Goal: Transaction & Acquisition: Purchase product/service

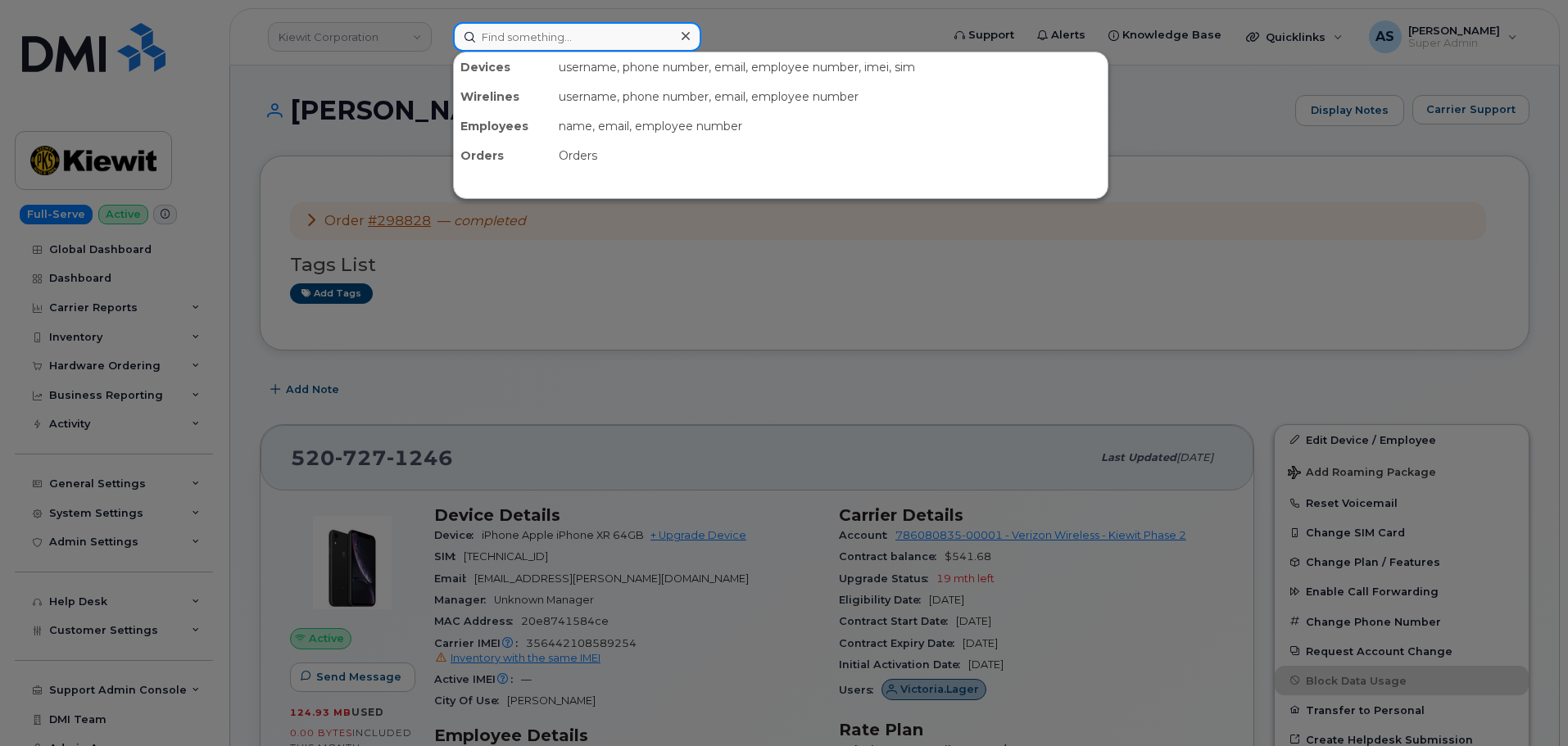
click at [554, 35] on input at bounding box center [577, 36] width 248 height 29
drag, startPoint x: 349, startPoint y: 128, endPoint x: 289, endPoint y: 182, distance: 80.7
click at [343, 132] on div at bounding box center [784, 373] width 1568 height 746
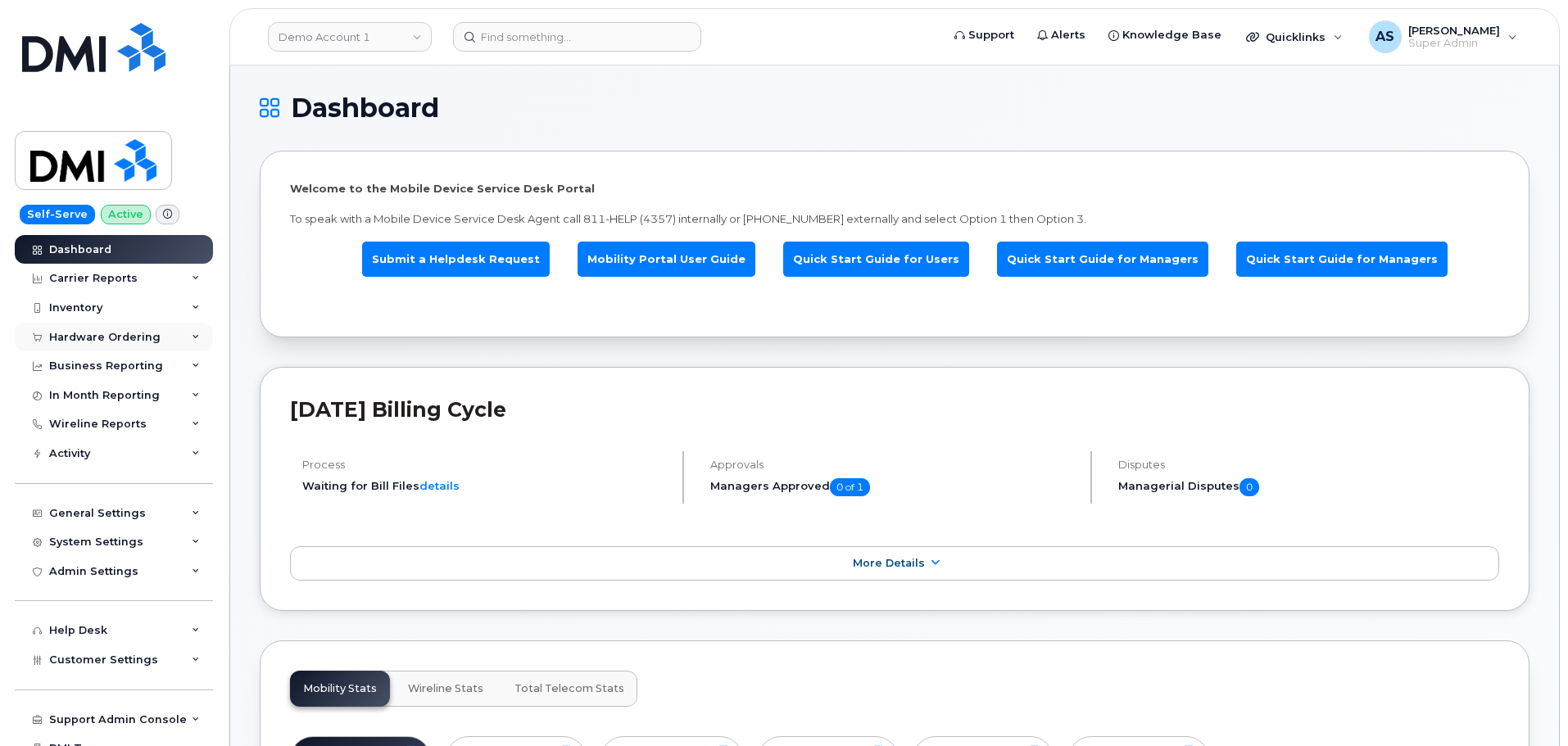
click at [119, 339] on div "Hardware Ordering" at bounding box center [105, 338] width 111 height 13
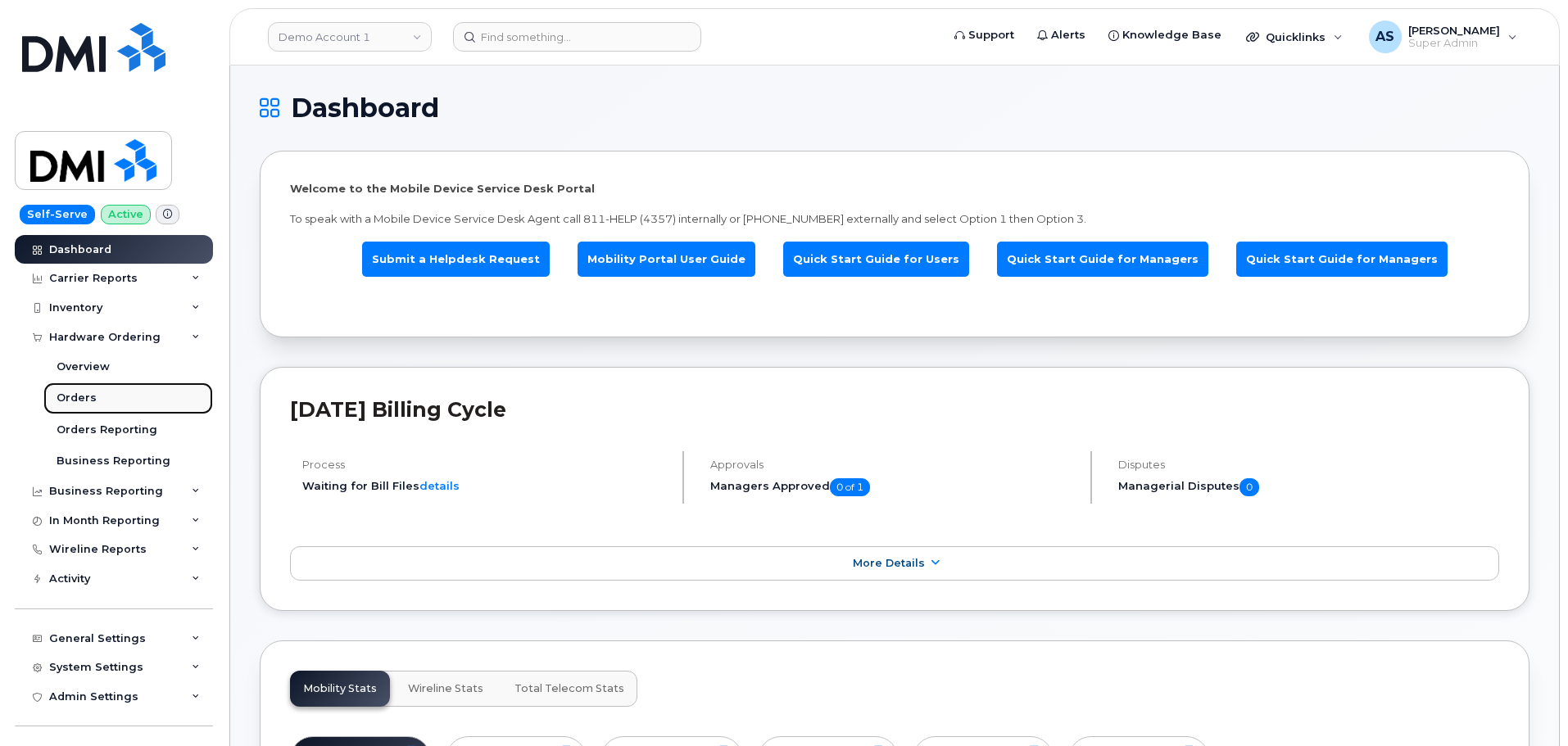
click at [103, 397] on link "Orders" at bounding box center [128, 398] width 169 height 31
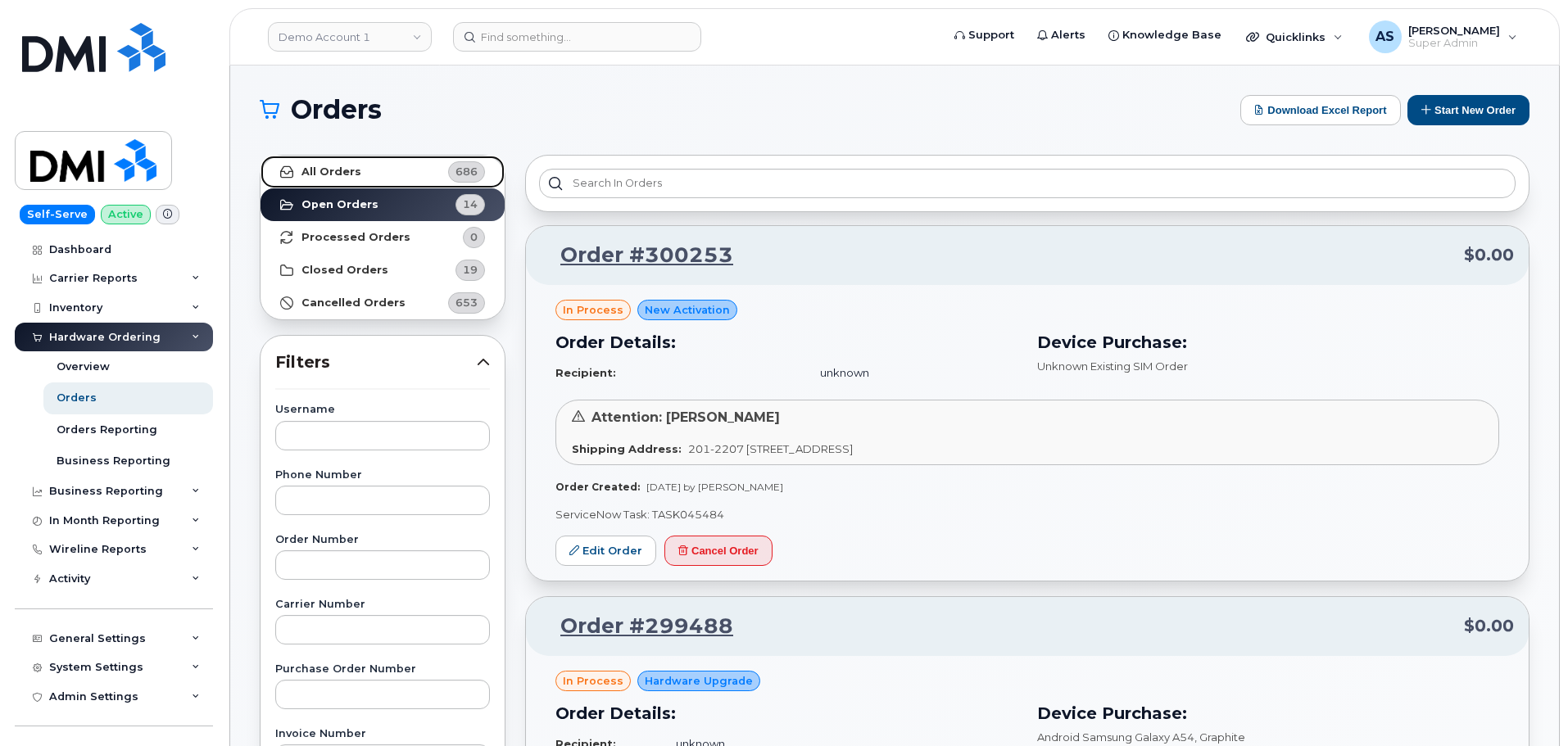
click at [339, 167] on strong "All Orders" at bounding box center [331, 172] width 60 height 13
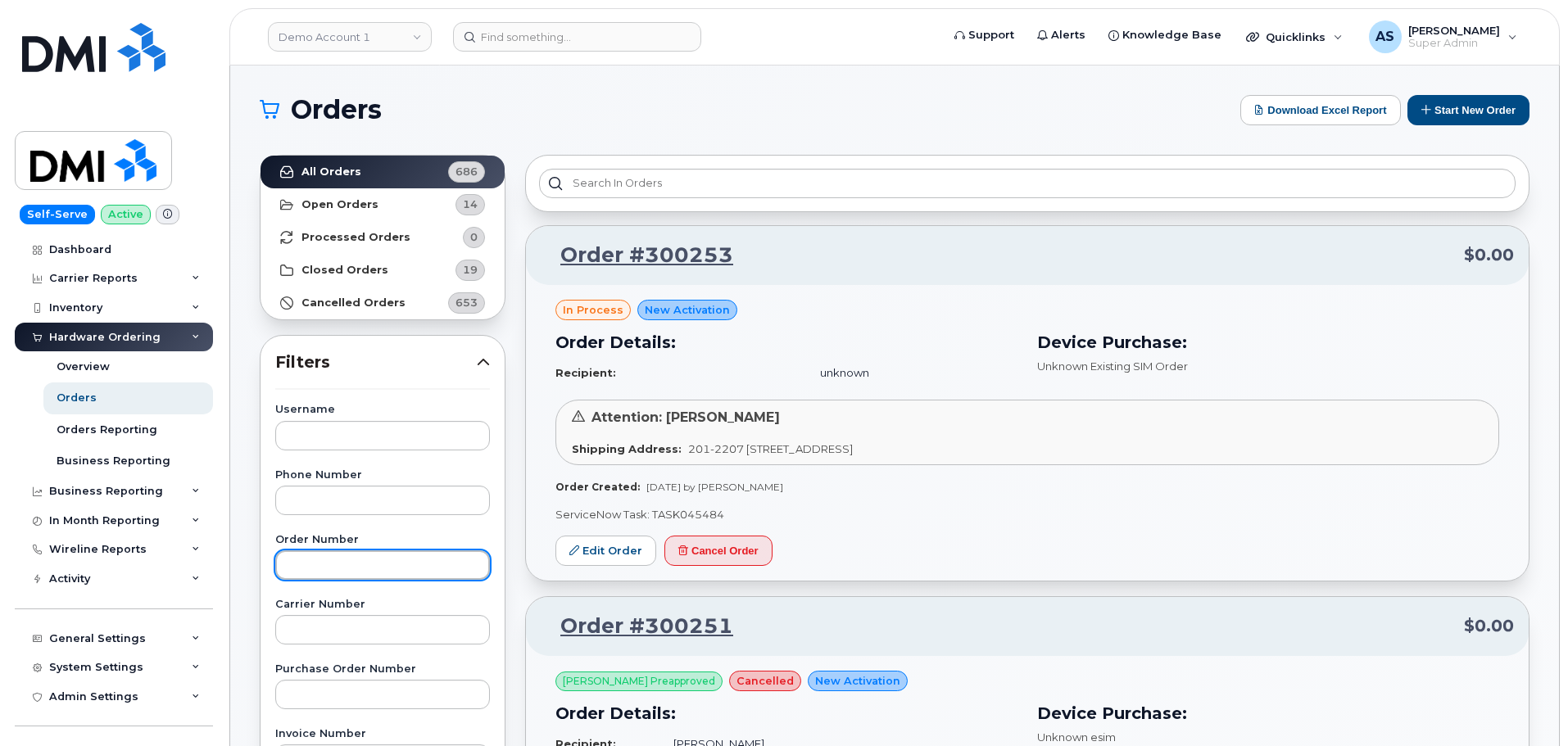
click at [355, 560] on input "text" at bounding box center [382, 564] width 215 height 29
type input "64227"
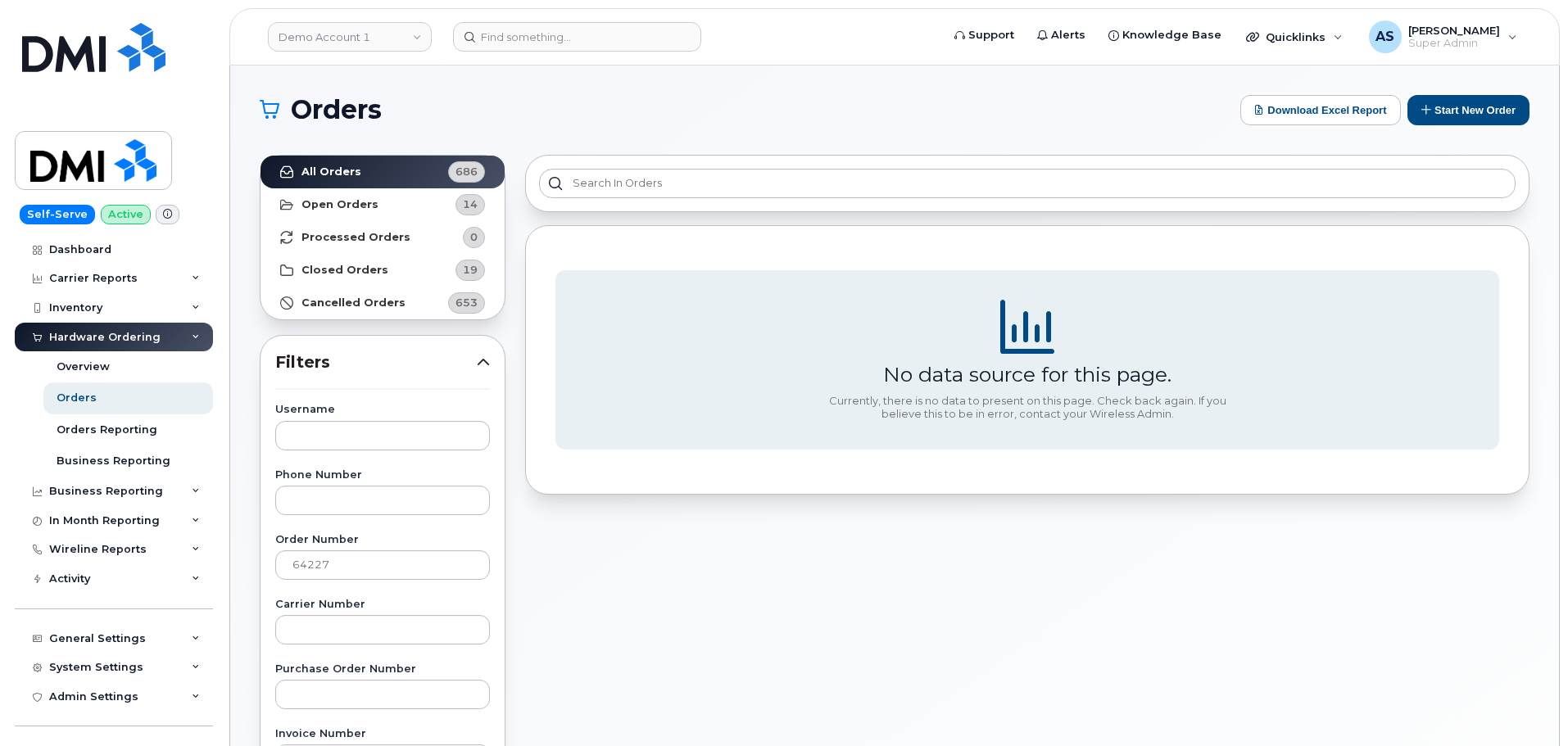
click at [1430, 98] on button "Start New Order" at bounding box center [1468, 110] width 122 height 30
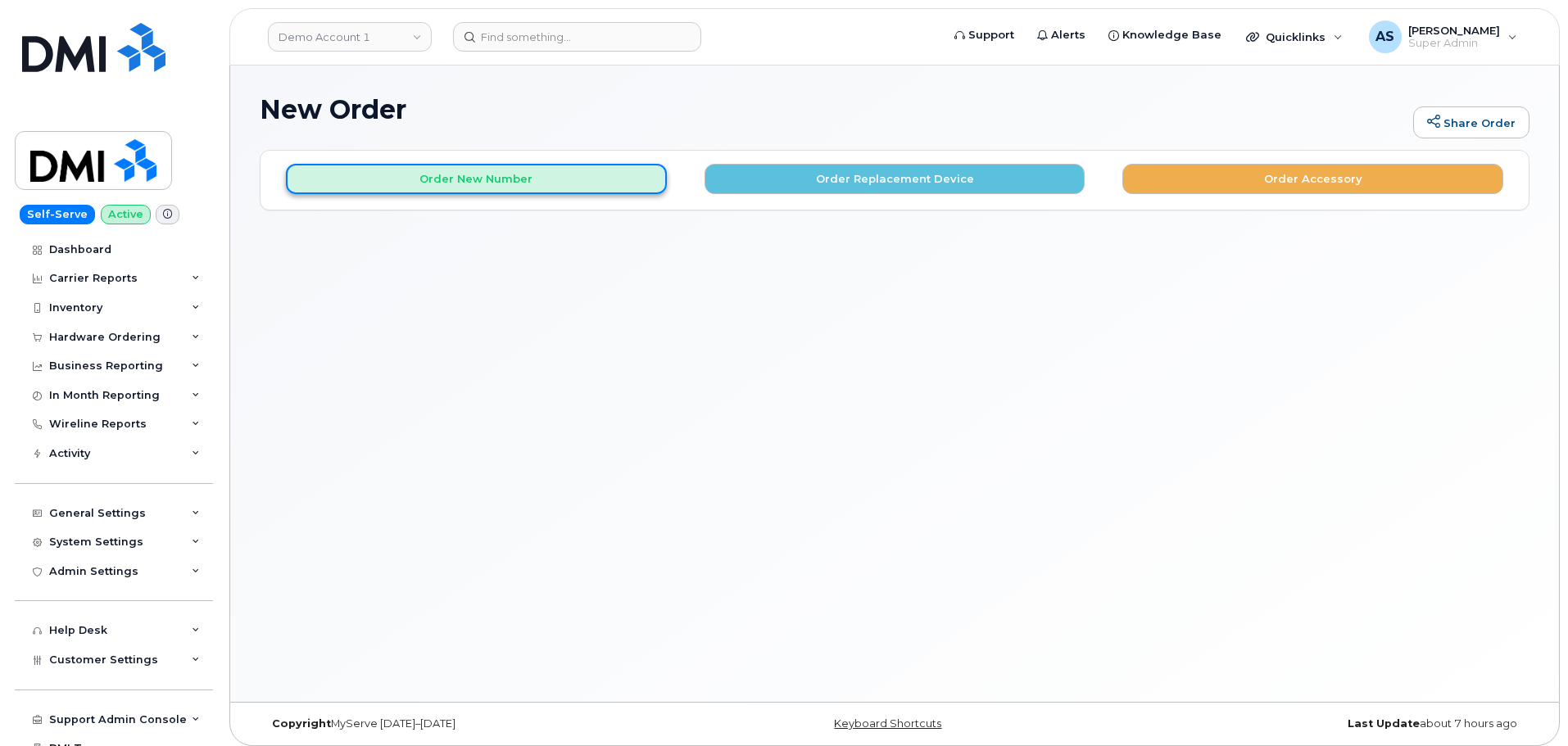
click at [428, 178] on button "Order New Number" at bounding box center [476, 179] width 381 height 30
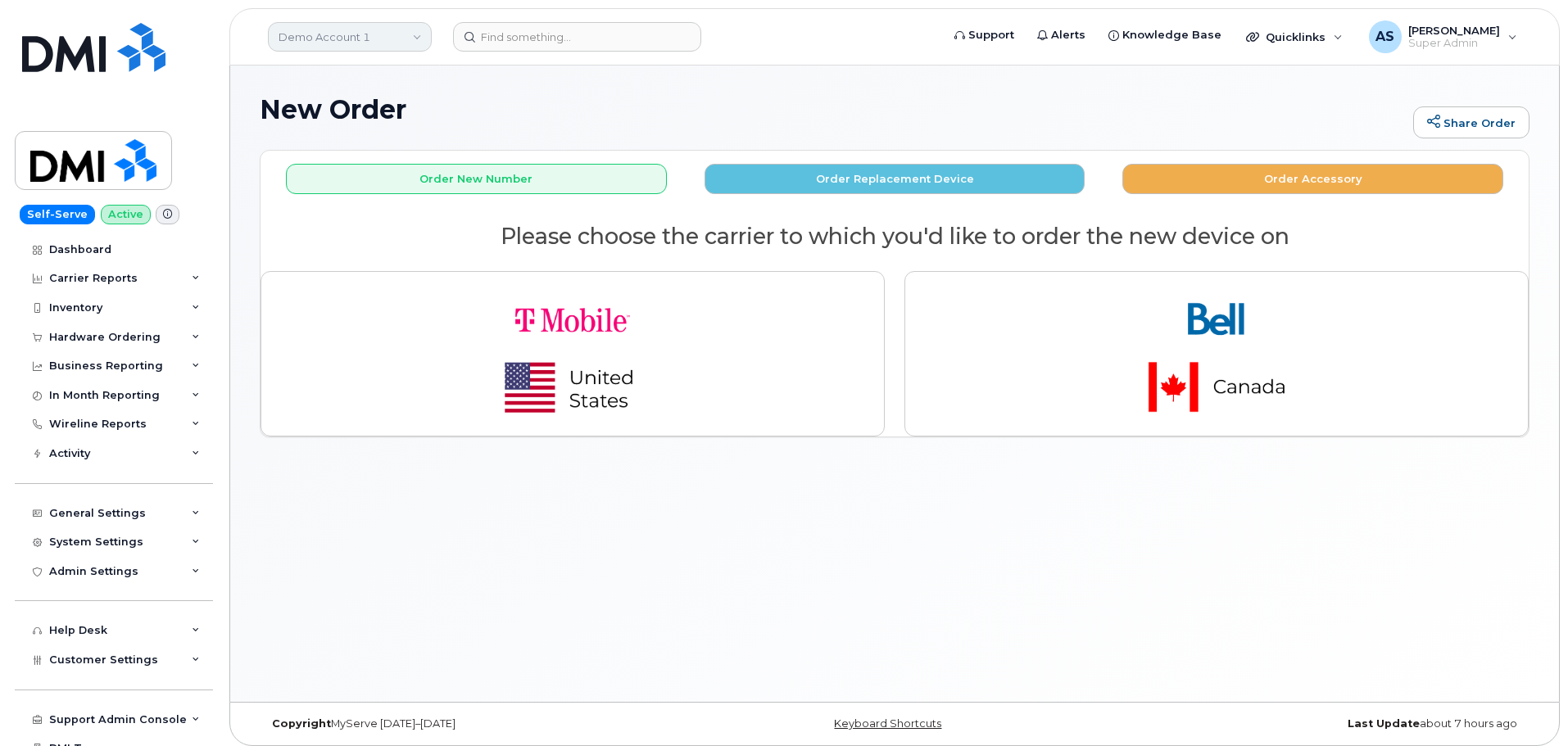
drag, startPoint x: 374, startPoint y: 42, endPoint x: 381, endPoint y: 27, distance: 16.6
click at [370, 40] on link "Demo Account 1" at bounding box center [349, 36] width 164 height 29
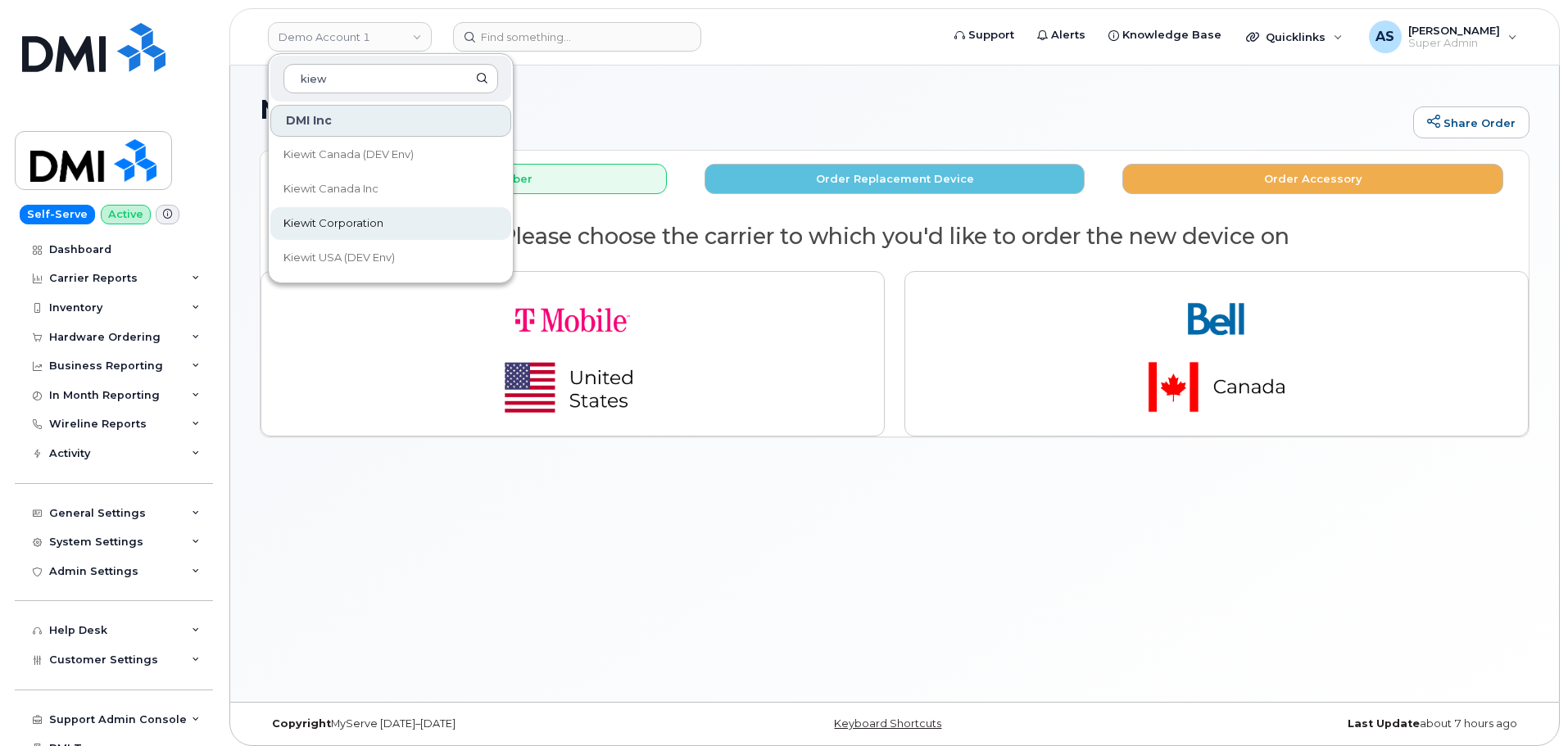
type input "kiew"
click at [393, 214] on link "Kiewit Corporation" at bounding box center [390, 224] width 241 height 32
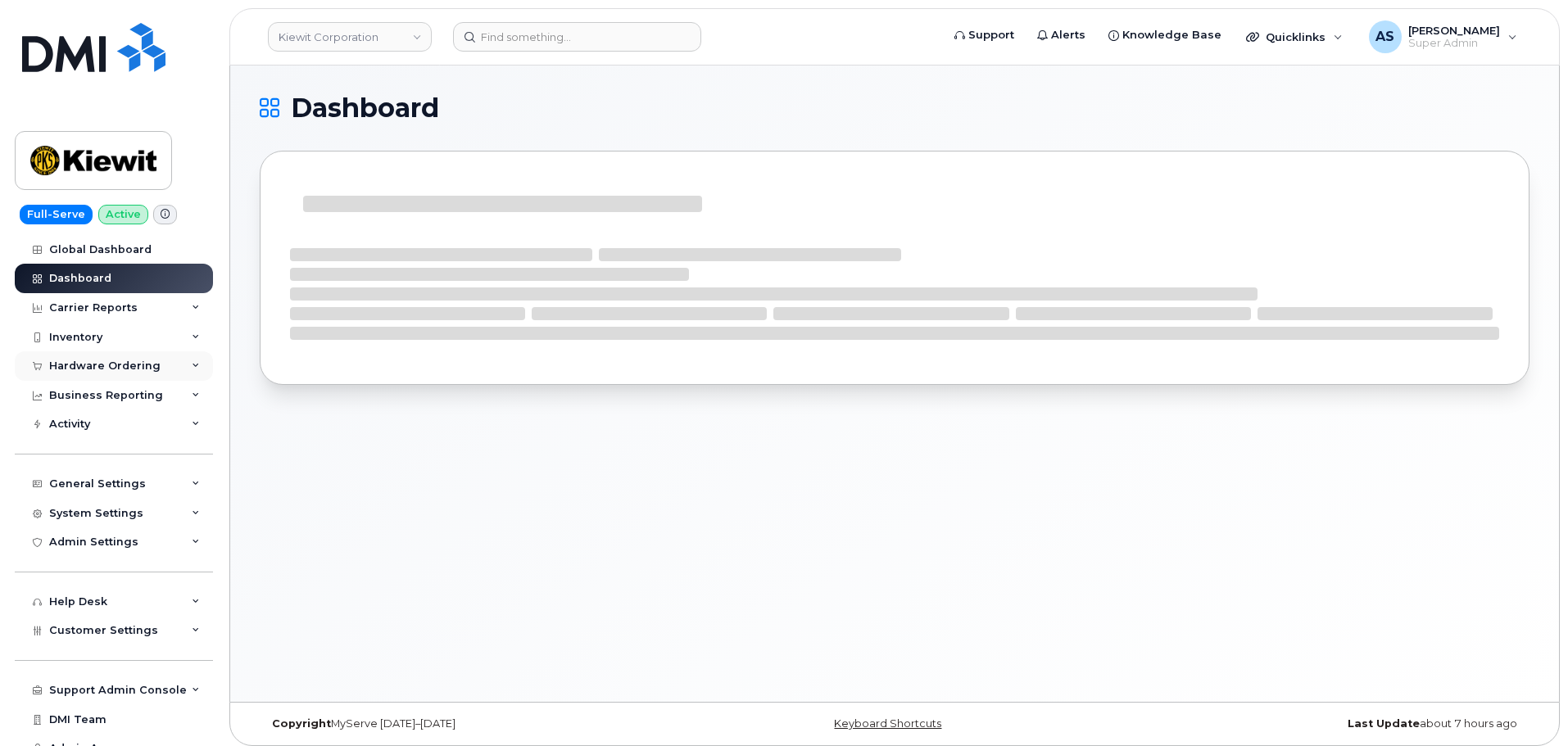
click at [72, 358] on div "Hardware Ordering" at bounding box center [113, 365] width 198 height 29
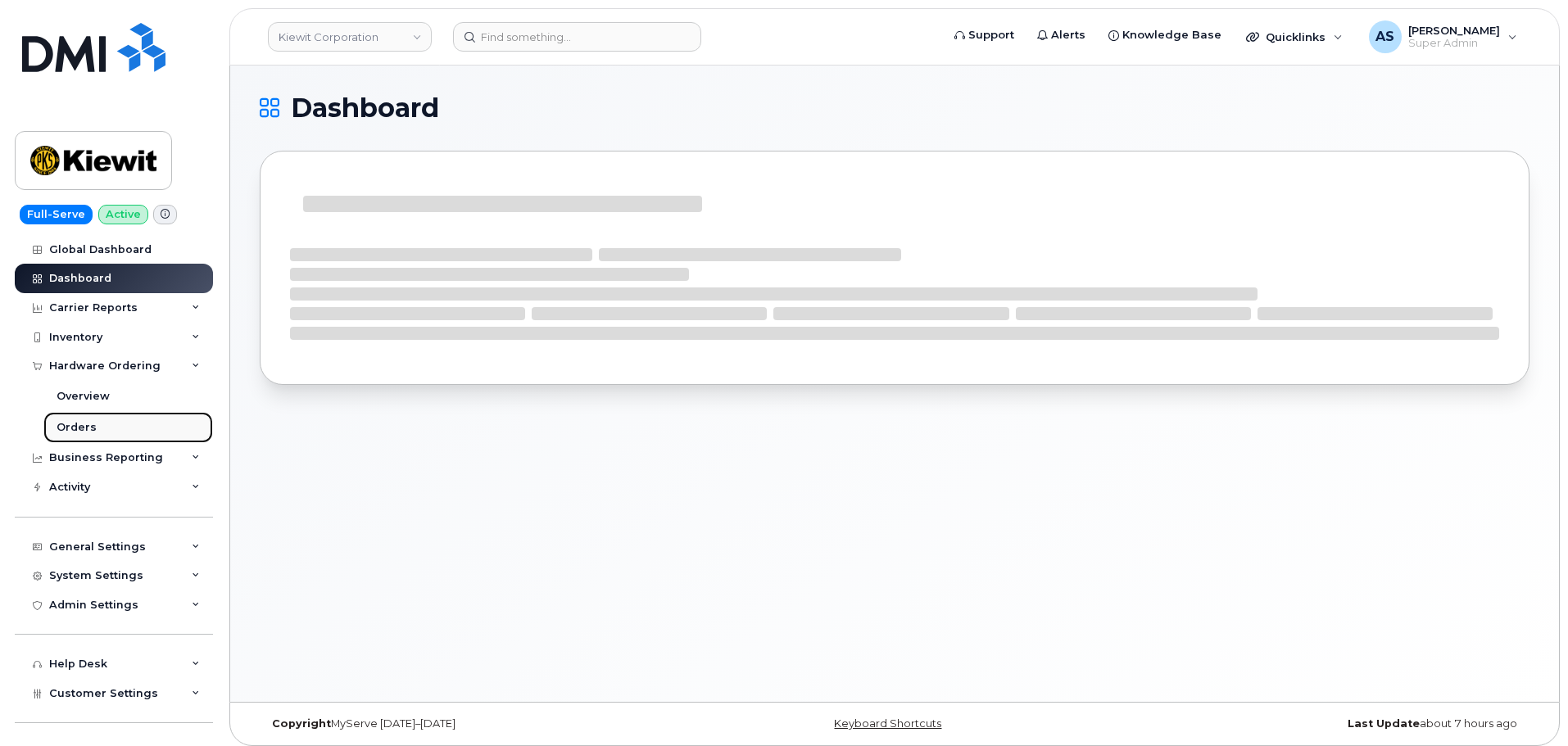
click at [94, 426] on link "Orders" at bounding box center [128, 427] width 169 height 31
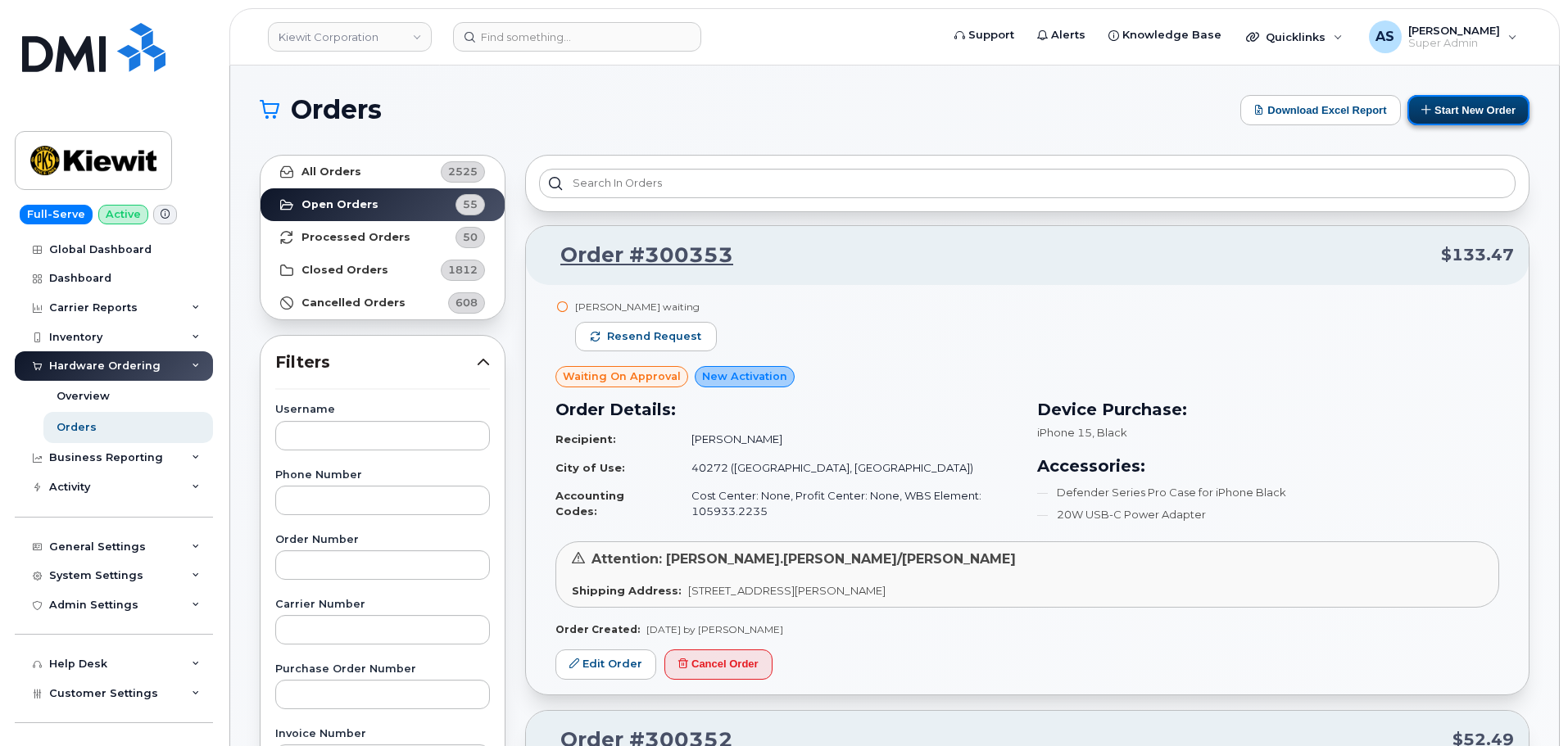
click at [1444, 108] on button "Start New Order" at bounding box center [1468, 110] width 122 height 30
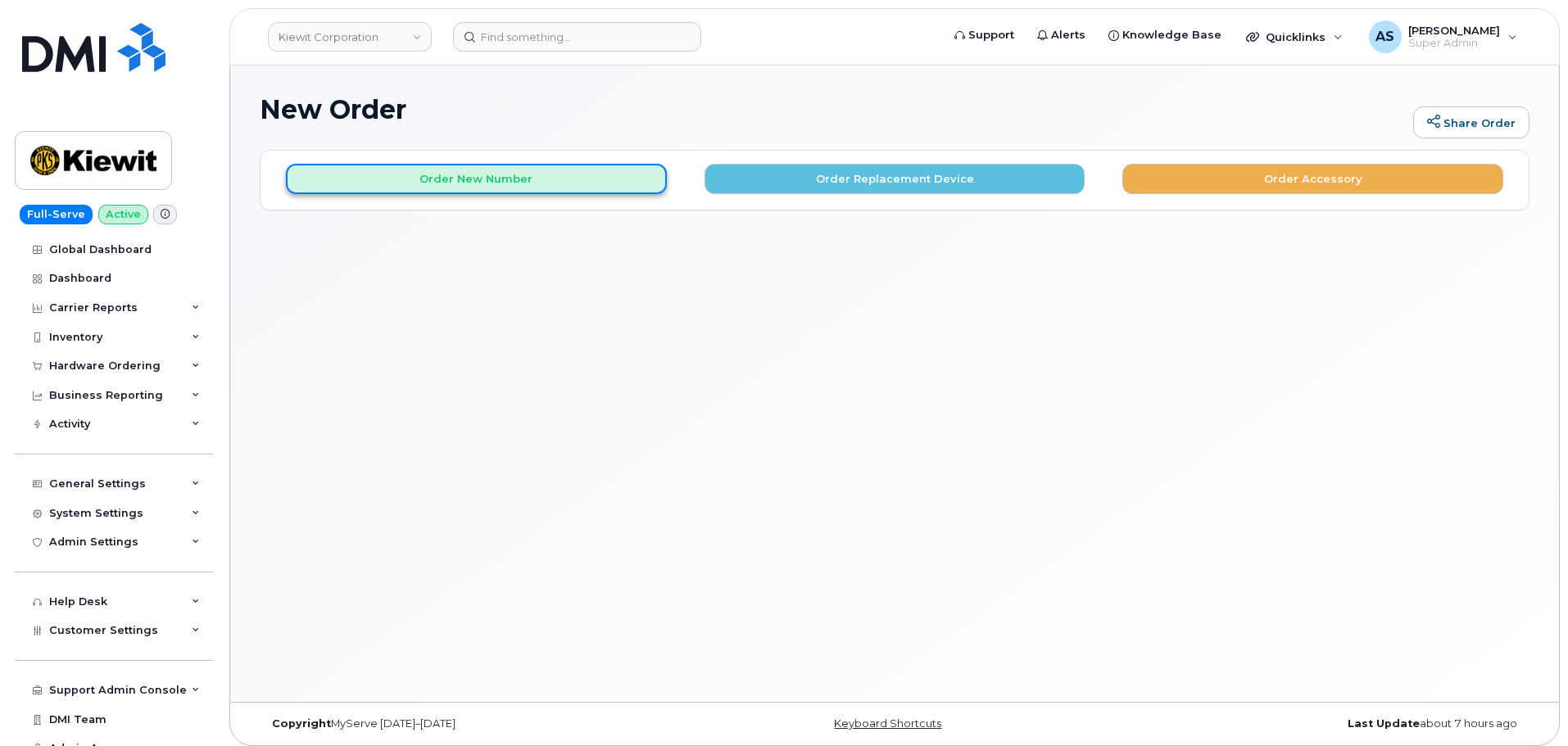
click at [563, 186] on button "Order New Number" at bounding box center [476, 179] width 381 height 30
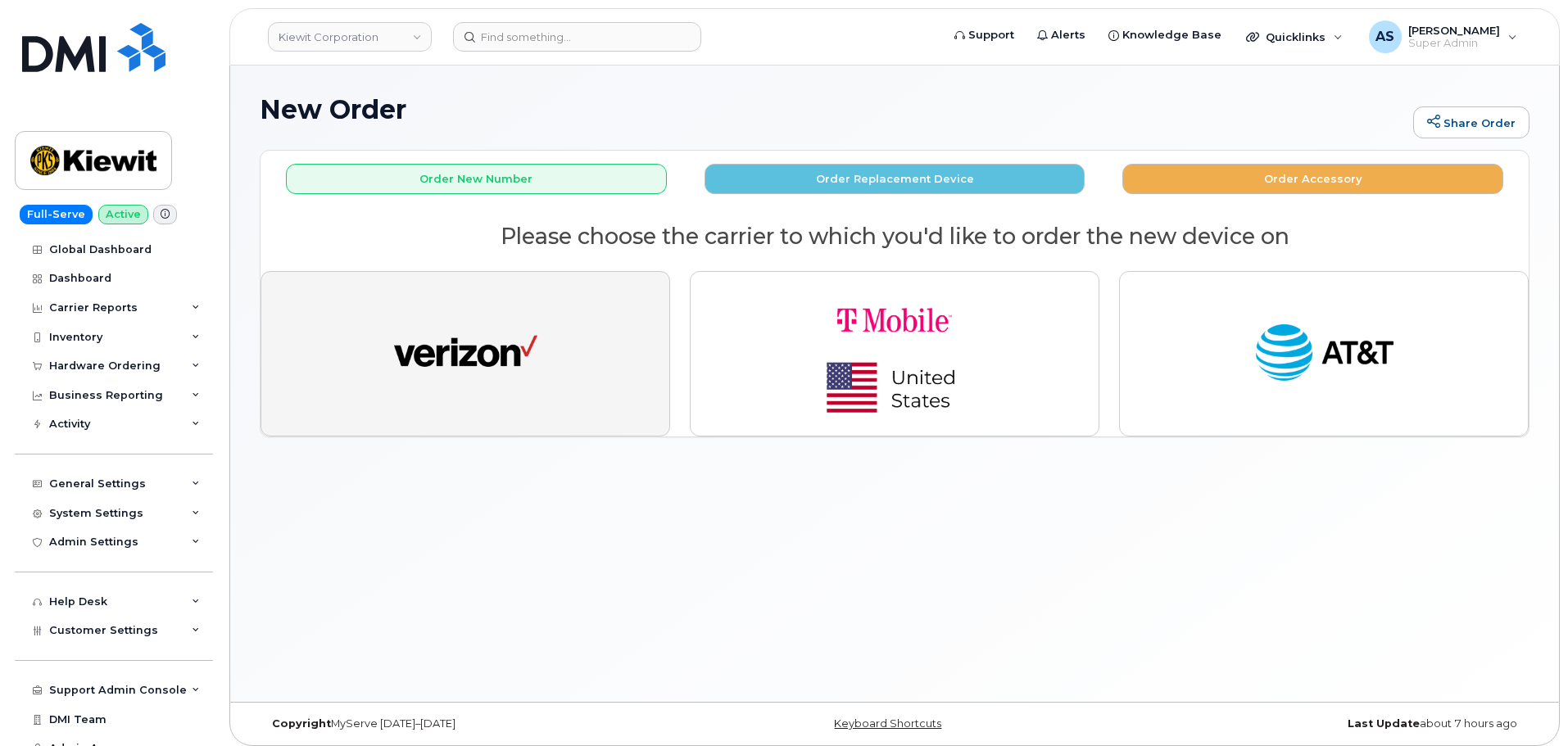
click at [547, 332] on button "button" at bounding box center [465, 354] width 409 height 166
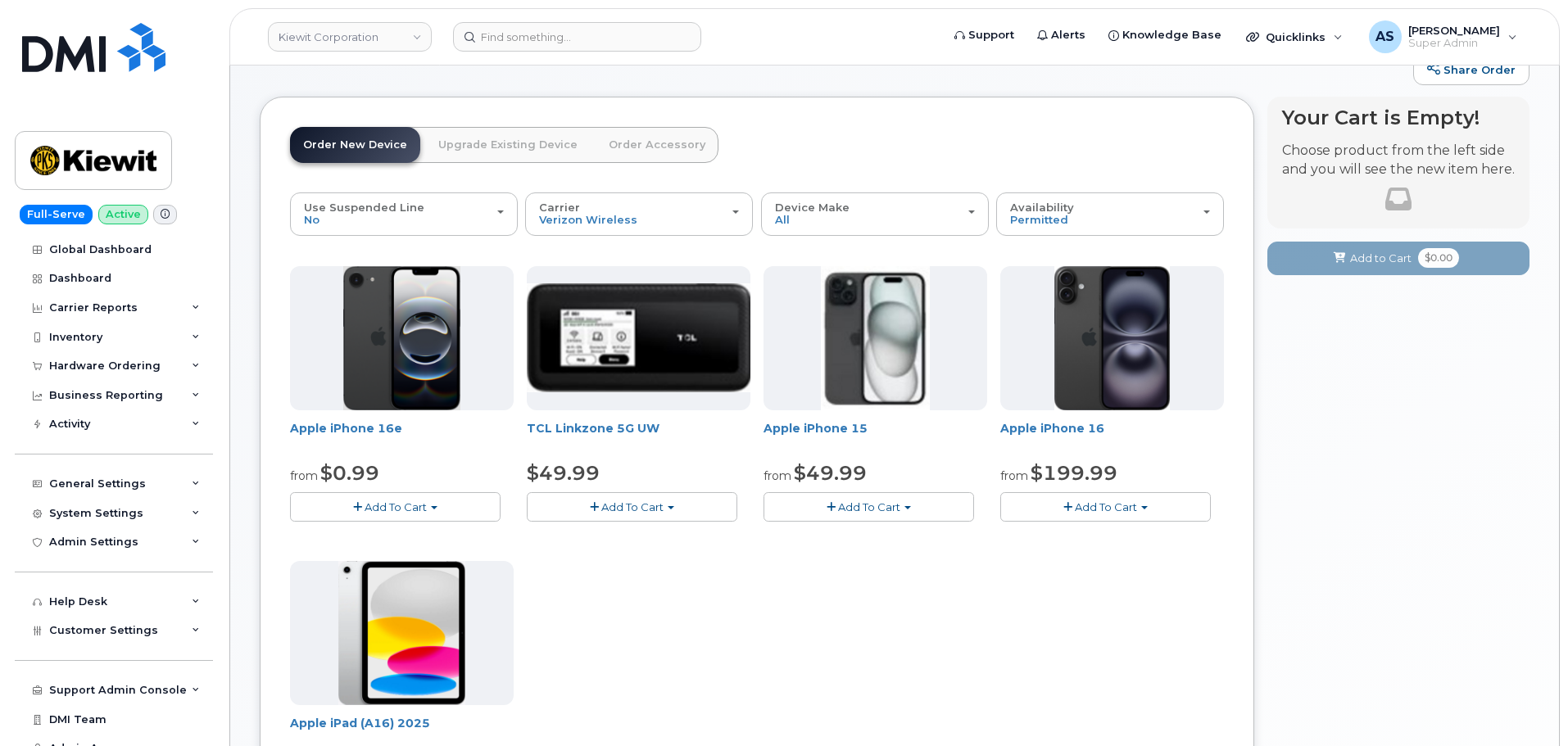
scroll to position [82, 0]
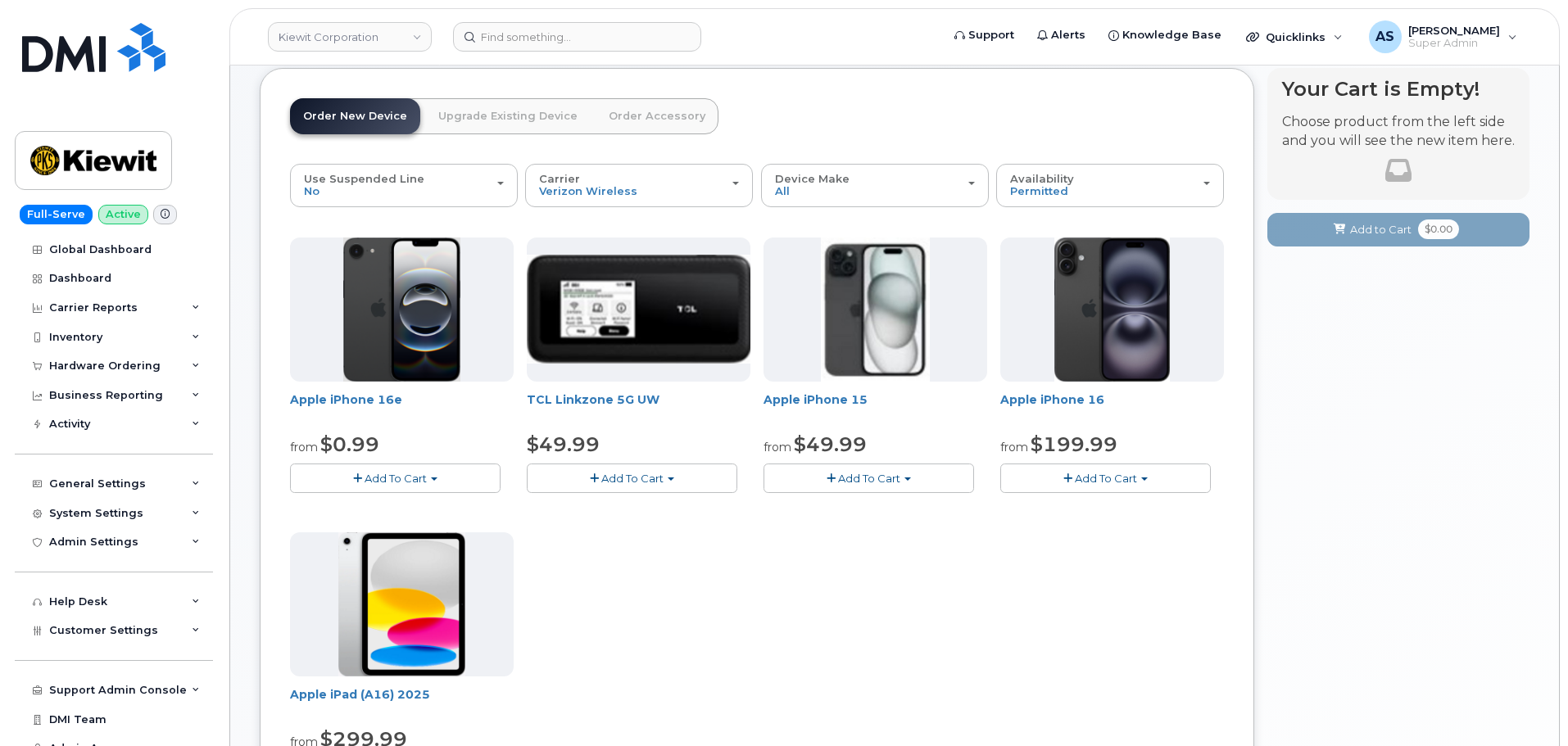
click at [386, 485] on button "Add To Cart" at bounding box center [395, 478] width 210 height 29
click at [407, 510] on link "$0.99 - 2 Year Activation (128GB)" at bounding box center [400, 509] width 211 height 21
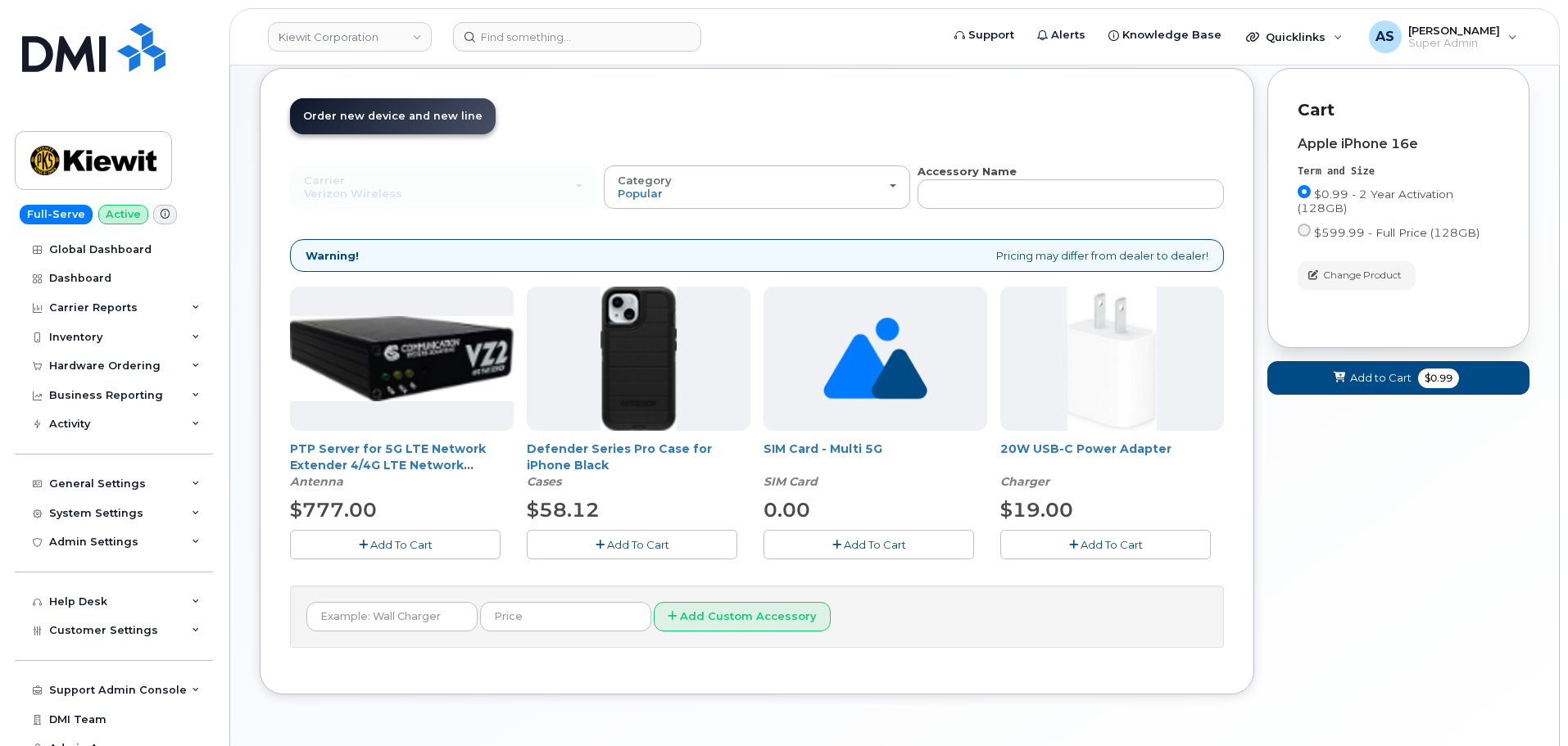
click at [704, 546] on button "Add To Cart" at bounding box center [632, 544] width 210 height 29
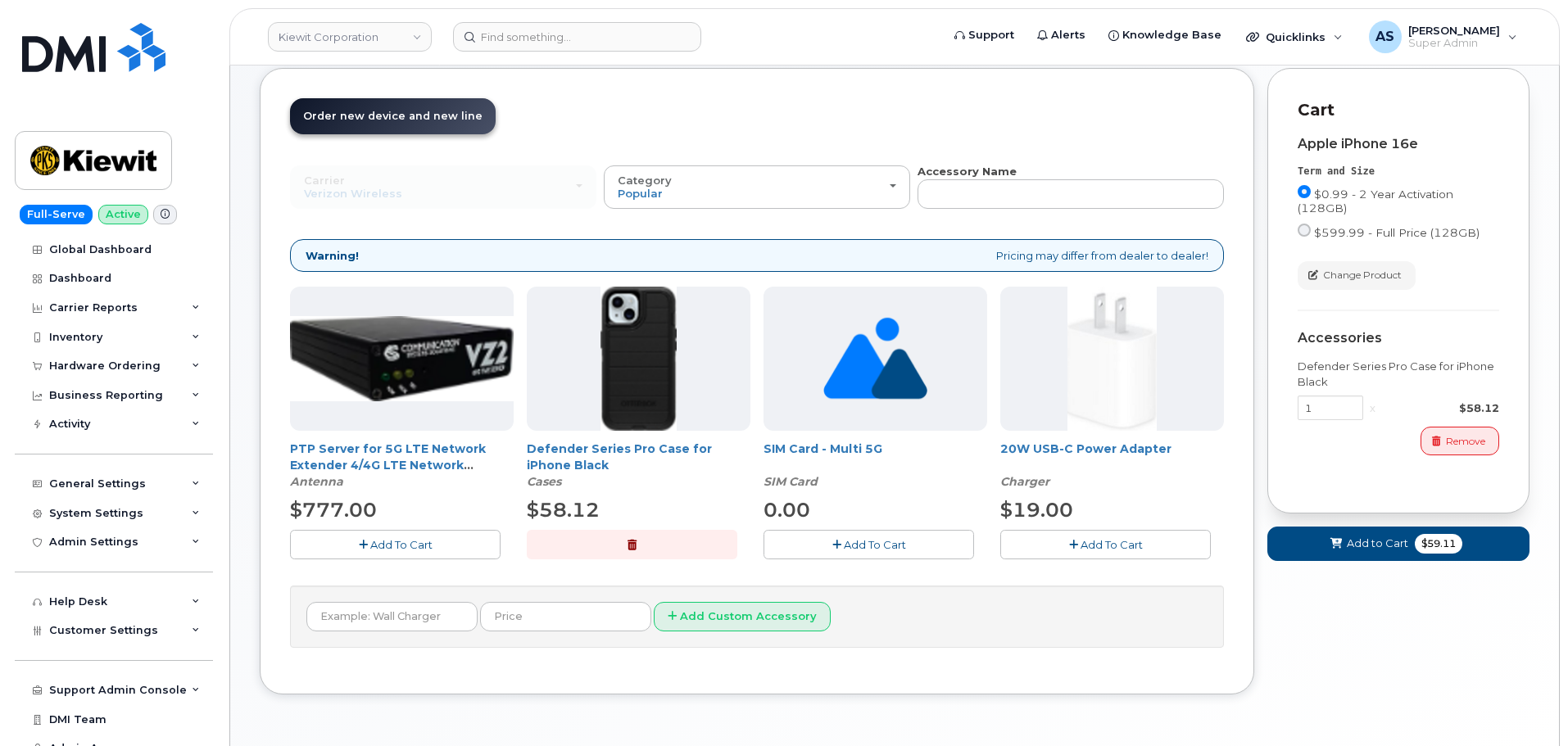
click at [1098, 544] on span "Add To Cart" at bounding box center [1110, 545] width 62 height 13
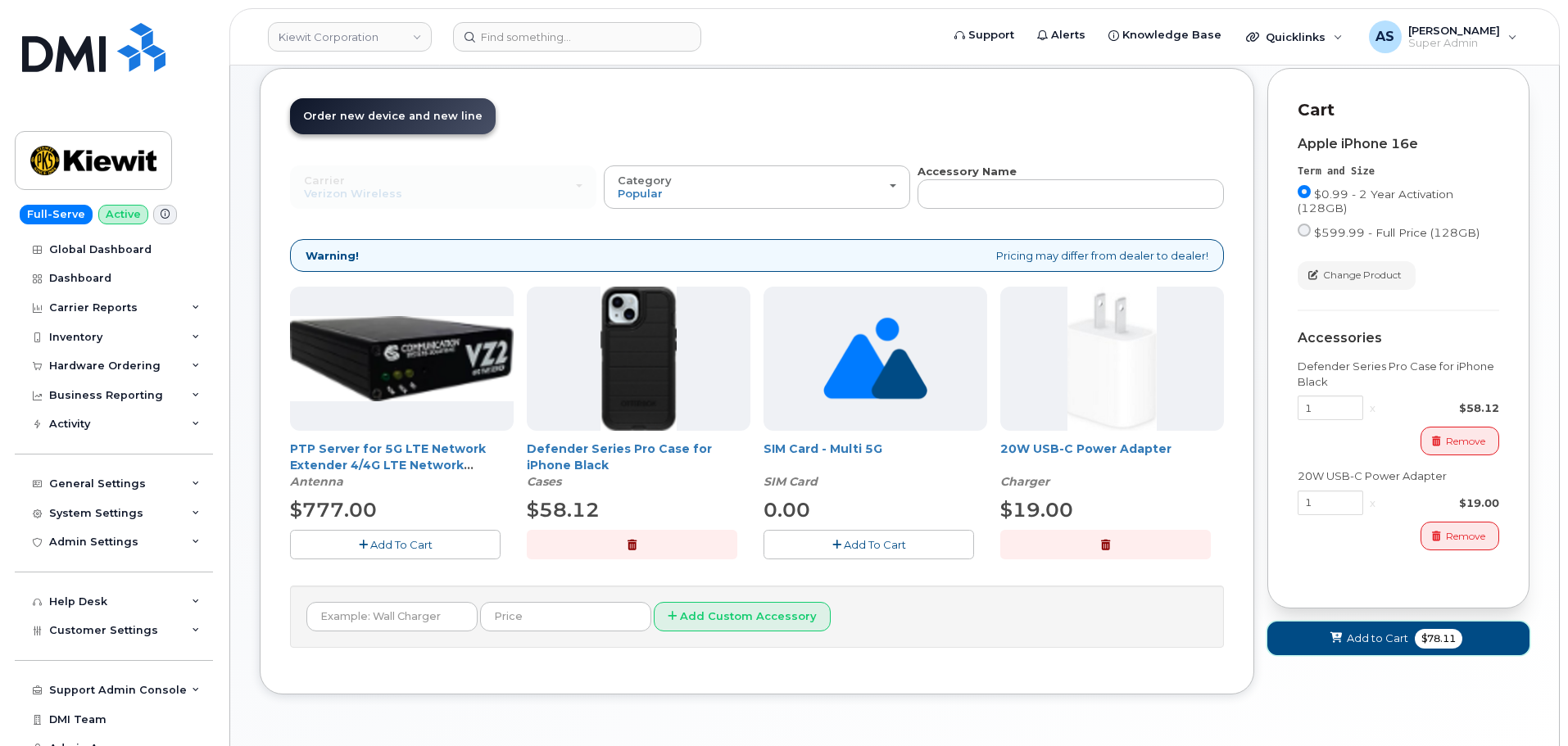
click at [1422, 649] on button "Add to Cart $78.11" at bounding box center [1398, 638] width 262 height 33
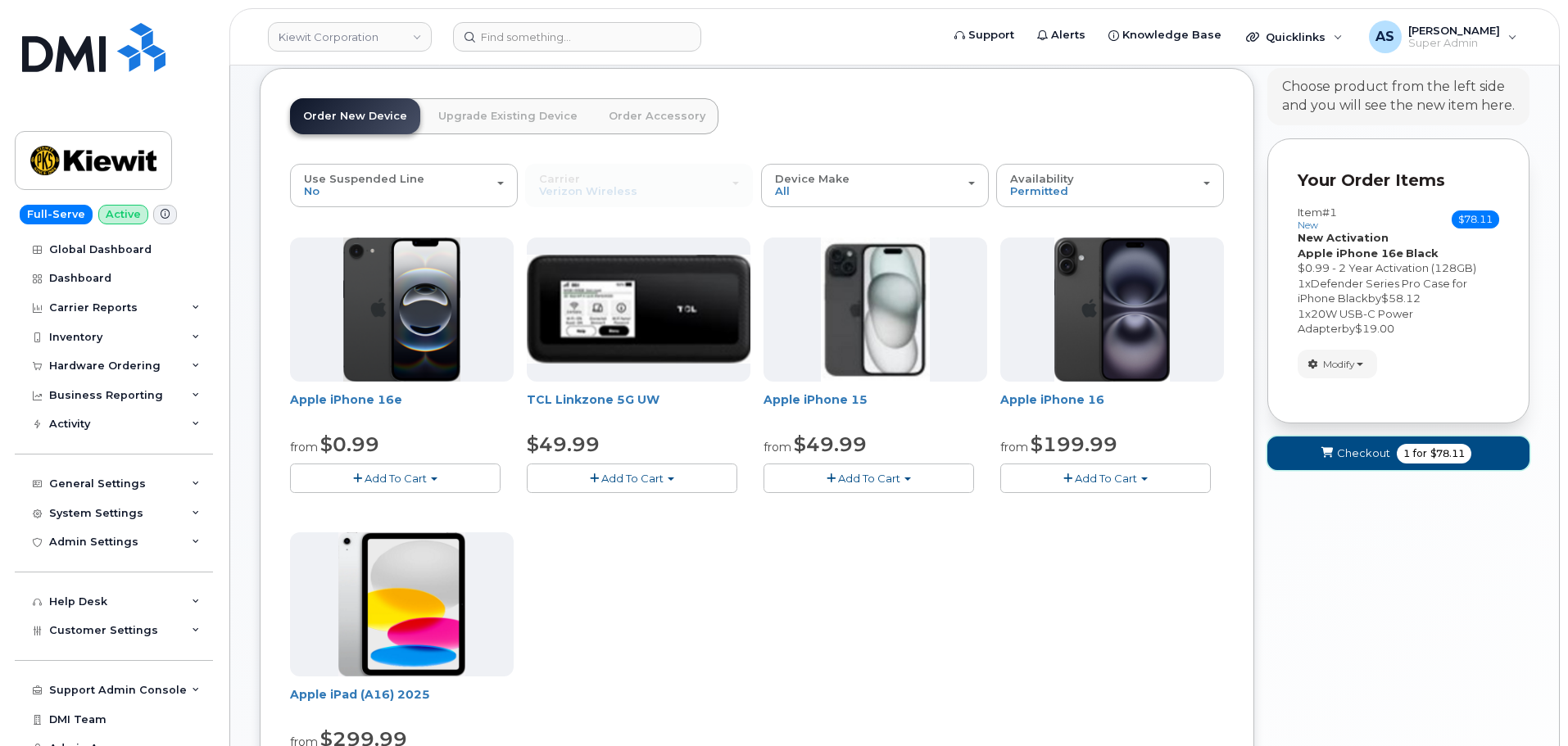
click at [1358, 461] on span "Checkout" at bounding box center [1363, 453] width 53 height 15
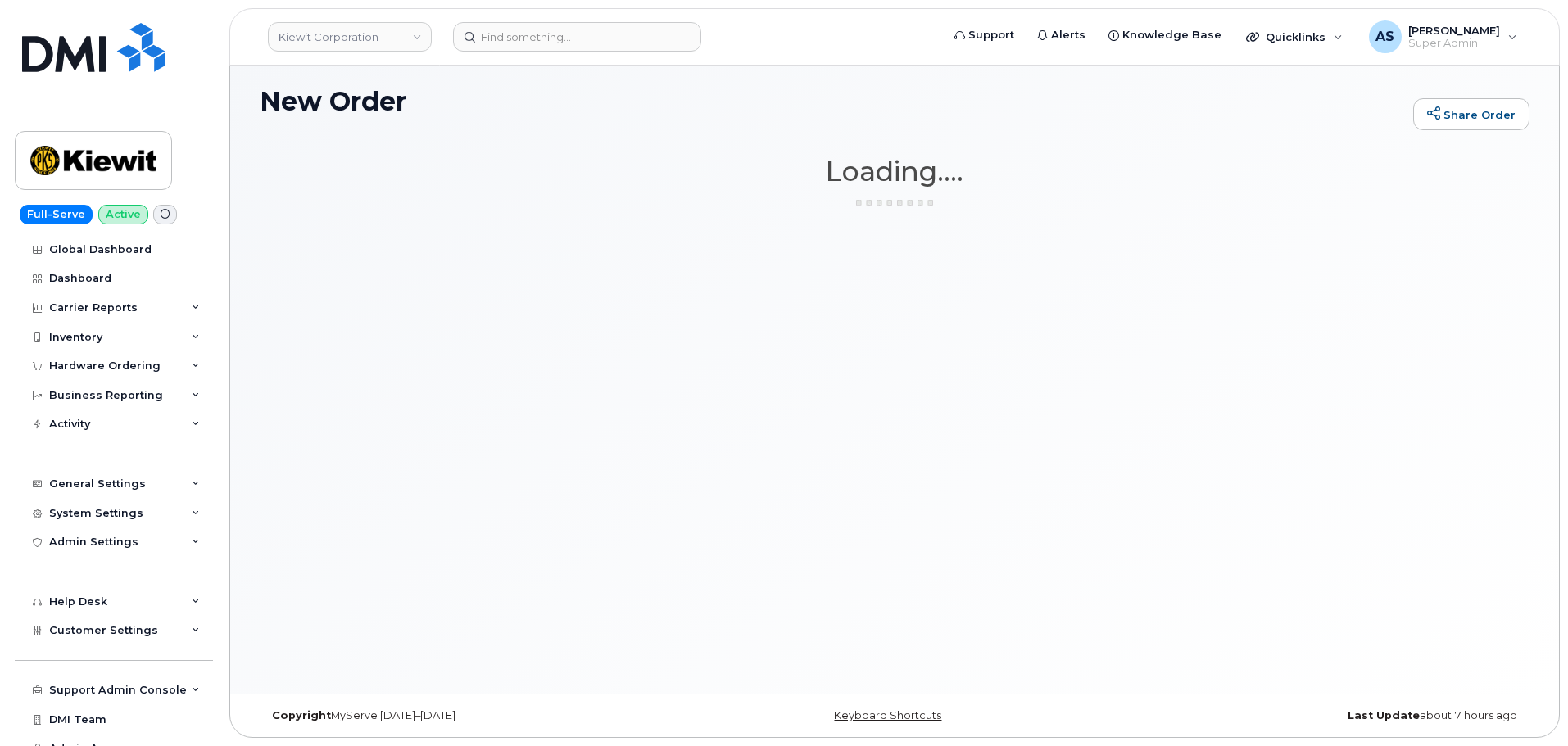
scroll to position [9, 0]
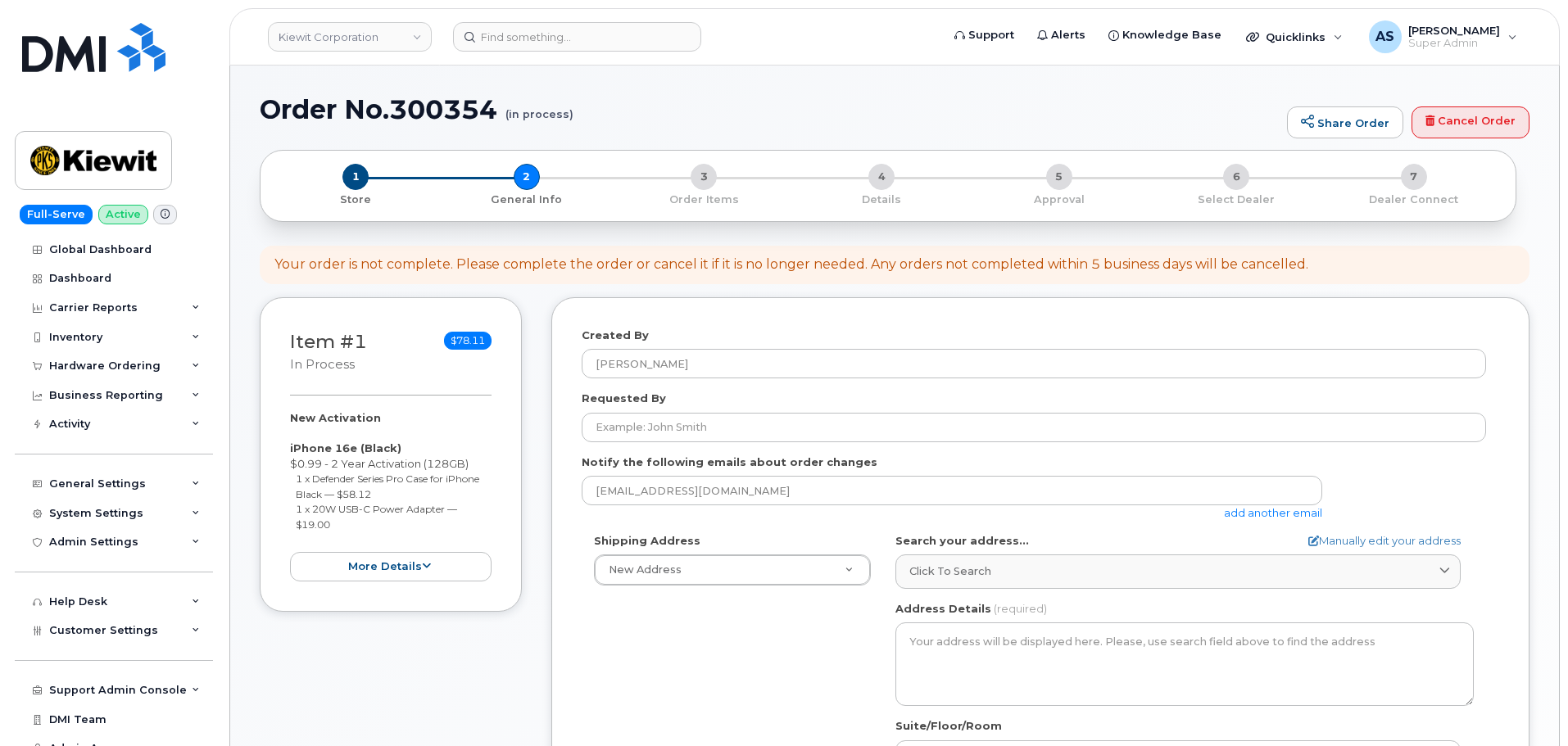
select select
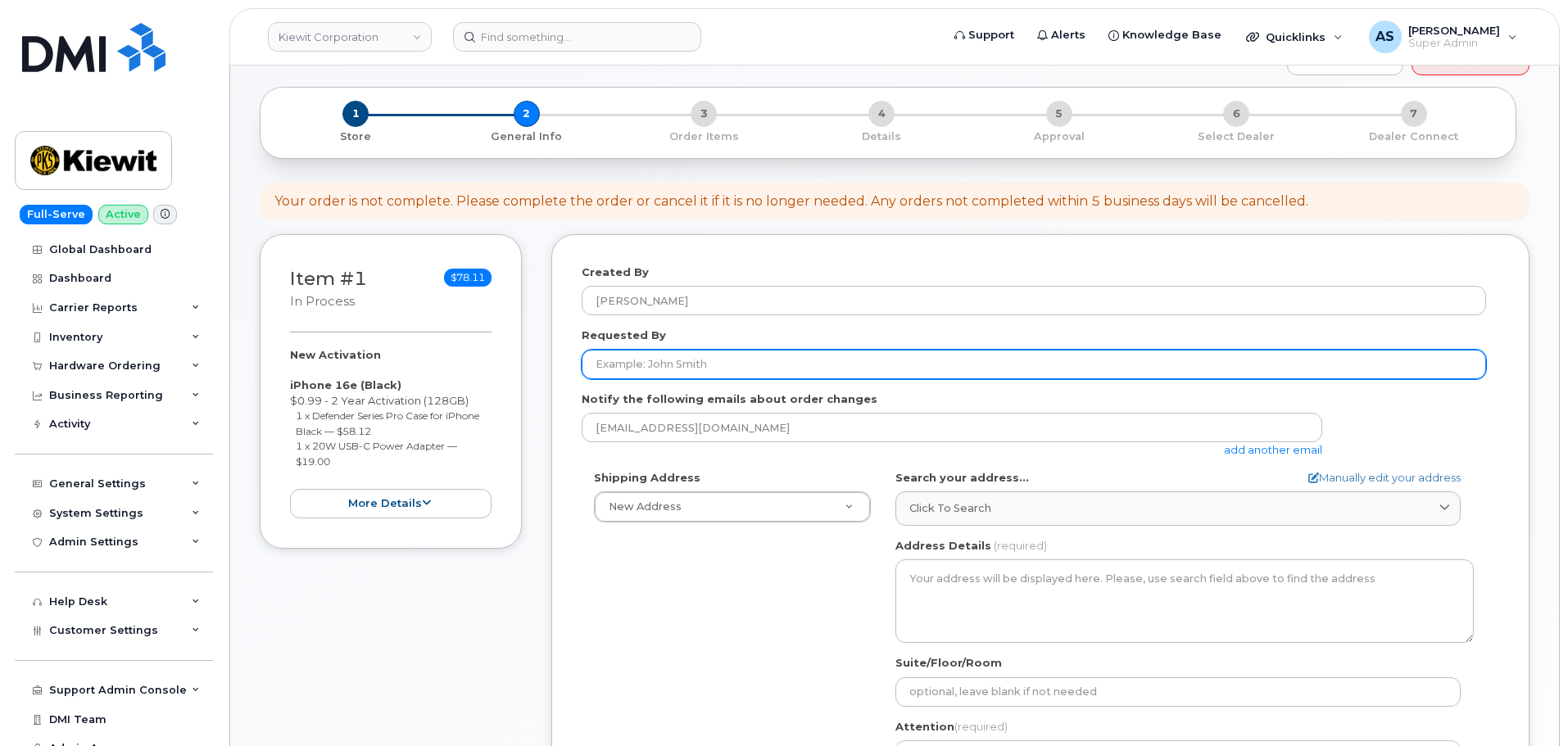
scroll to position [82, 0]
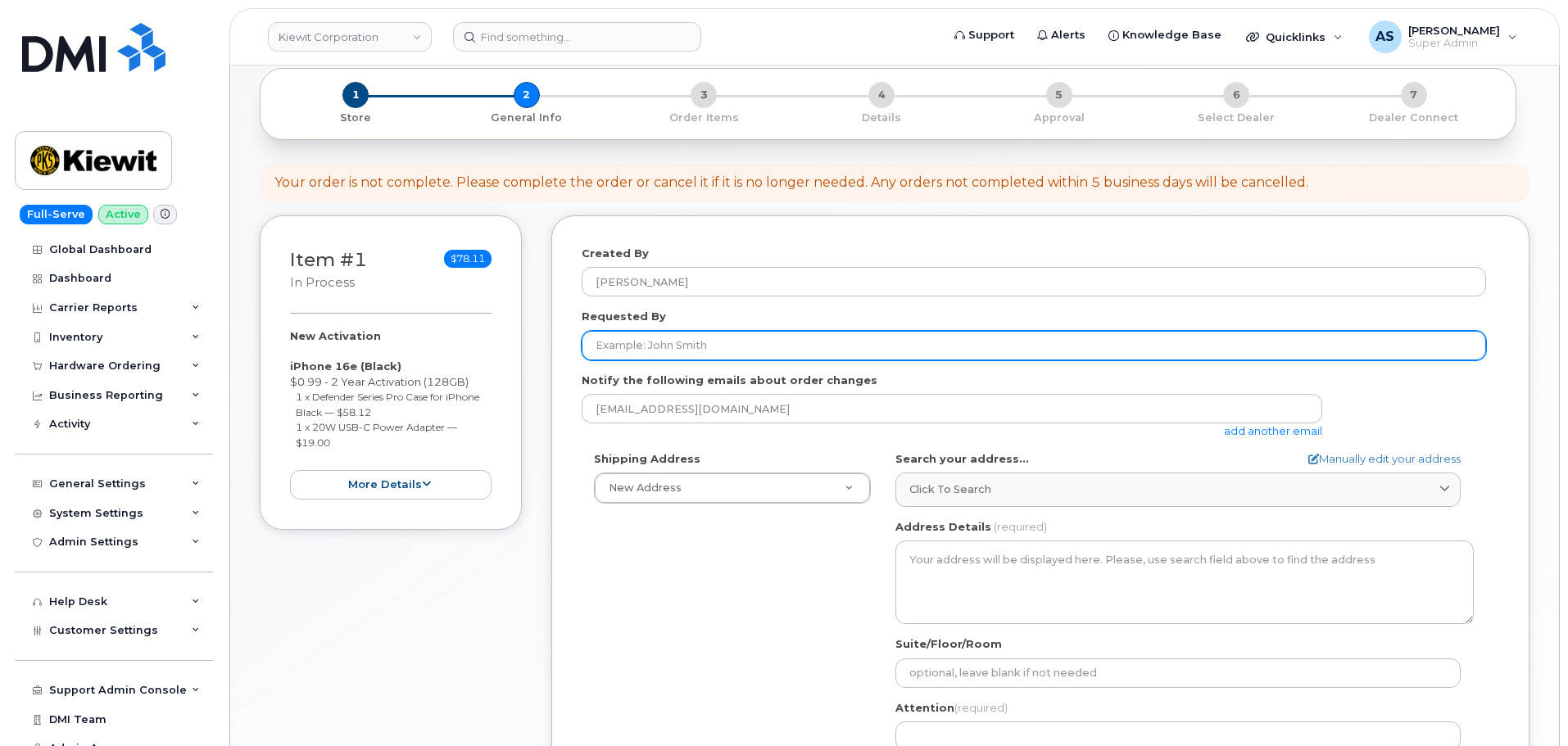
click at [597, 352] on input "Requested By" at bounding box center [1033, 345] width 904 height 29
click at [620, 348] on input "Requested By" at bounding box center [1033, 345] width 904 height 29
paste input "[PERSON_NAME]"
type input "[PERSON_NAME]"
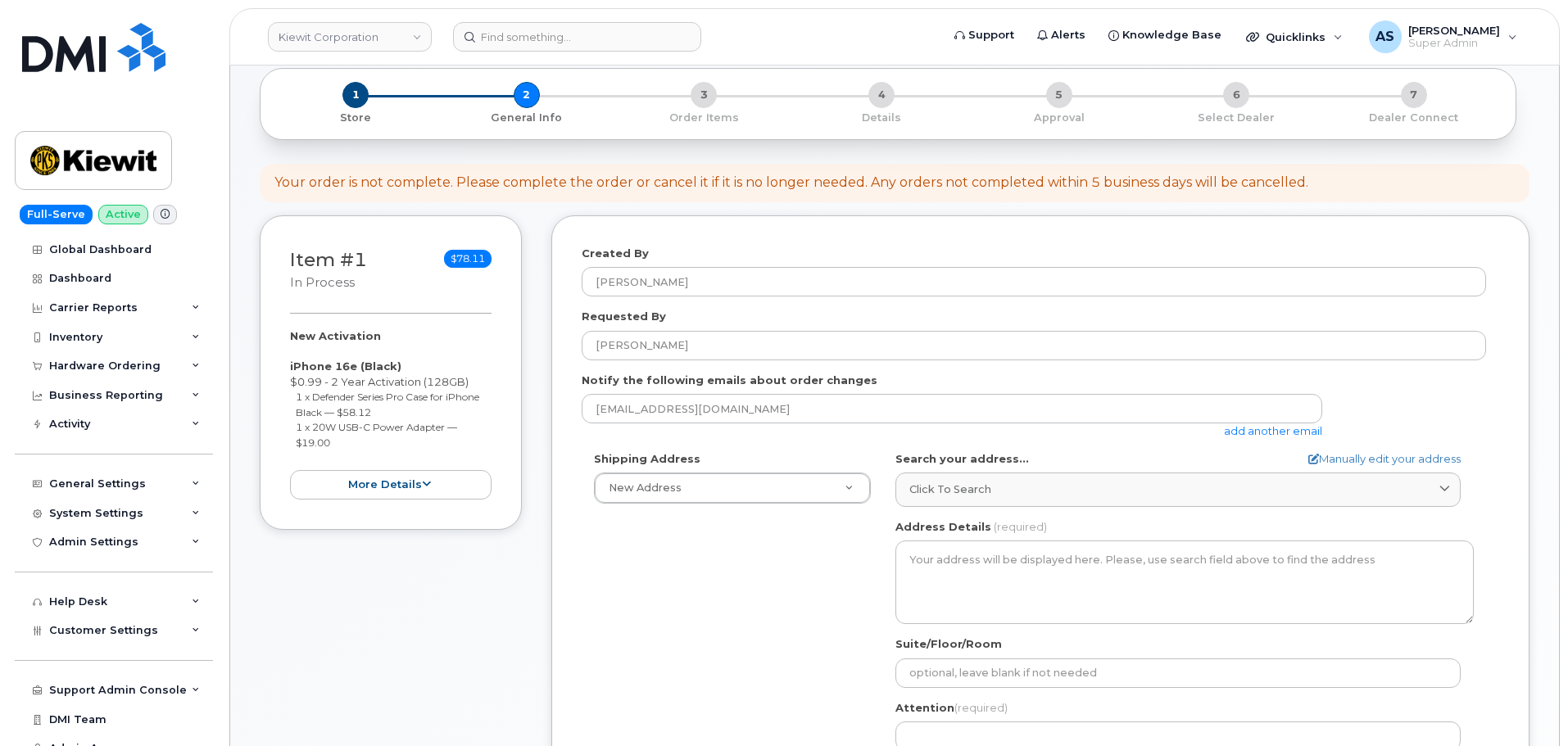
click at [702, 603] on div "Shipping Address New Address New Address AB Search your address... Manually edi…" at bounding box center [1033, 638] width 904 height 376
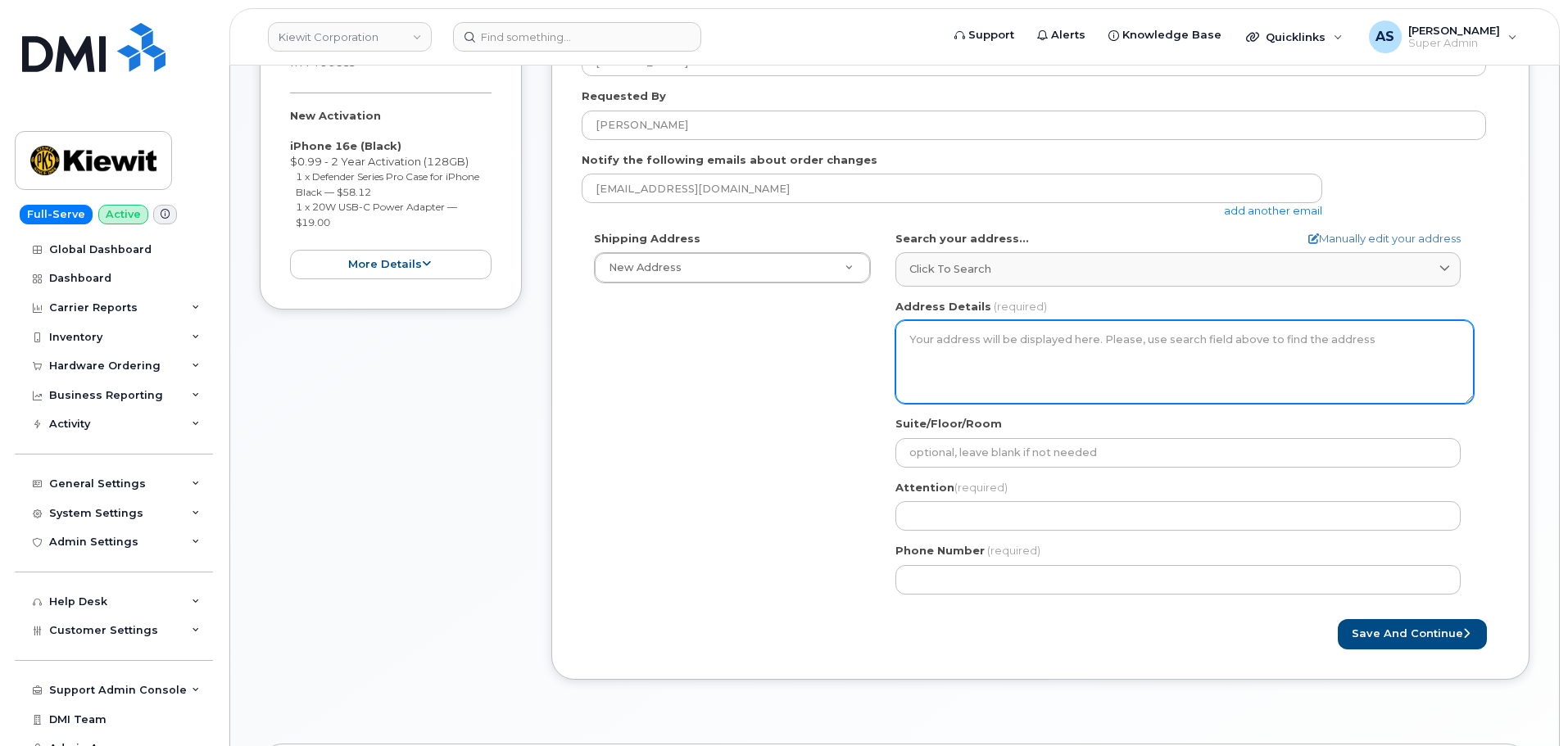
scroll to position [327, 0]
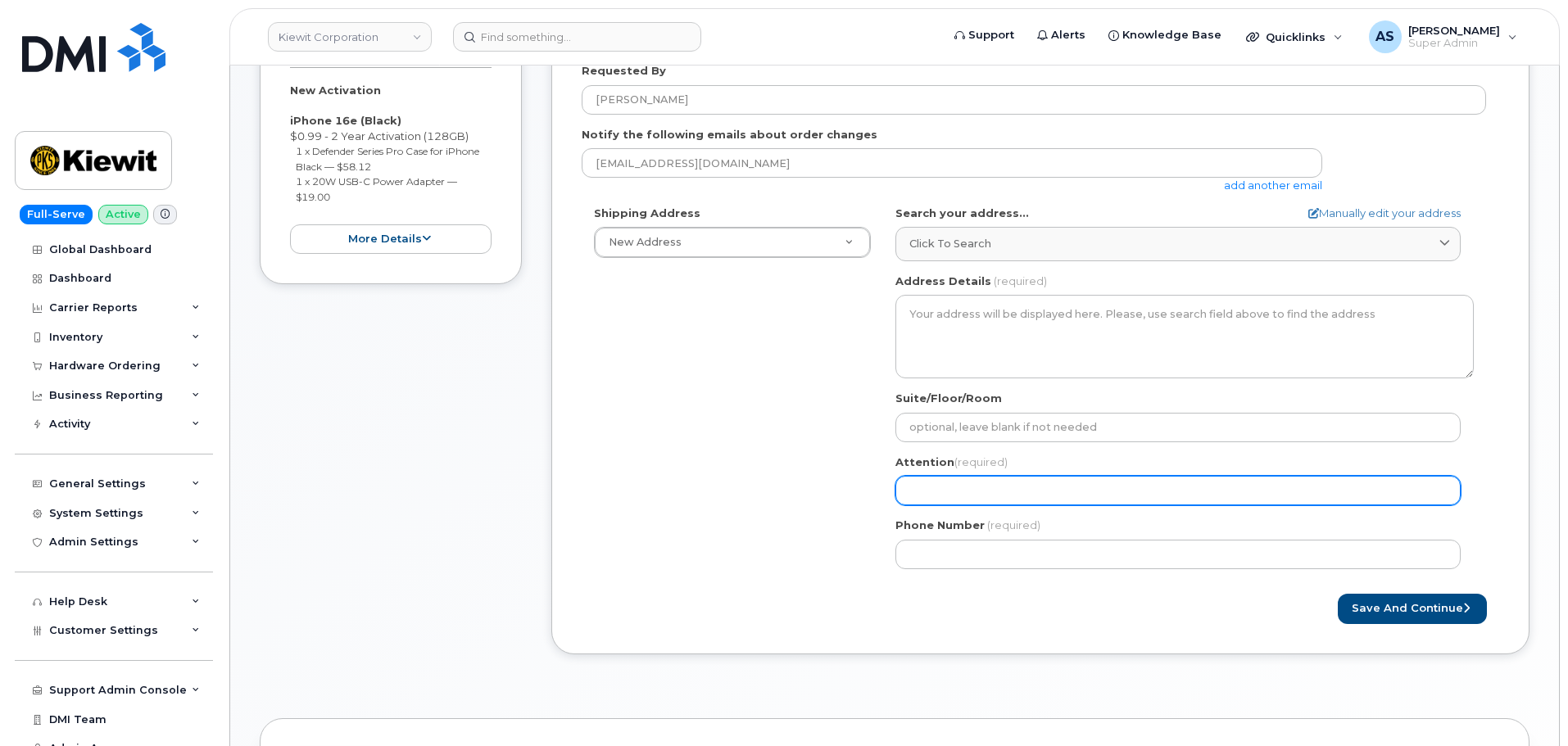
click at [955, 494] on input "Attention (required)" at bounding box center [1178, 490] width 565 height 29
paste input "[PERSON_NAME]"
select select
type input "[PERSON_NAME]"
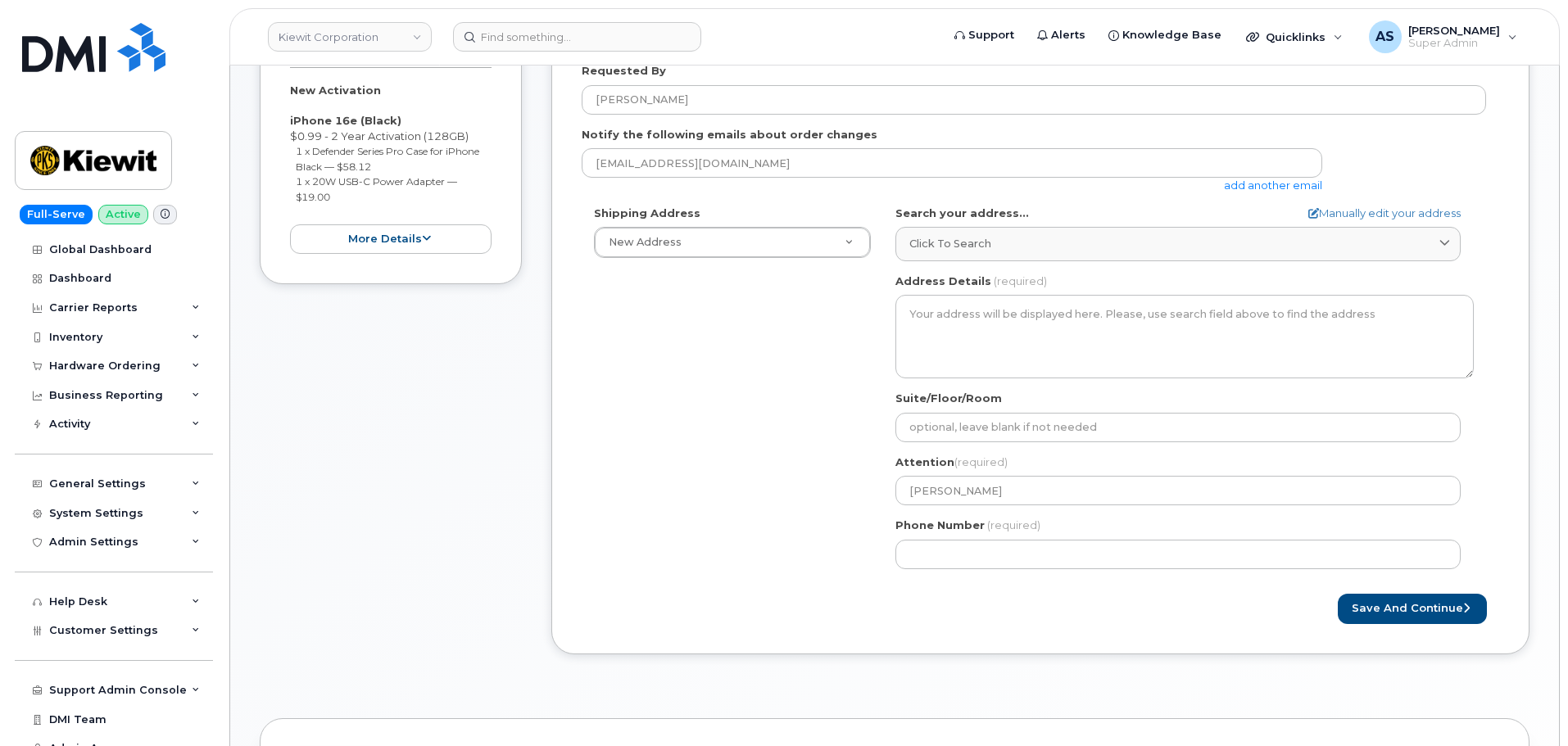
drag, startPoint x: 727, startPoint y: 520, endPoint x: 715, endPoint y: 517, distance: 12.4
click at [719, 519] on div "Shipping Address New Address New Address AB Search your address... Manually edi…" at bounding box center [1033, 393] width 904 height 376
drag, startPoint x: 809, startPoint y: 500, endPoint x: 856, endPoint y: 667, distance: 173.5
click at [853, 661] on div "Created By Alexander Strull Requested By Aaron Holloway Notify the following em…" at bounding box center [1040, 324] width 978 height 709
click at [803, 610] on div "Save and Continue" at bounding box center [1040, 609] width 917 height 30
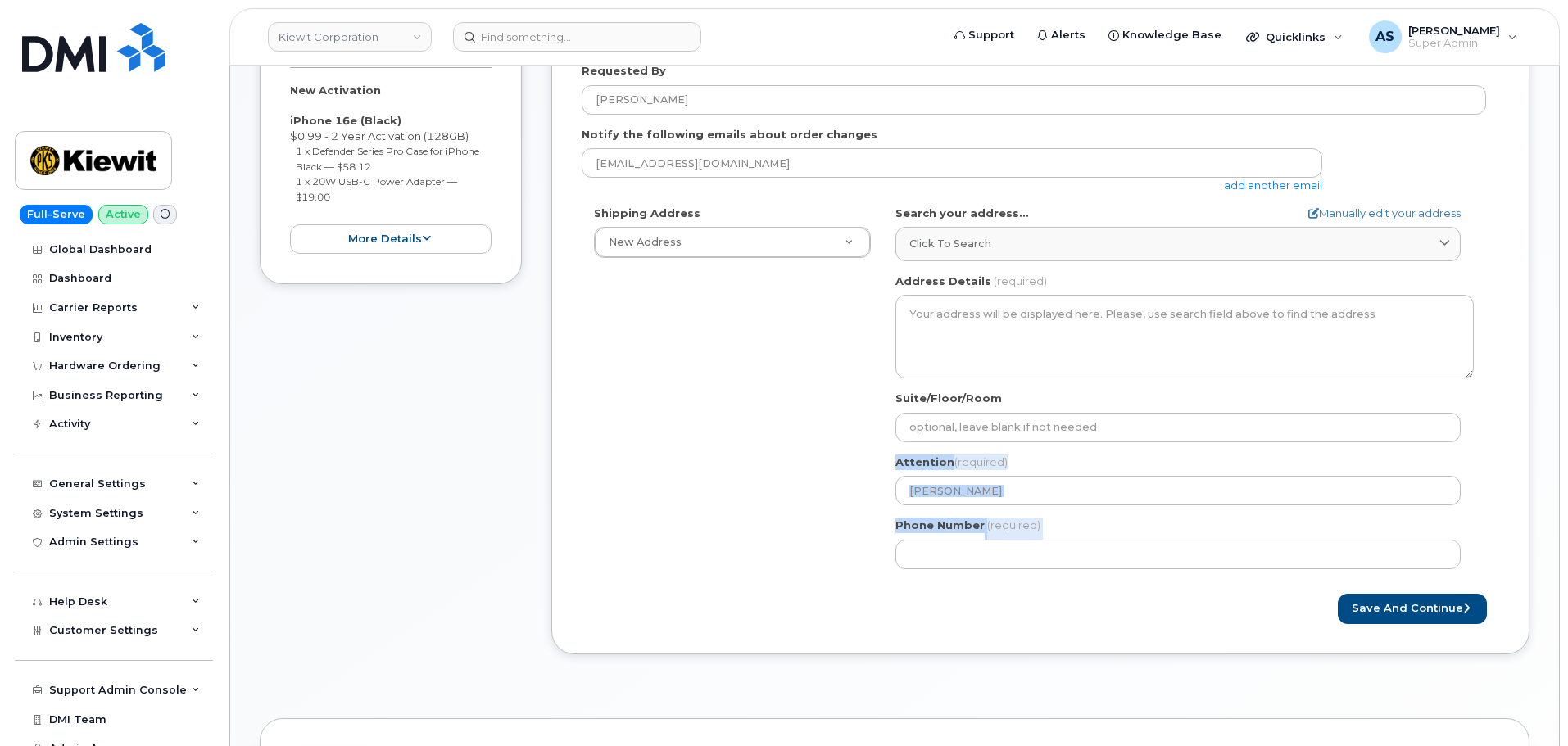
click at [950, 526] on label "Phone Number" at bounding box center [940, 525] width 89 height 15
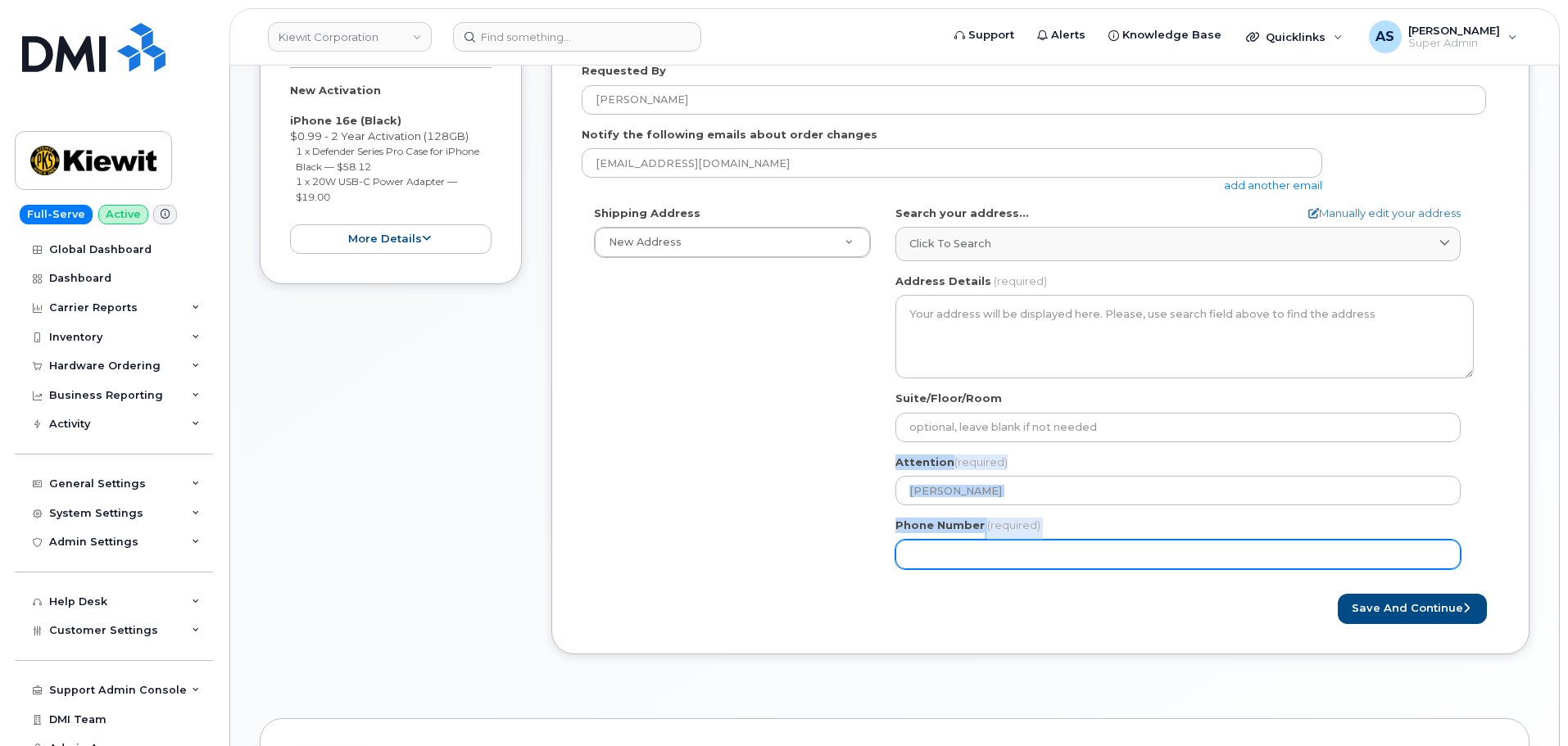
click at [950, 540] on input "Phone Number" at bounding box center [1178, 554] width 565 height 29
click at [975, 558] on input "Phone Number" at bounding box center [1178, 554] width 565 height 29
paste input "8162257730"
select select
type input "8162257730"
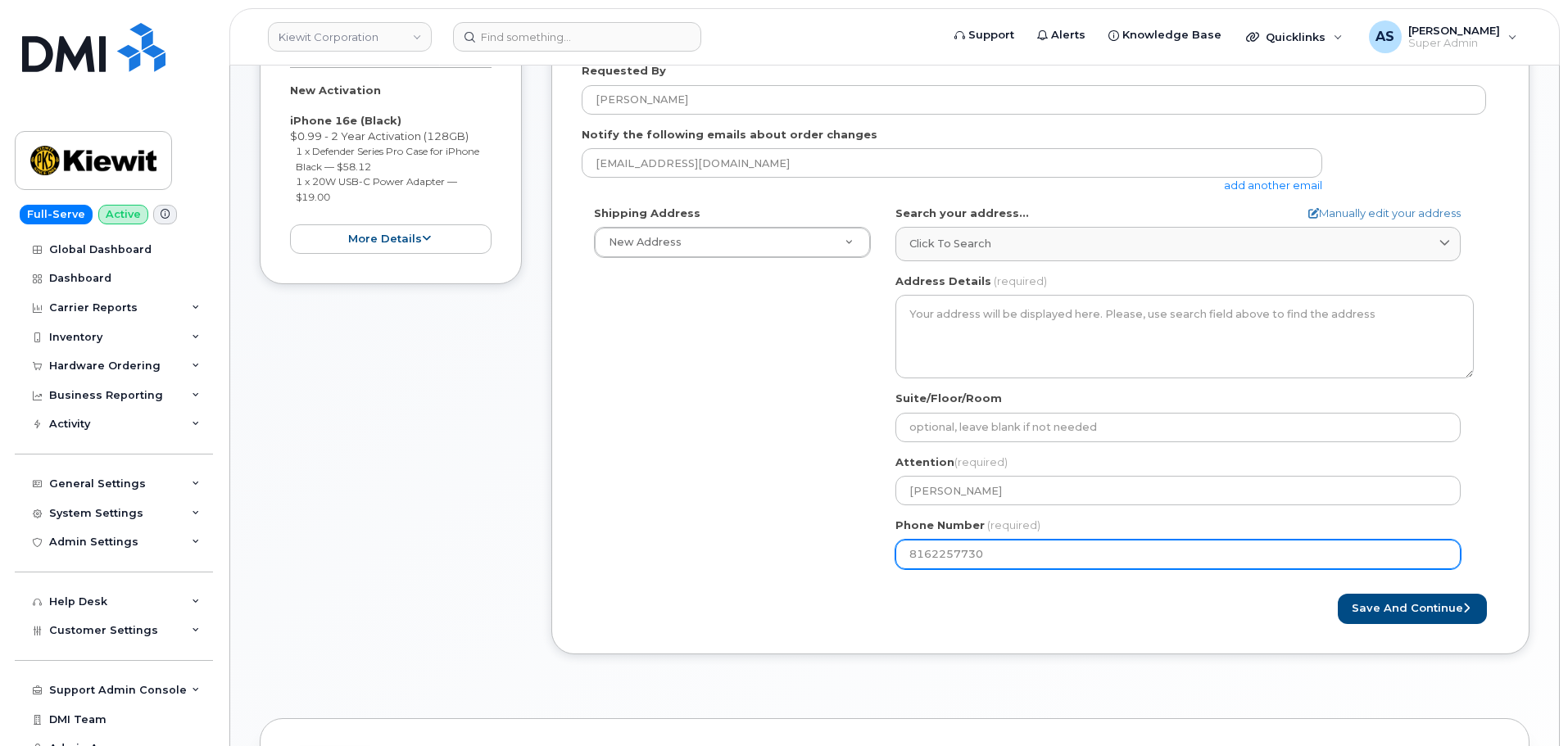
click at [721, 547] on div "Shipping Address New Address New Address AB Search your address... Manually edi…" at bounding box center [1033, 393] width 904 height 376
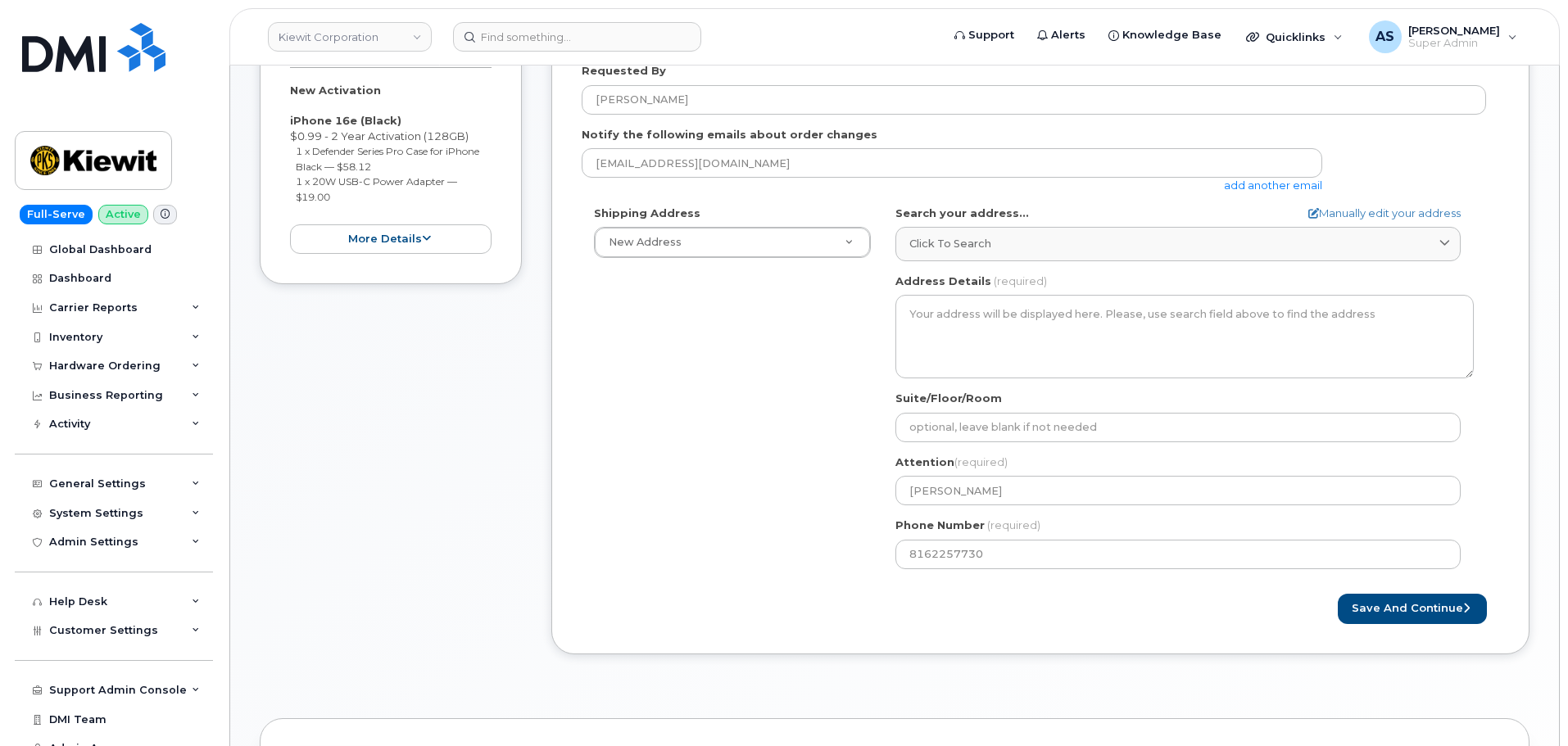
click at [742, 560] on div "Shipping Address New Address New Address AB Search your address... Manually edi…" at bounding box center [1033, 393] width 904 height 376
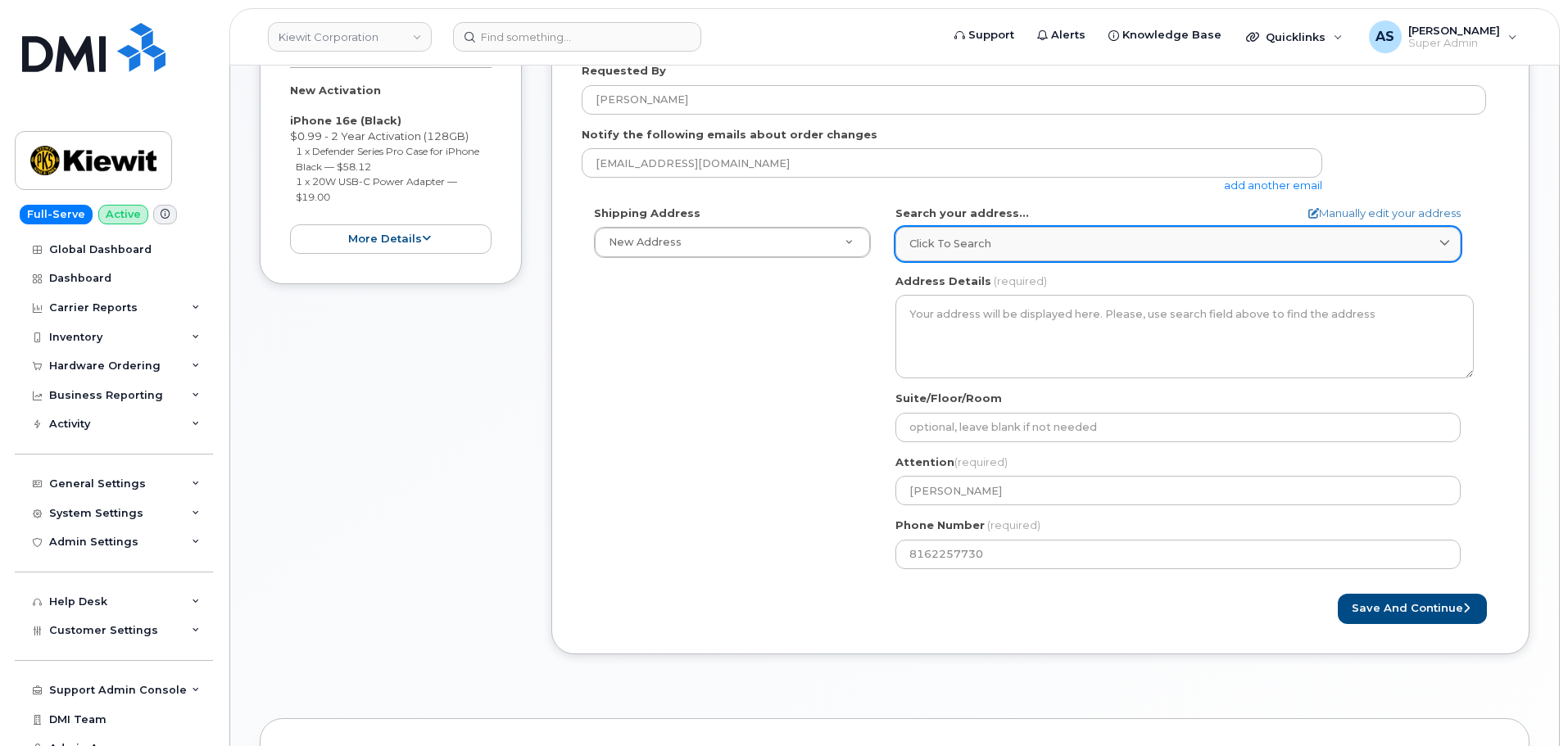
click at [980, 242] on span "Click to search" at bounding box center [951, 244] width 82 height 15
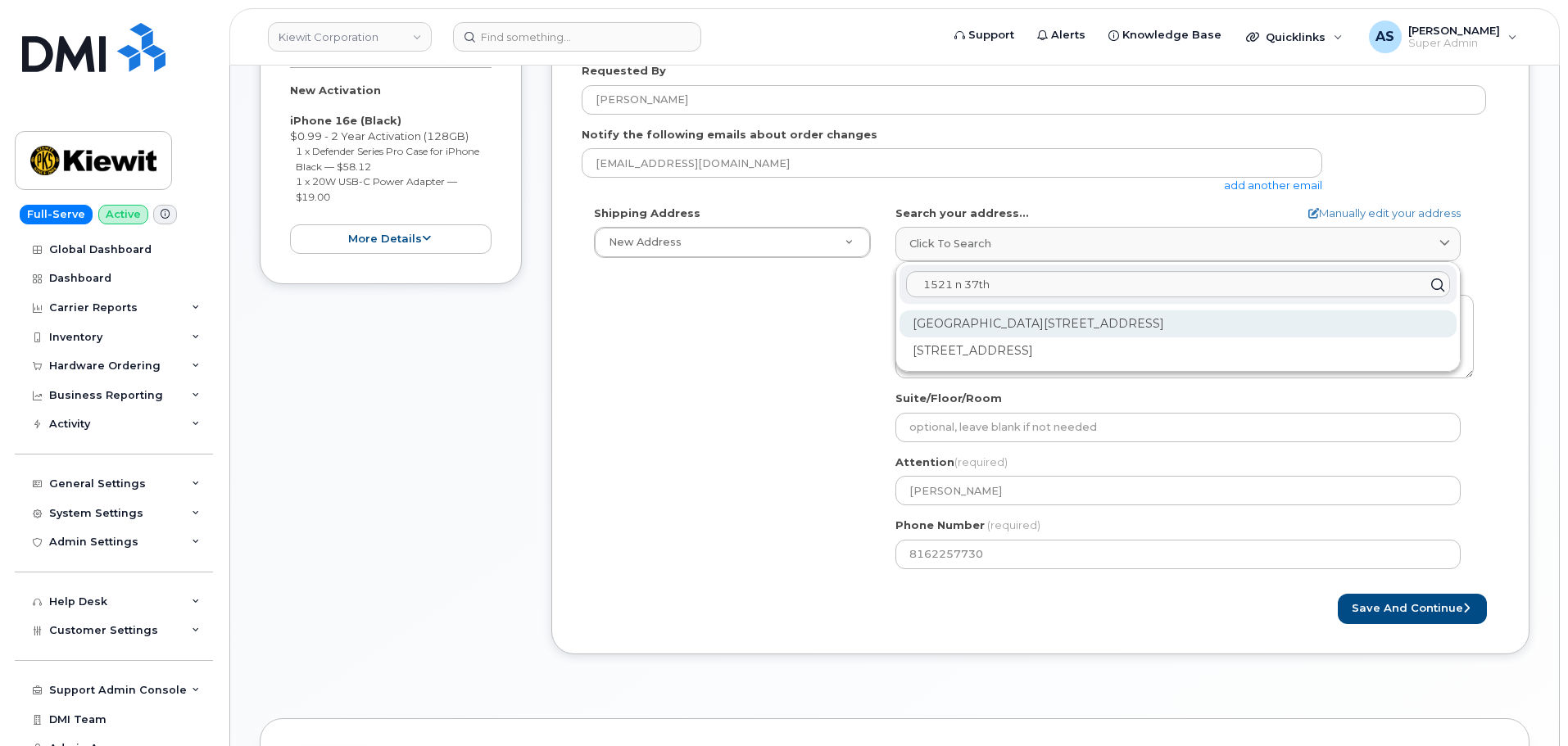
type input "1521 n 37th"
click at [1118, 323] on div "1521 N 37th St Orange TX 77630" at bounding box center [1177, 324] width 557 height 27
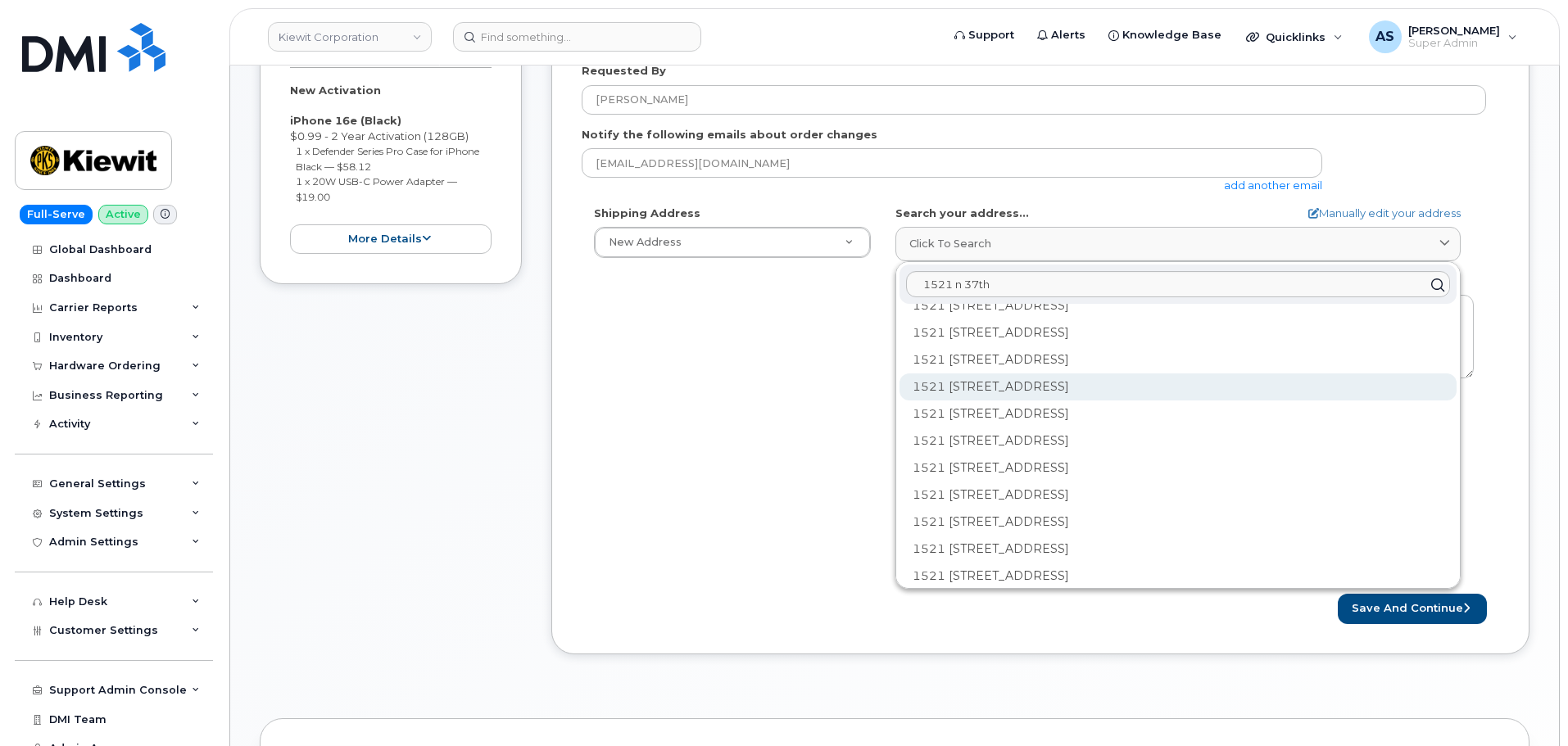
scroll to position [1639, 0]
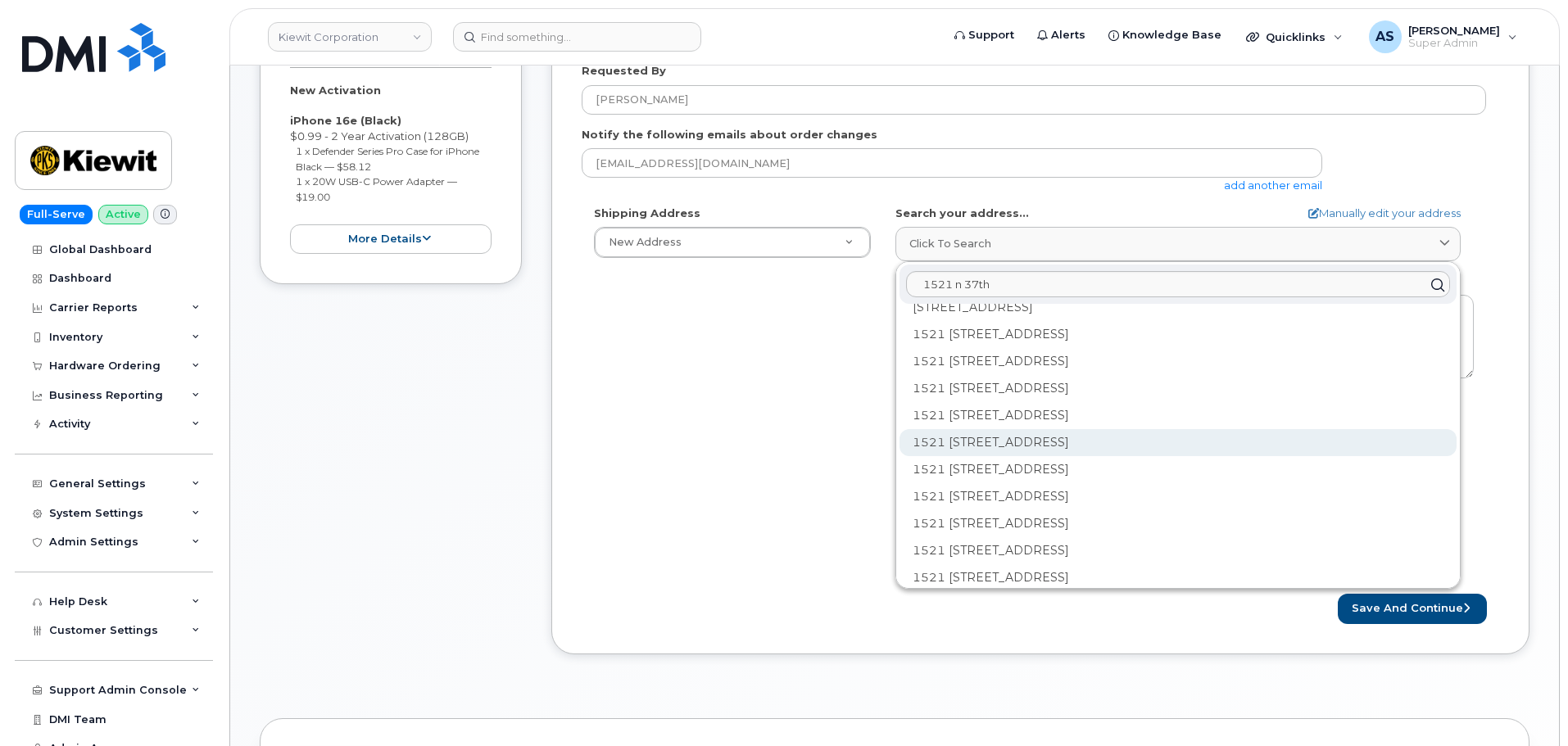
click at [1175, 444] on div "1521 N 37th St Apt 146 Orange TX 77630-2971" at bounding box center [1177, 442] width 557 height 27
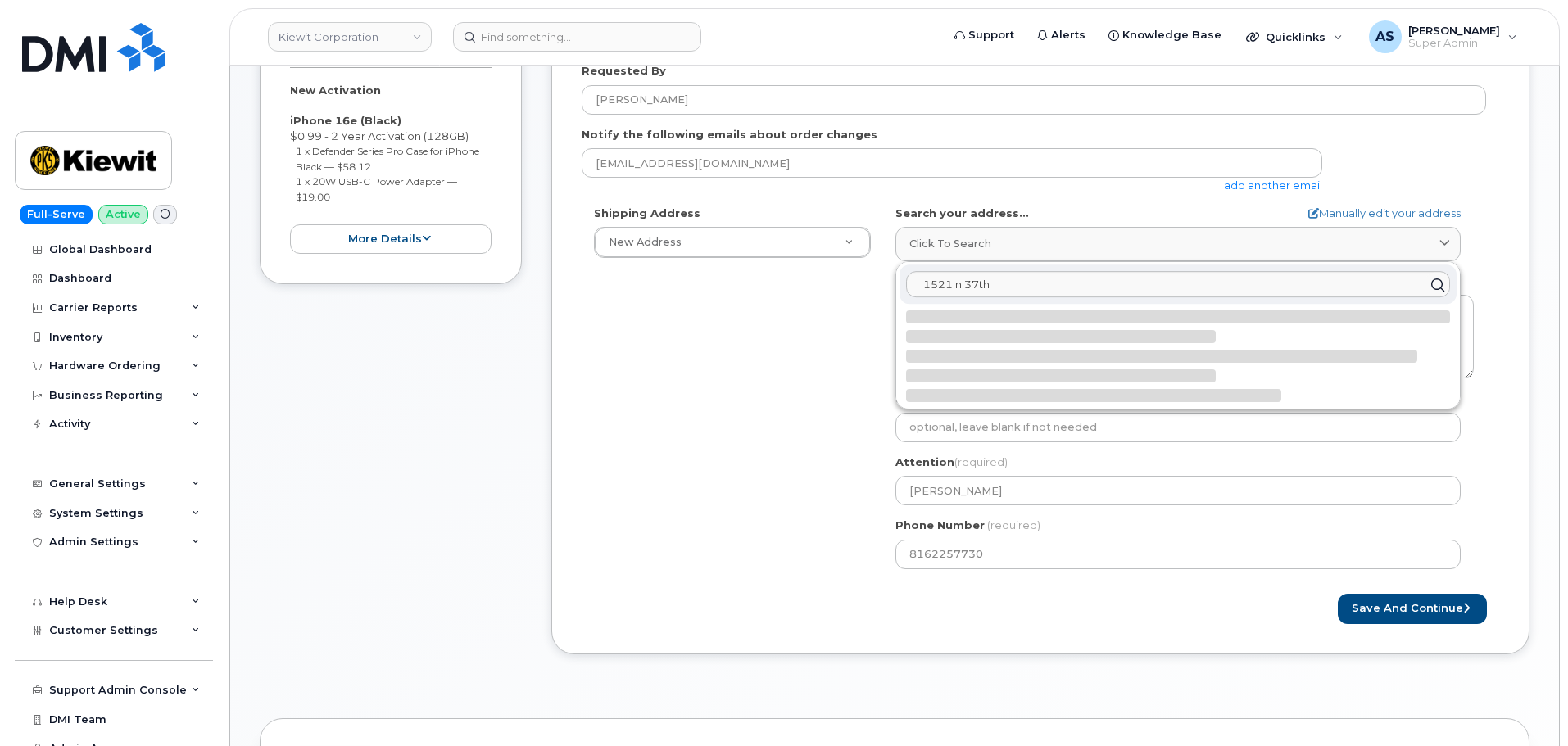
scroll to position [0, 0]
select select
type textarea "1521 N 37th St Apt 146 ORANGE TX 77630-2971 UNITED STATES"
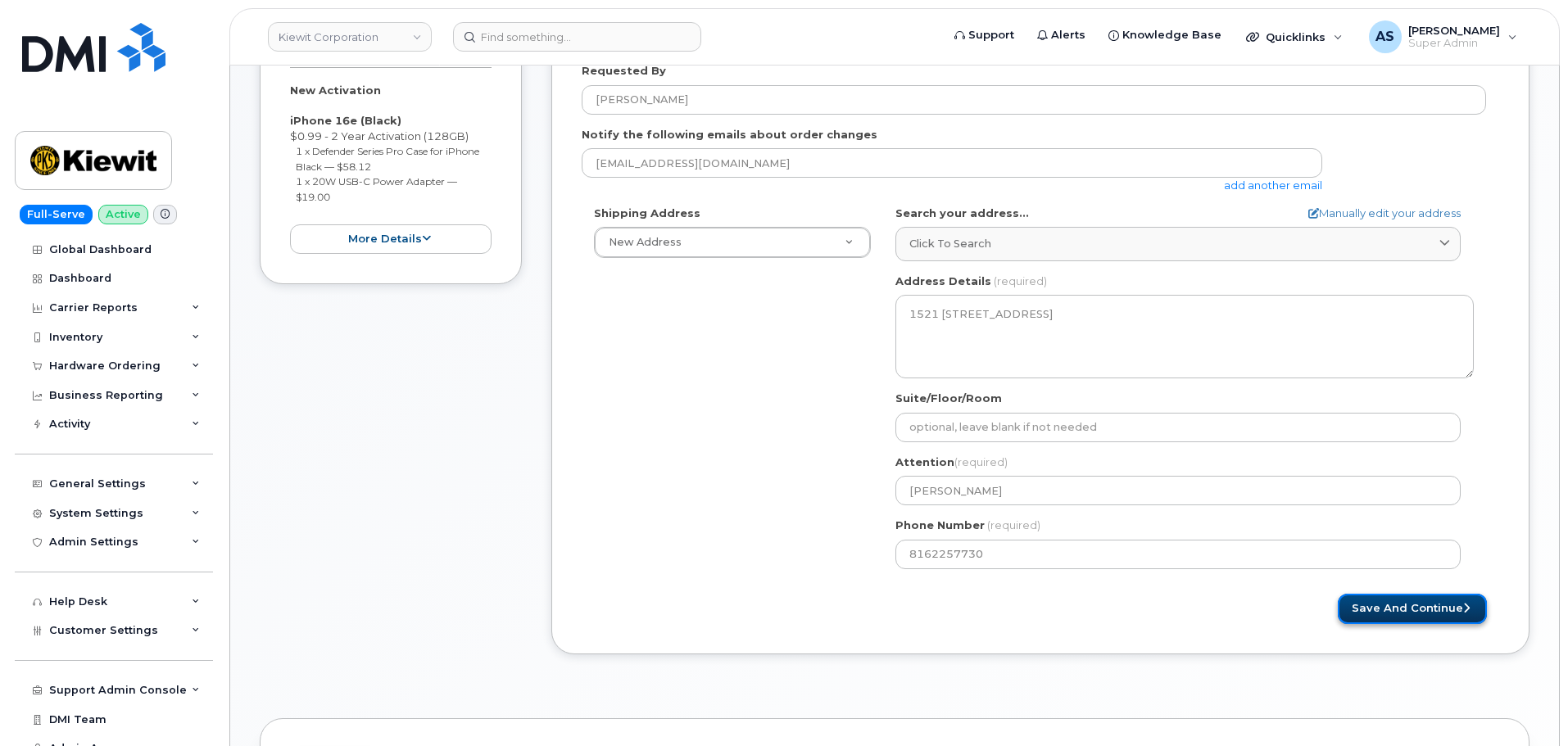
click at [1417, 612] on button "Save and Continue" at bounding box center [1412, 609] width 149 height 30
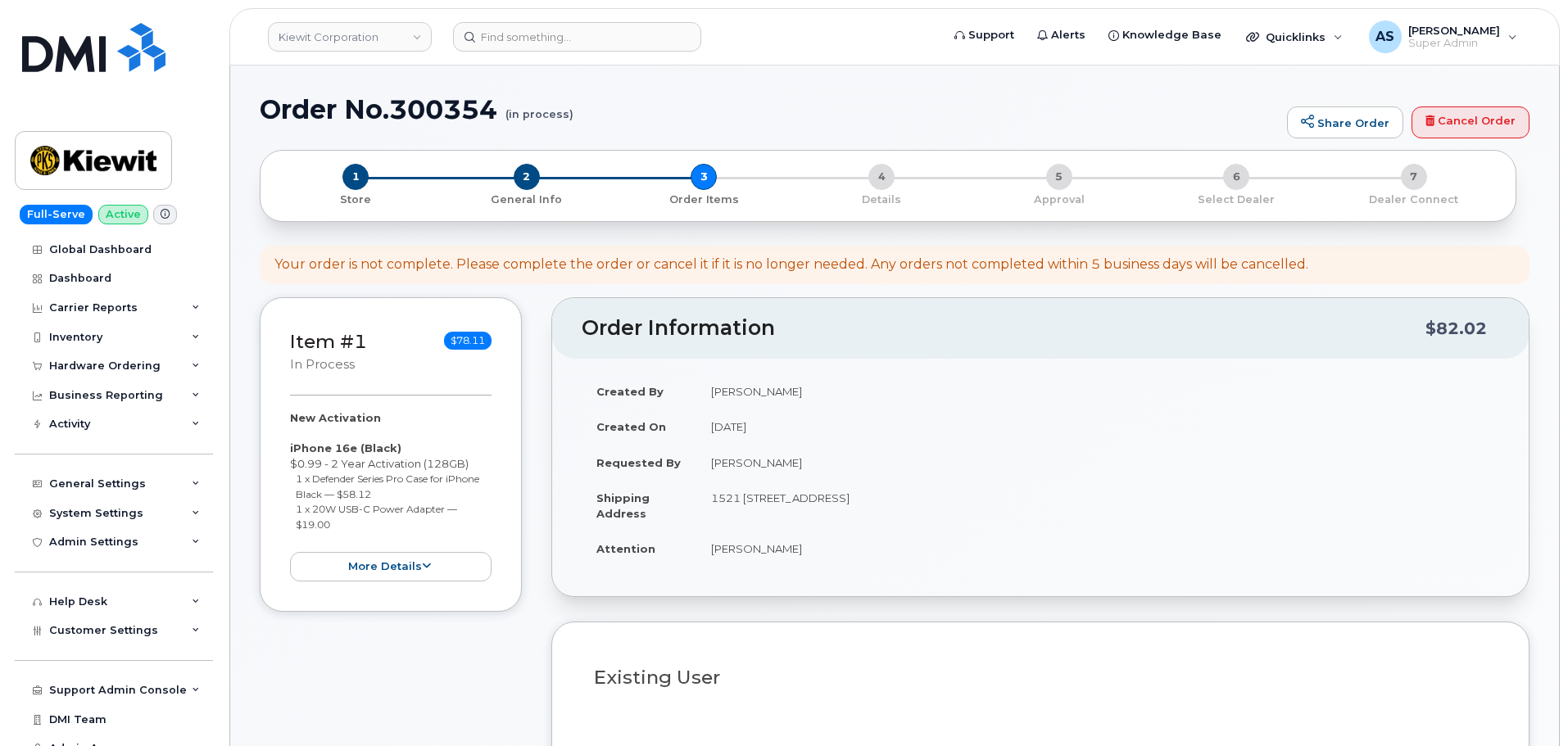
select select
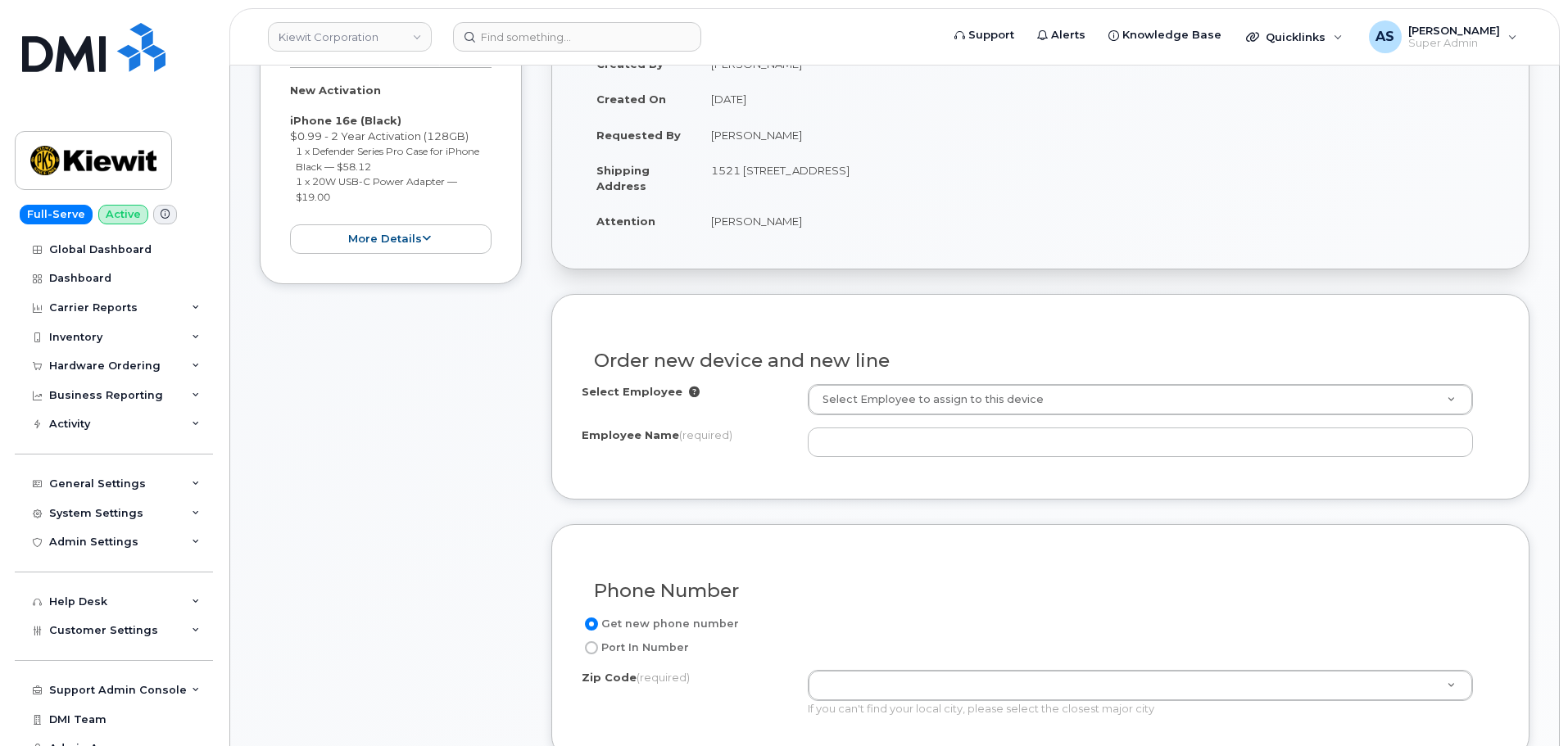
scroll to position [491, 0]
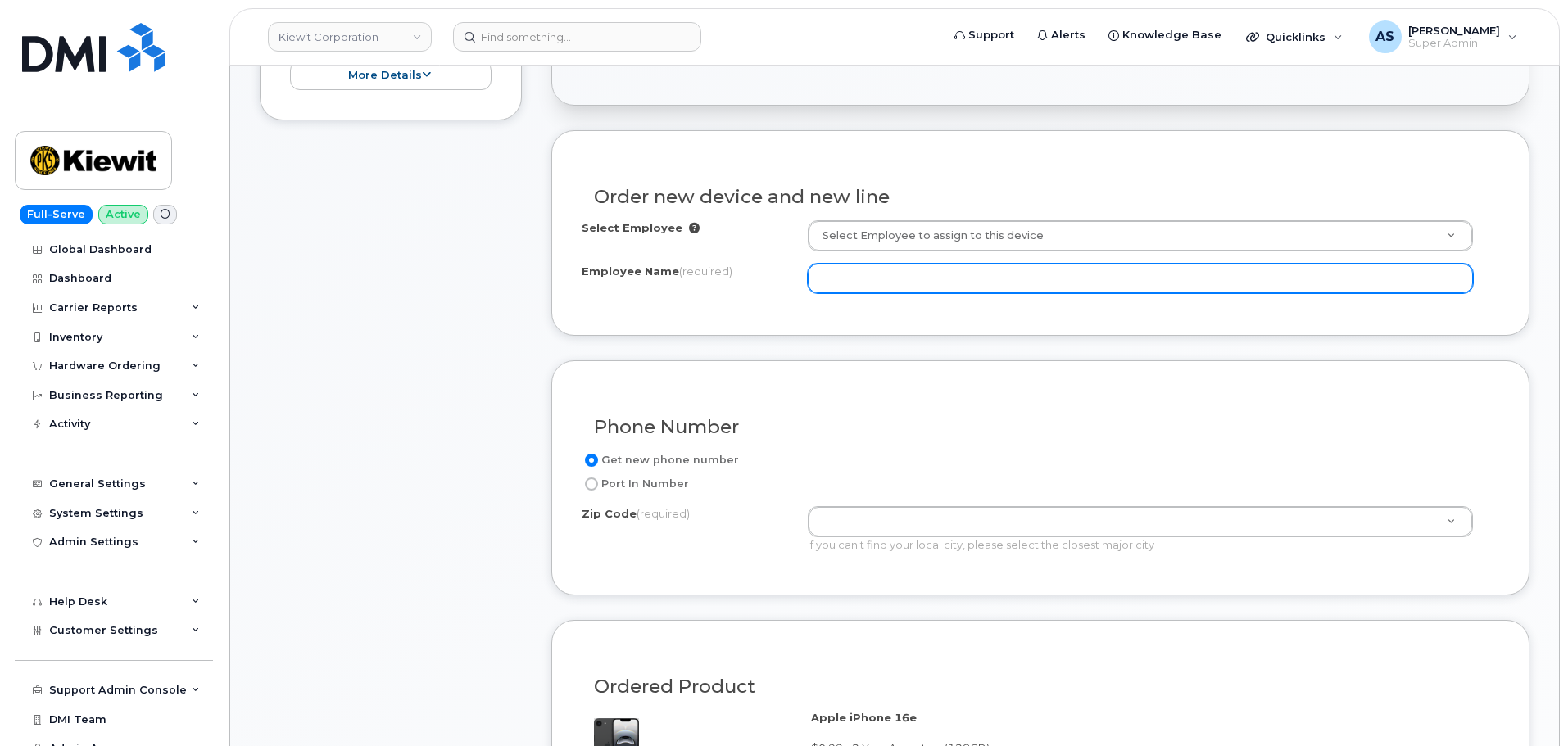
click at [878, 270] on input "Employee Name (required)" at bounding box center [1140, 278] width 665 height 29
click at [868, 274] on input "Employee Name (required)" at bounding box center [1140, 278] width 665 height 29
paste input "[PERSON_NAME]"
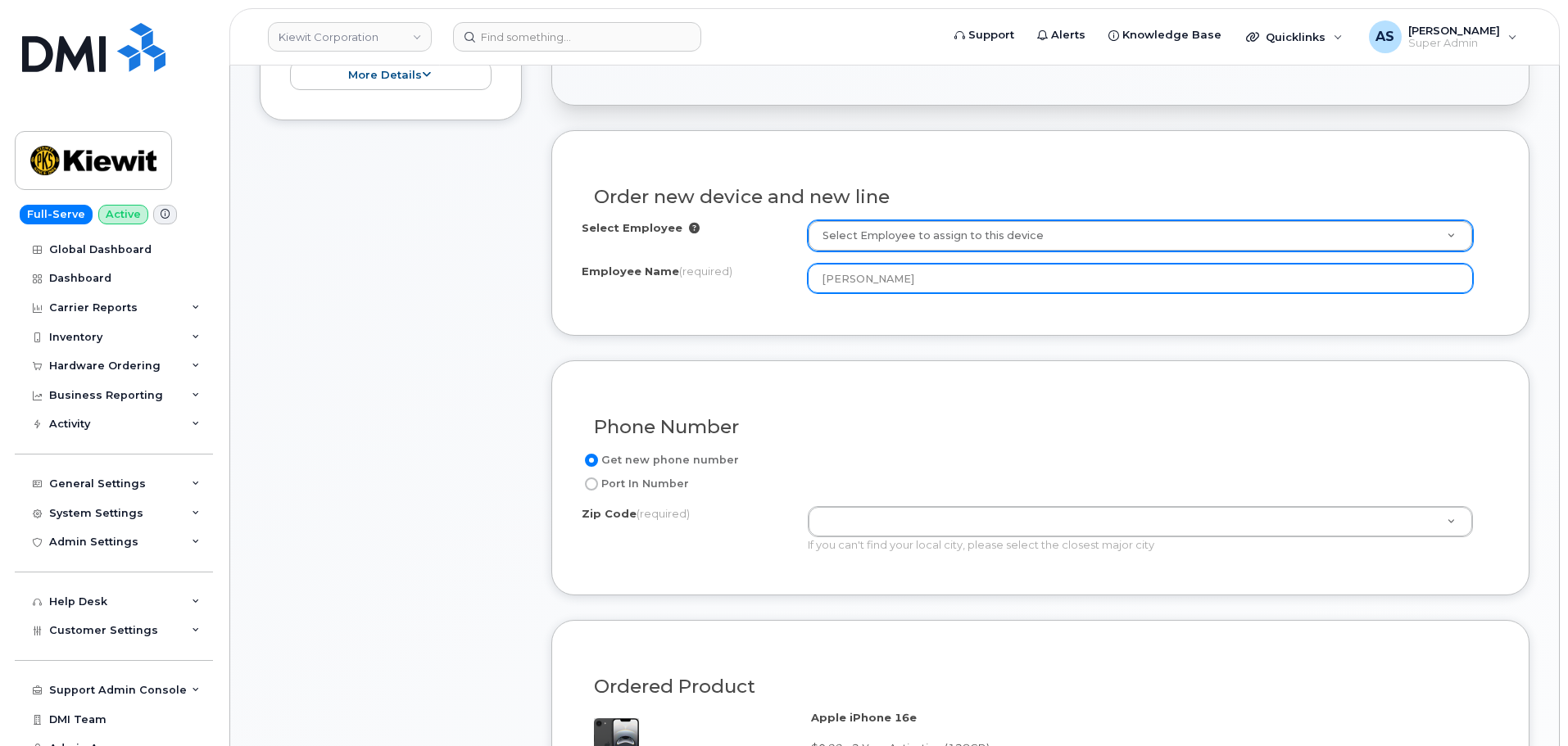
type input "[PERSON_NAME]"
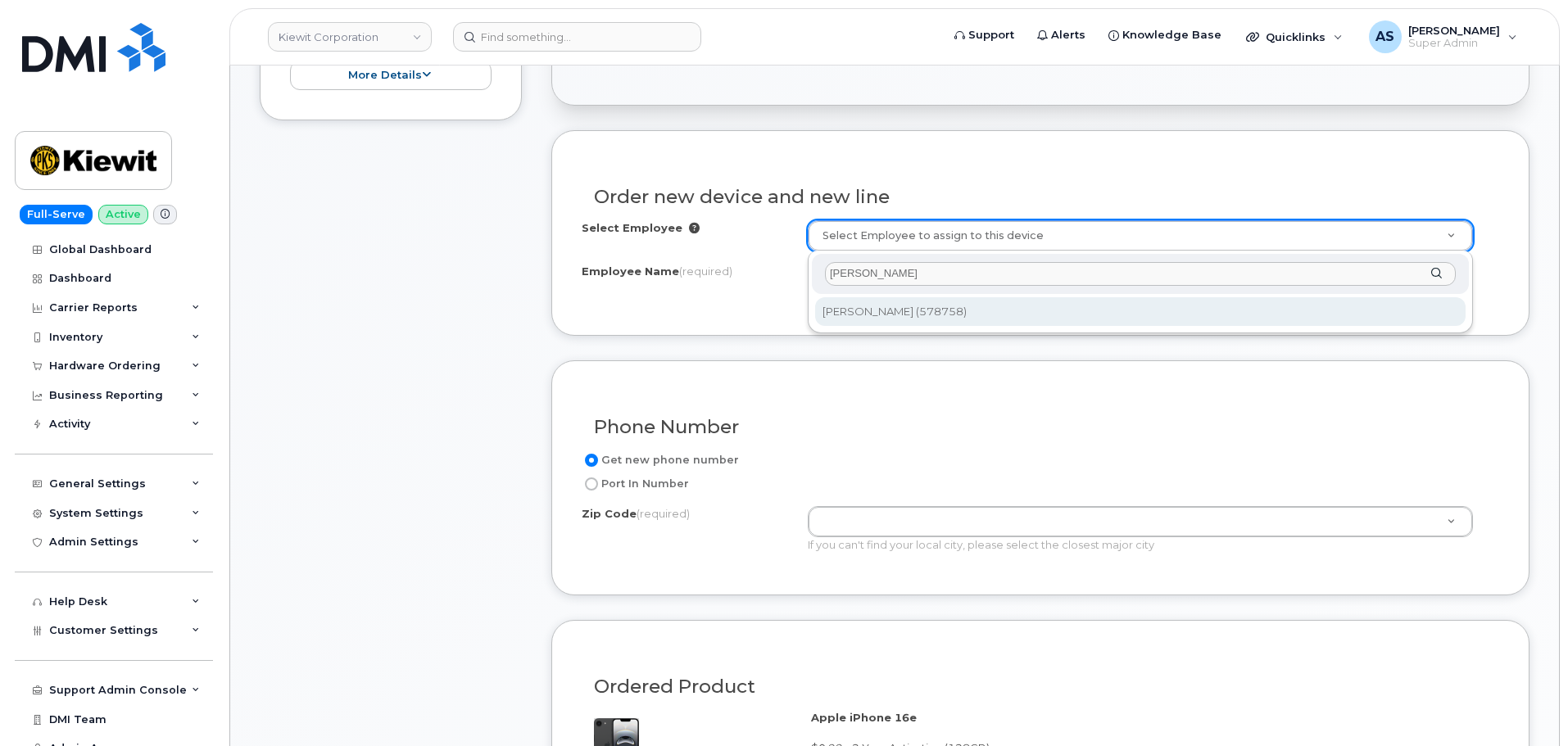
type input "[PERSON_NAME]"
type input "2968247"
type input "585 N Dairy Ashford"
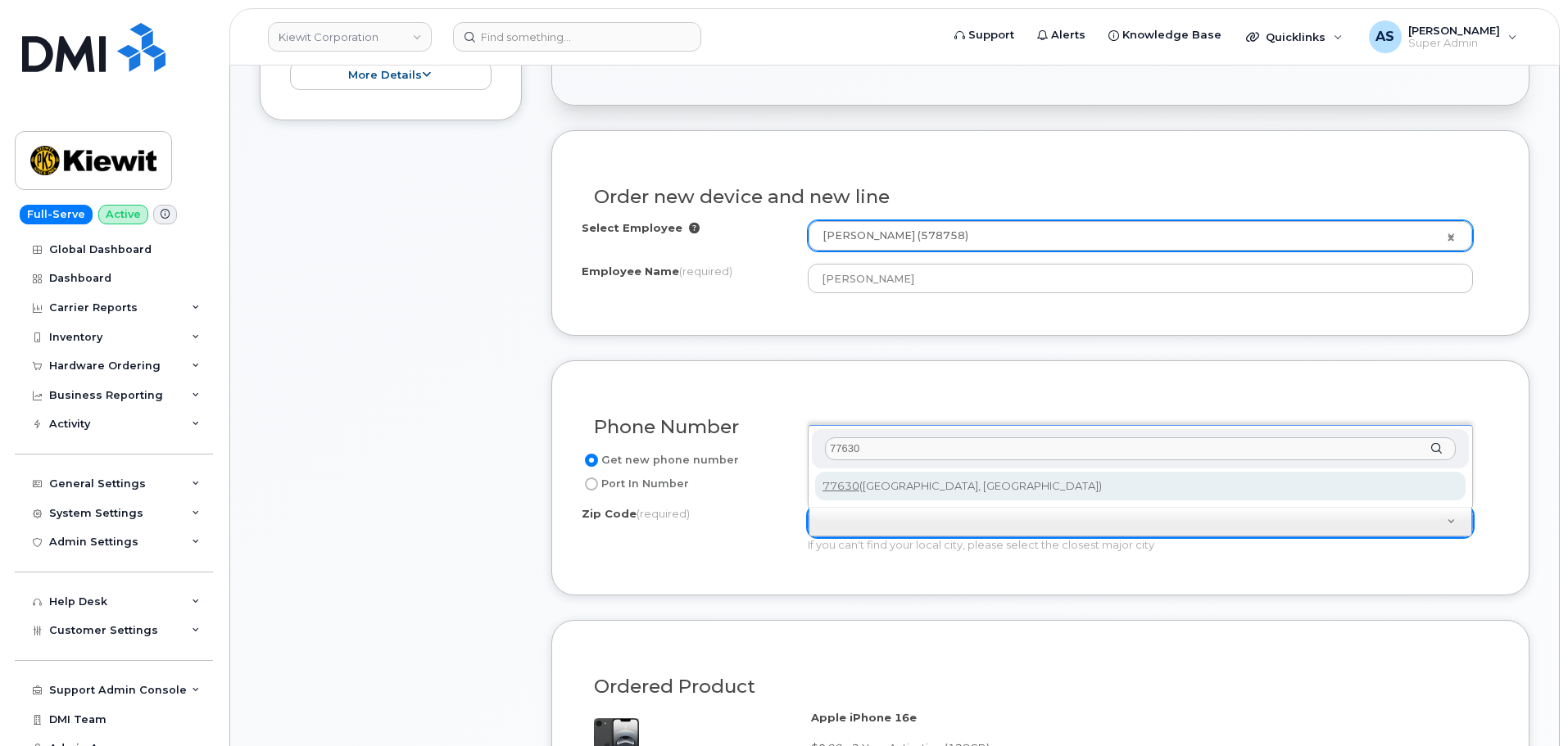
type input "77630"
type input "77630 (Orange, TX)"
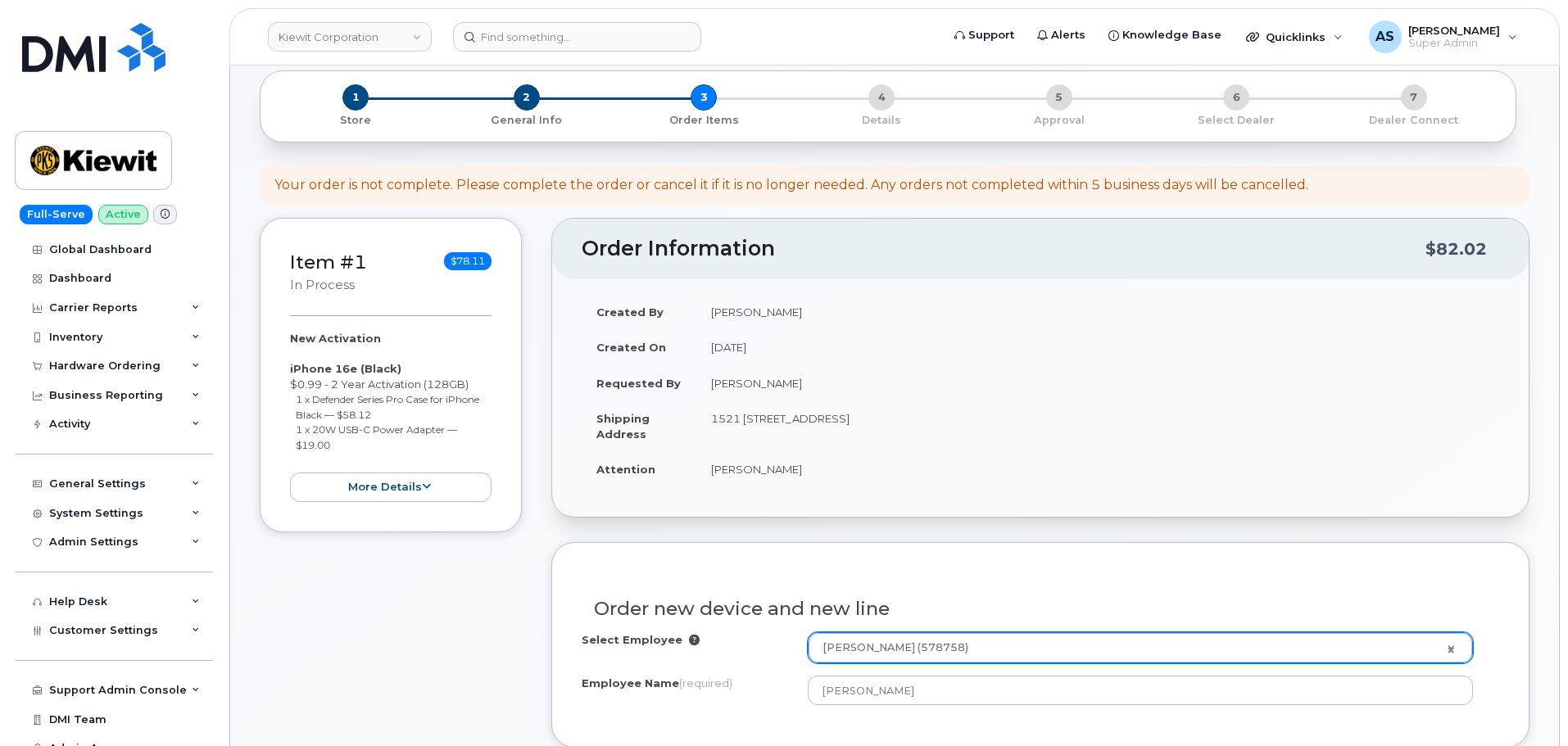
scroll to position [0, 0]
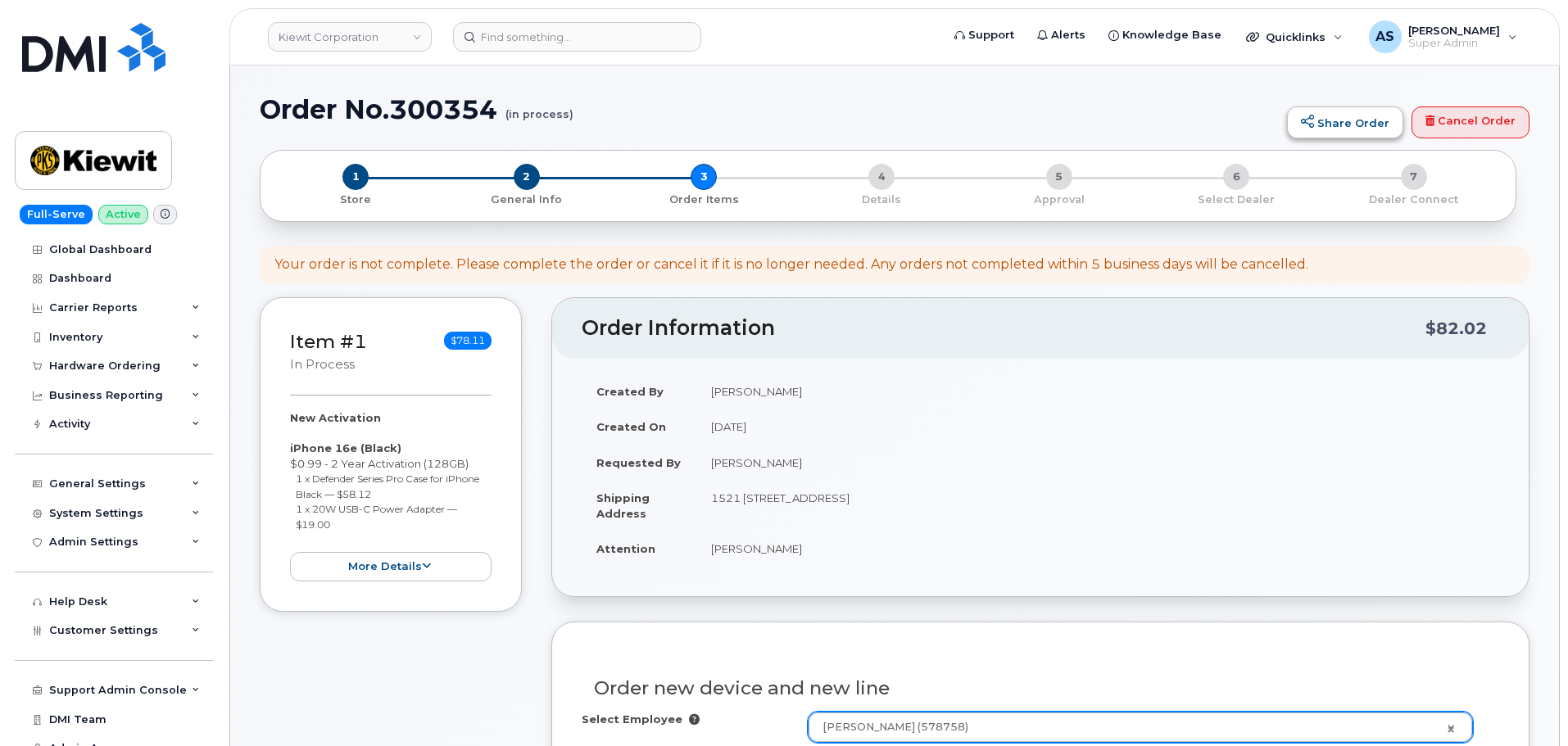
click at [1342, 128] on link "Share Order" at bounding box center [1344, 123] width 116 height 32
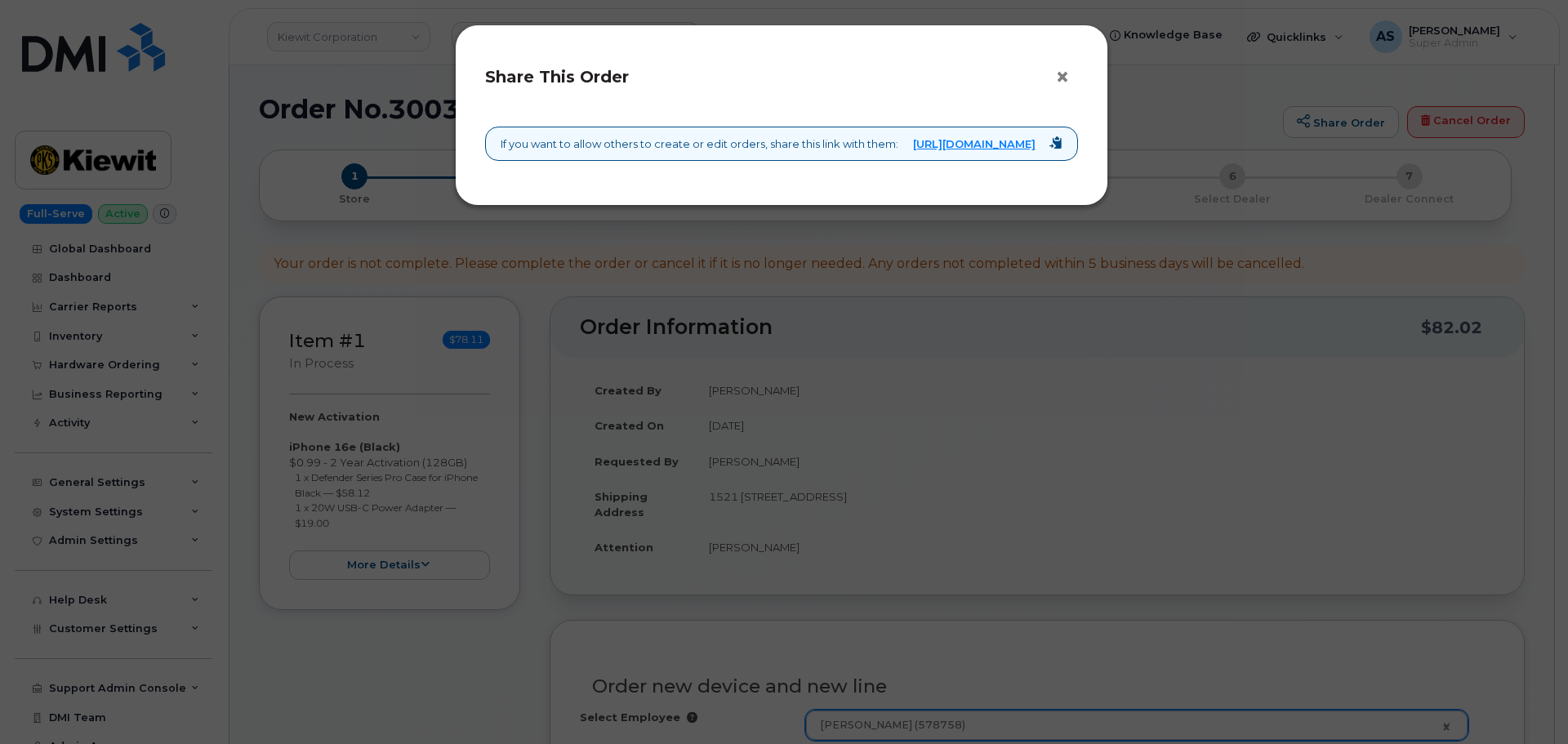
click at [1060, 69] on button "×" at bounding box center [1066, 78] width 23 height 25
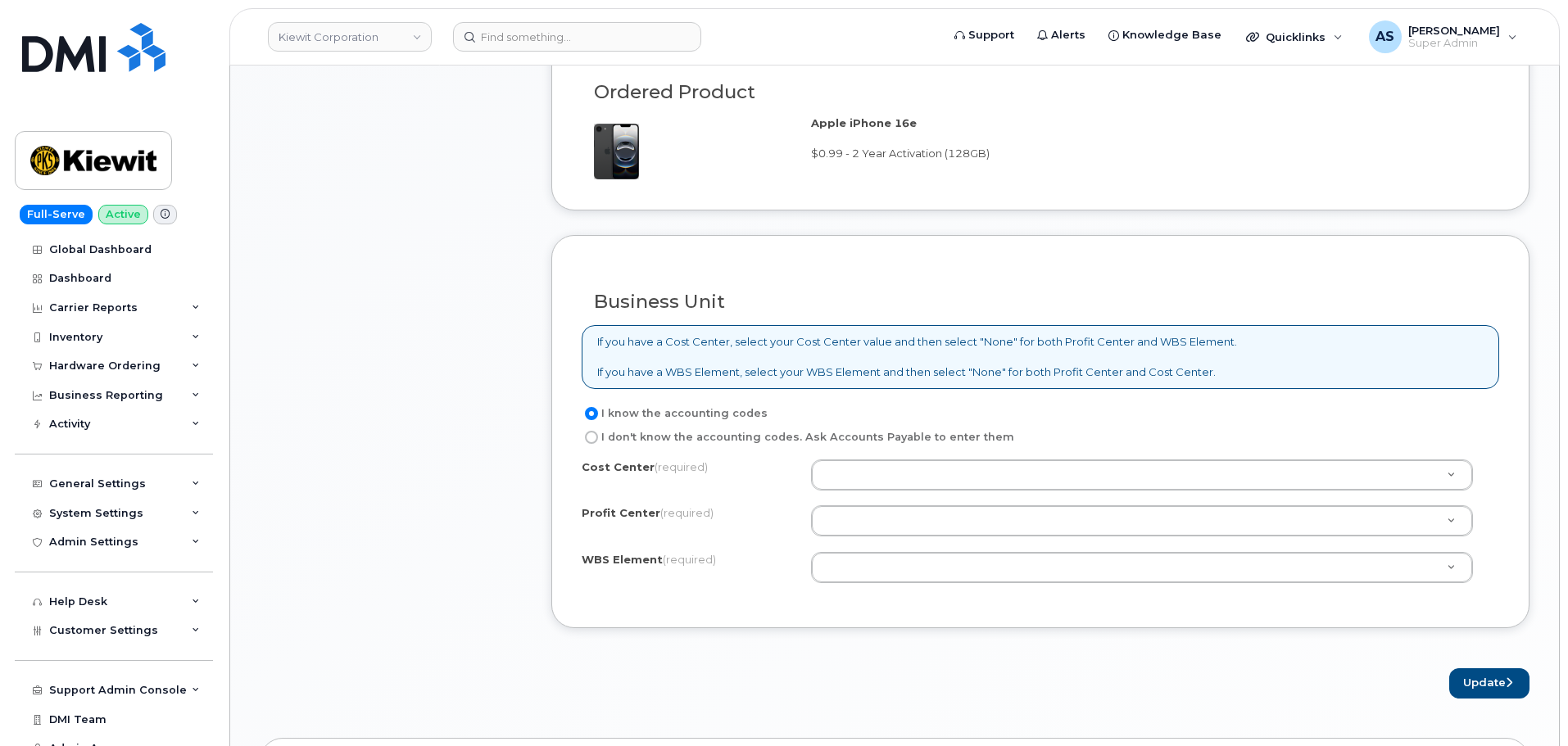
scroll to position [1147, 0]
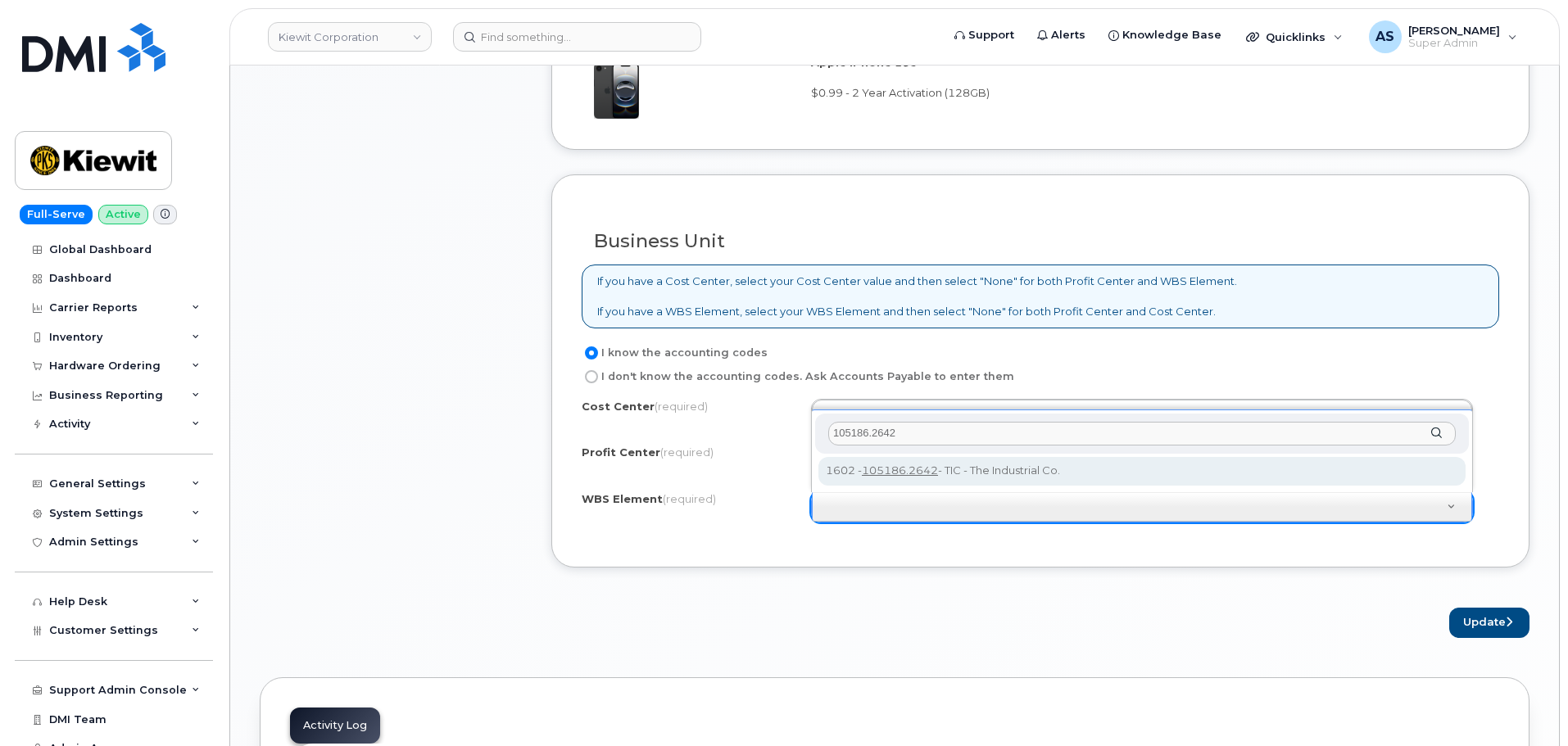
type input "105186.2642"
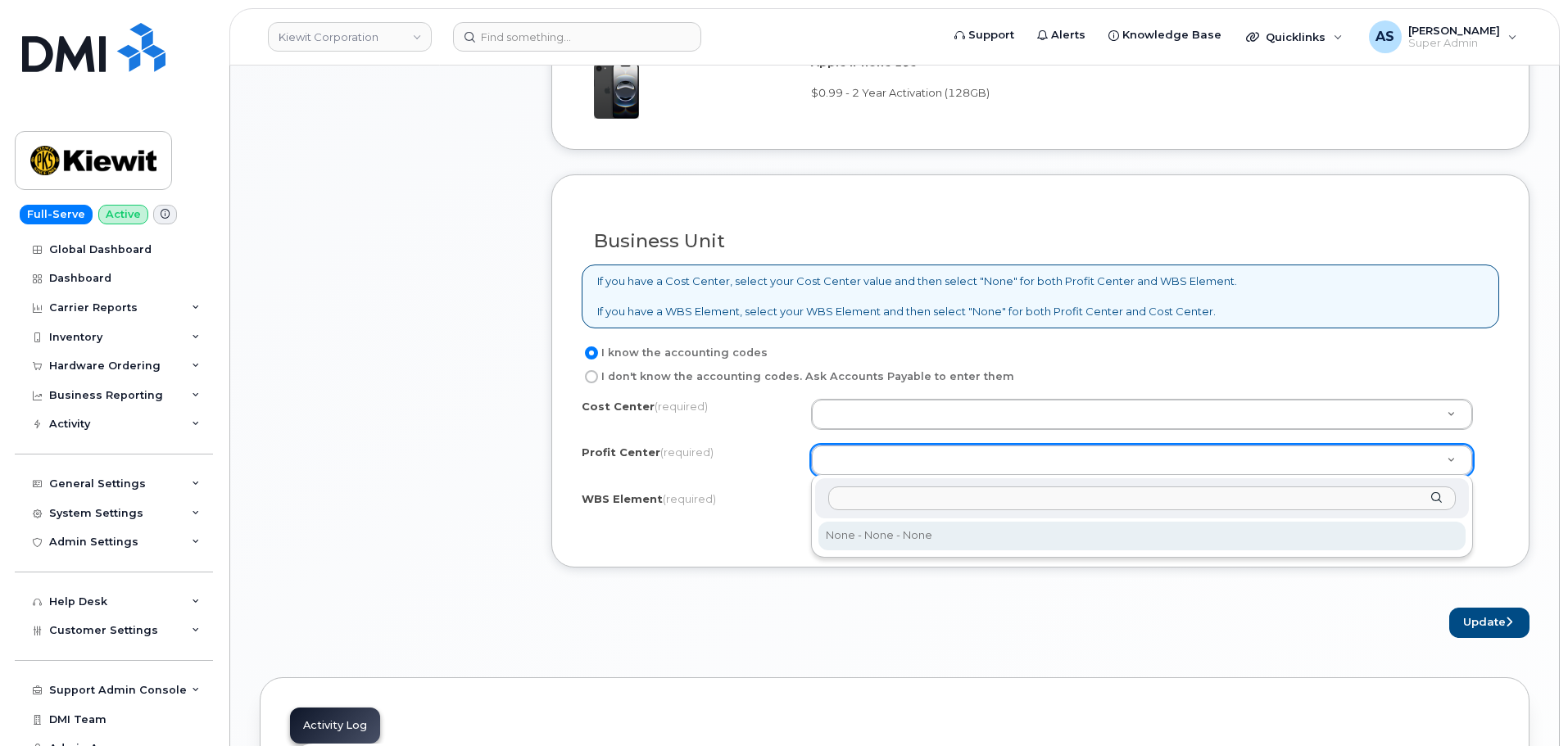
select select "None"
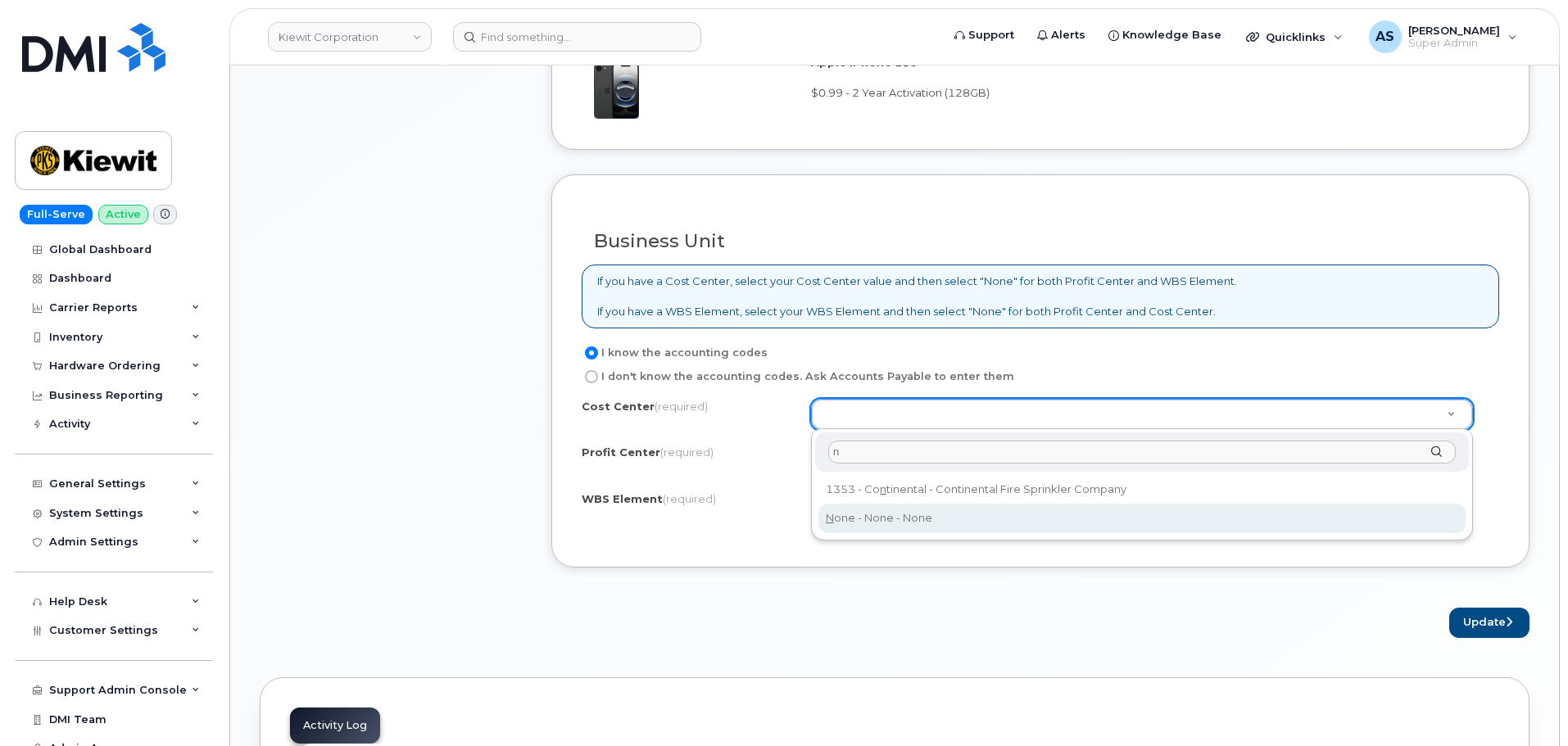
type input "n"
type input "None"
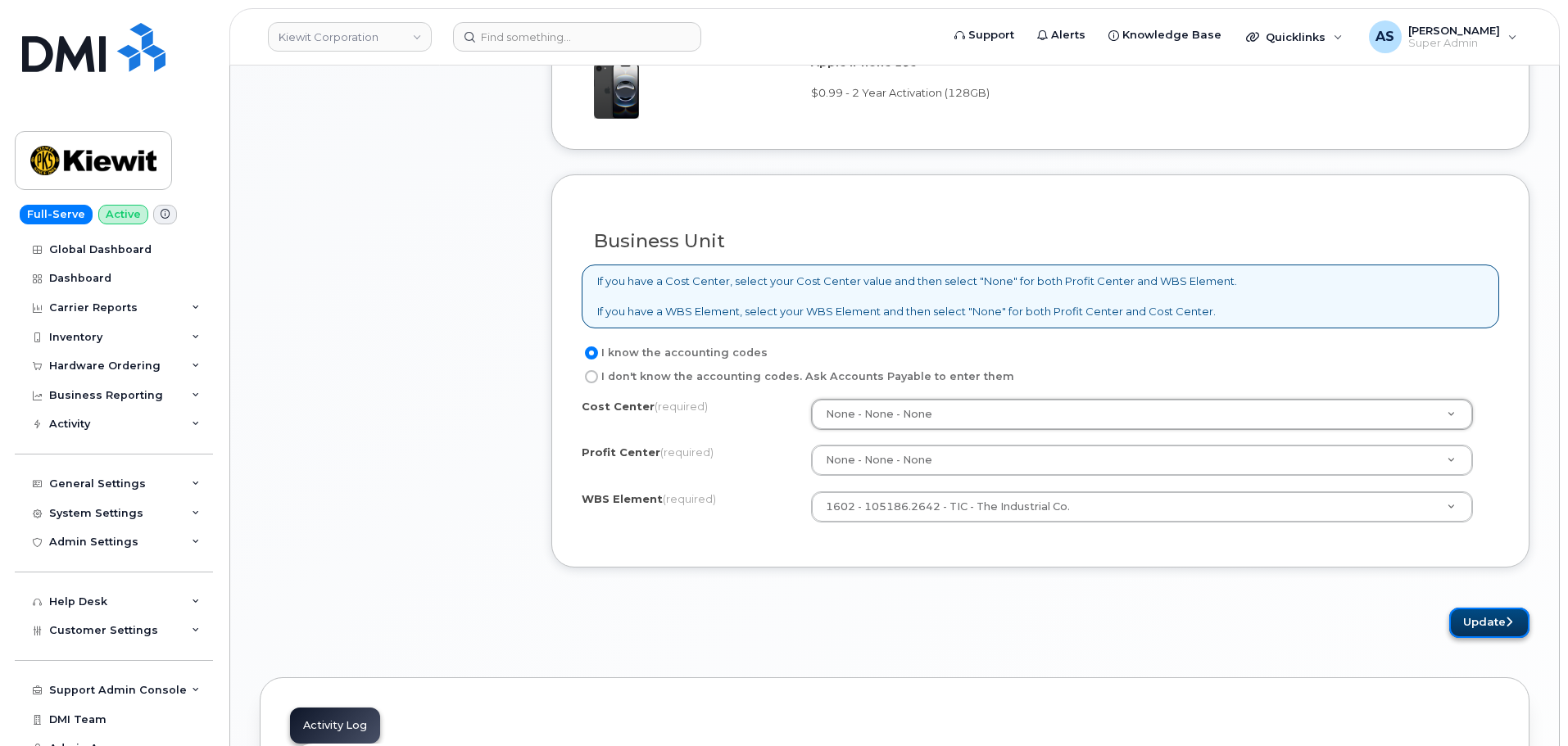
click at [1485, 627] on button "Update" at bounding box center [1489, 623] width 80 height 30
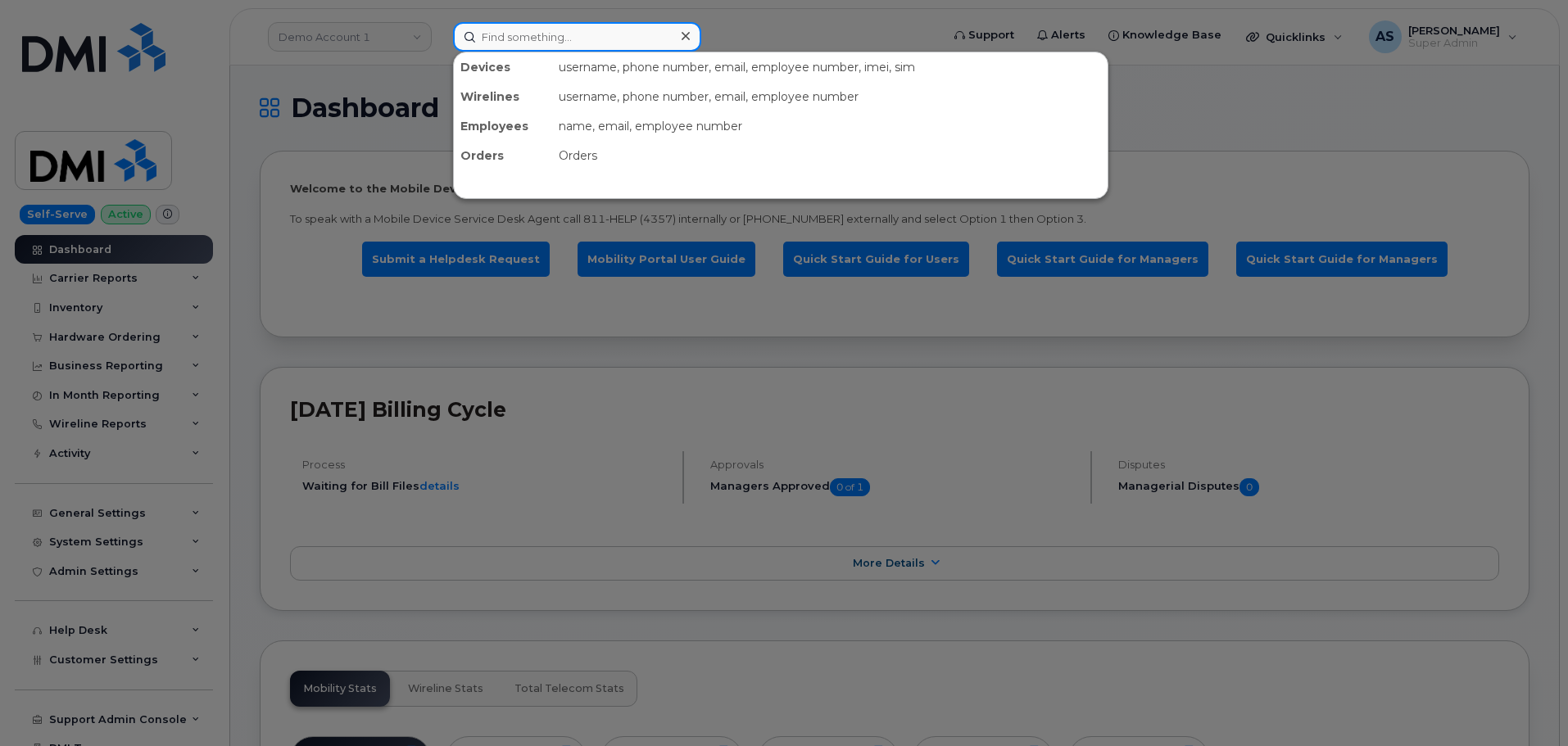
click at [520, 39] on input at bounding box center [577, 36] width 248 height 29
paste input "[PERSON_NAME]"
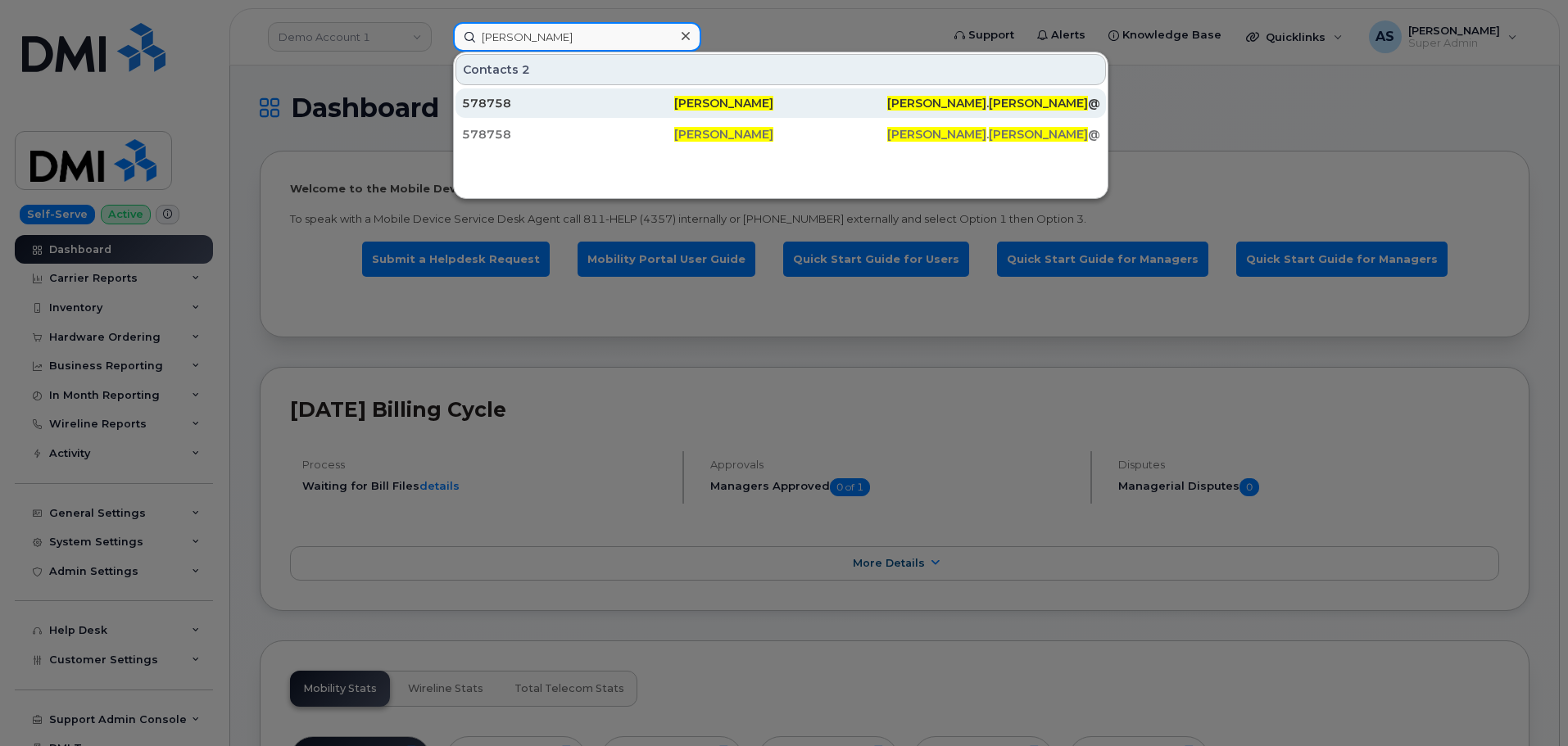
type input "[PERSON_NAME]"
click at [585, 104] on div "578758" at bounding box center [568, 103] width 212 height 16
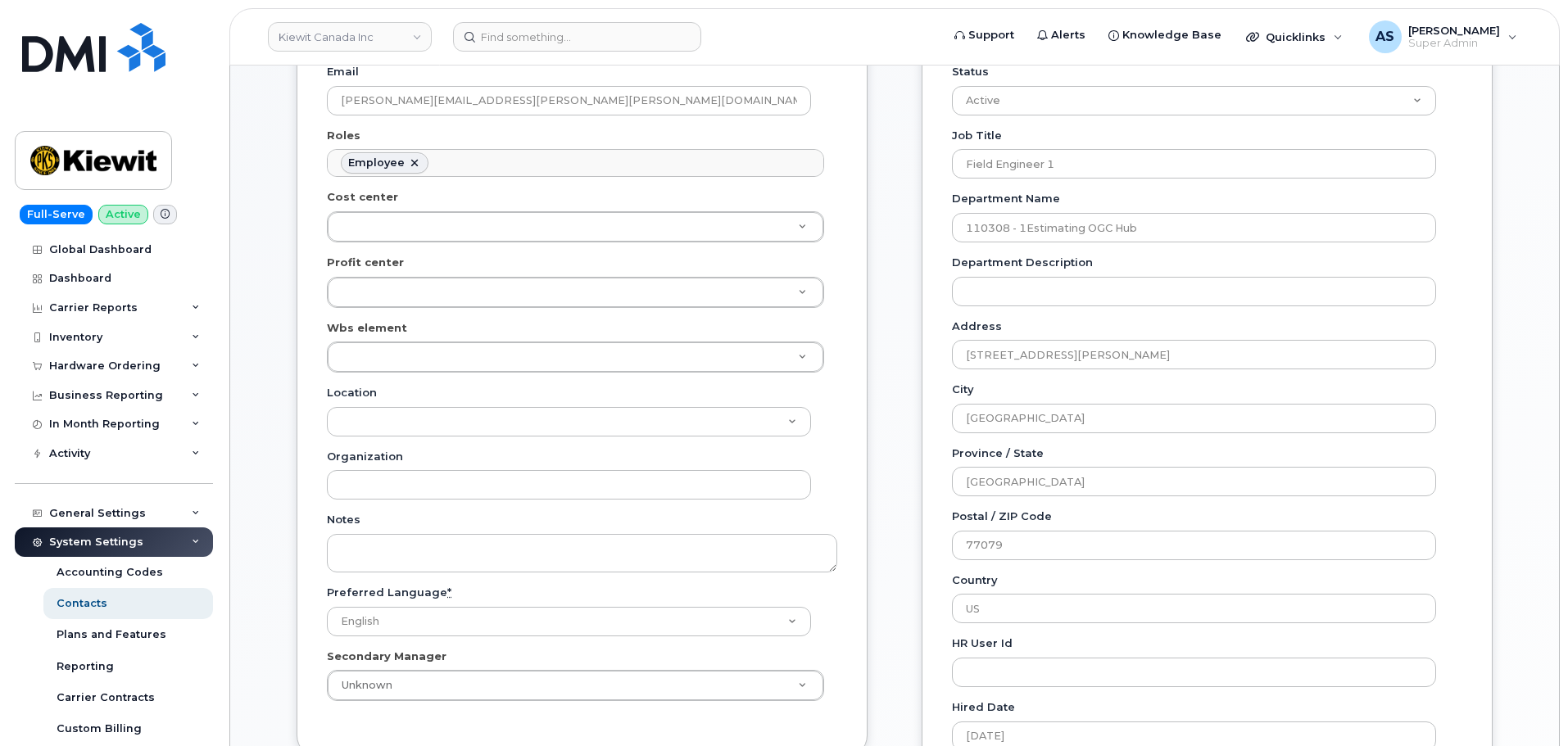
scroll to position [409, 0]
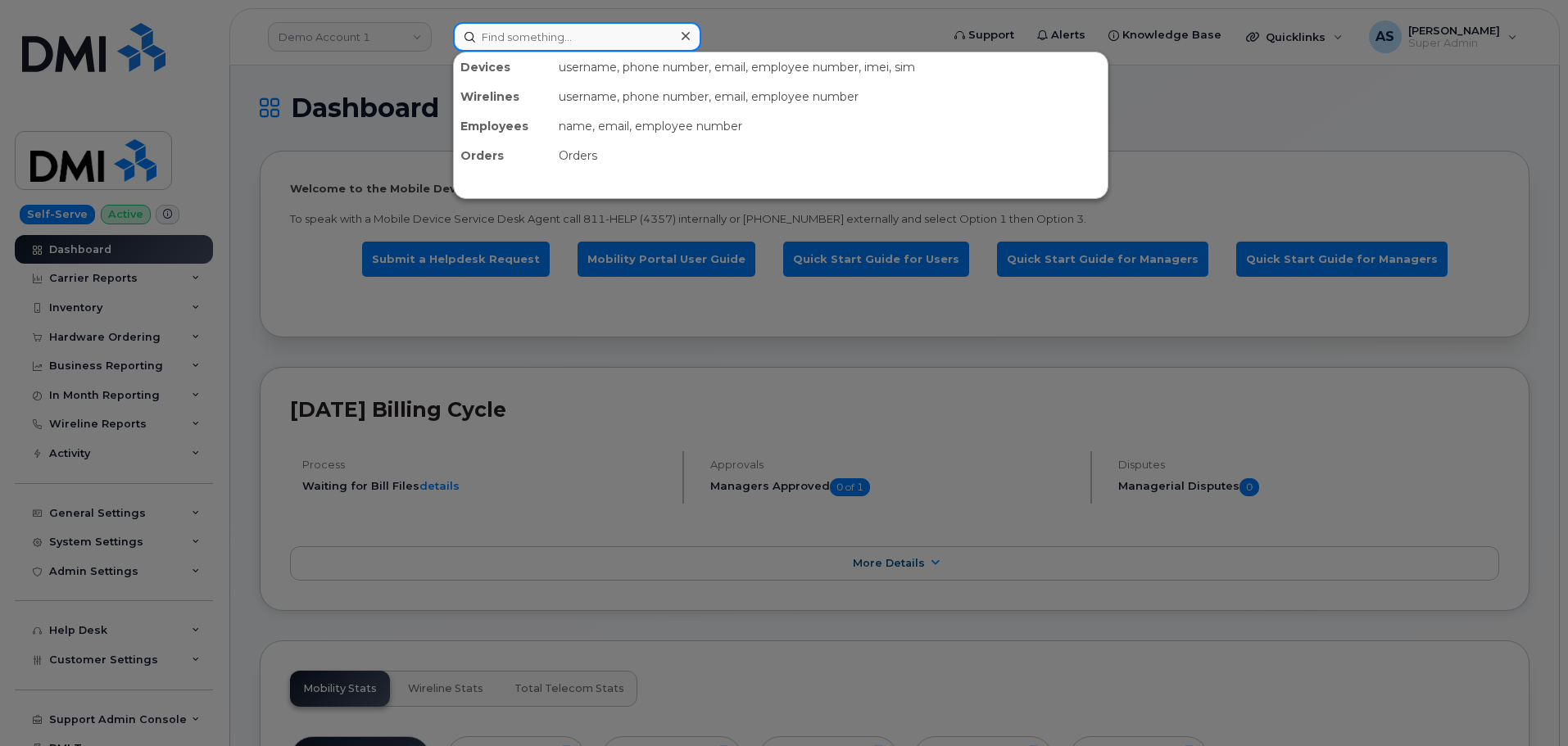
click at [518, 31] on input at bounding box center [577, 36] width 248 height 29
paste input "[PERSON_NAME]"
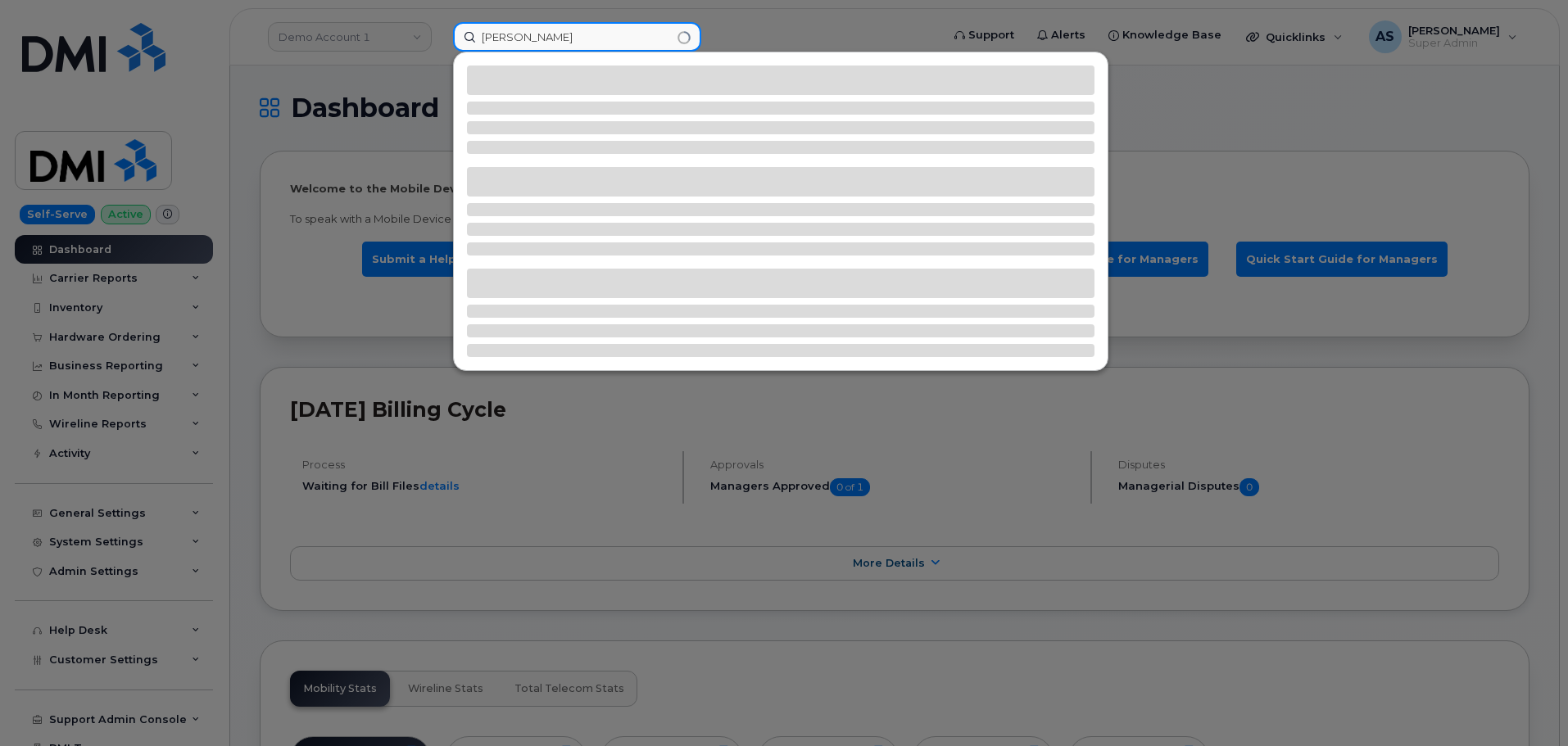
type input "[PERSON_NAME]"
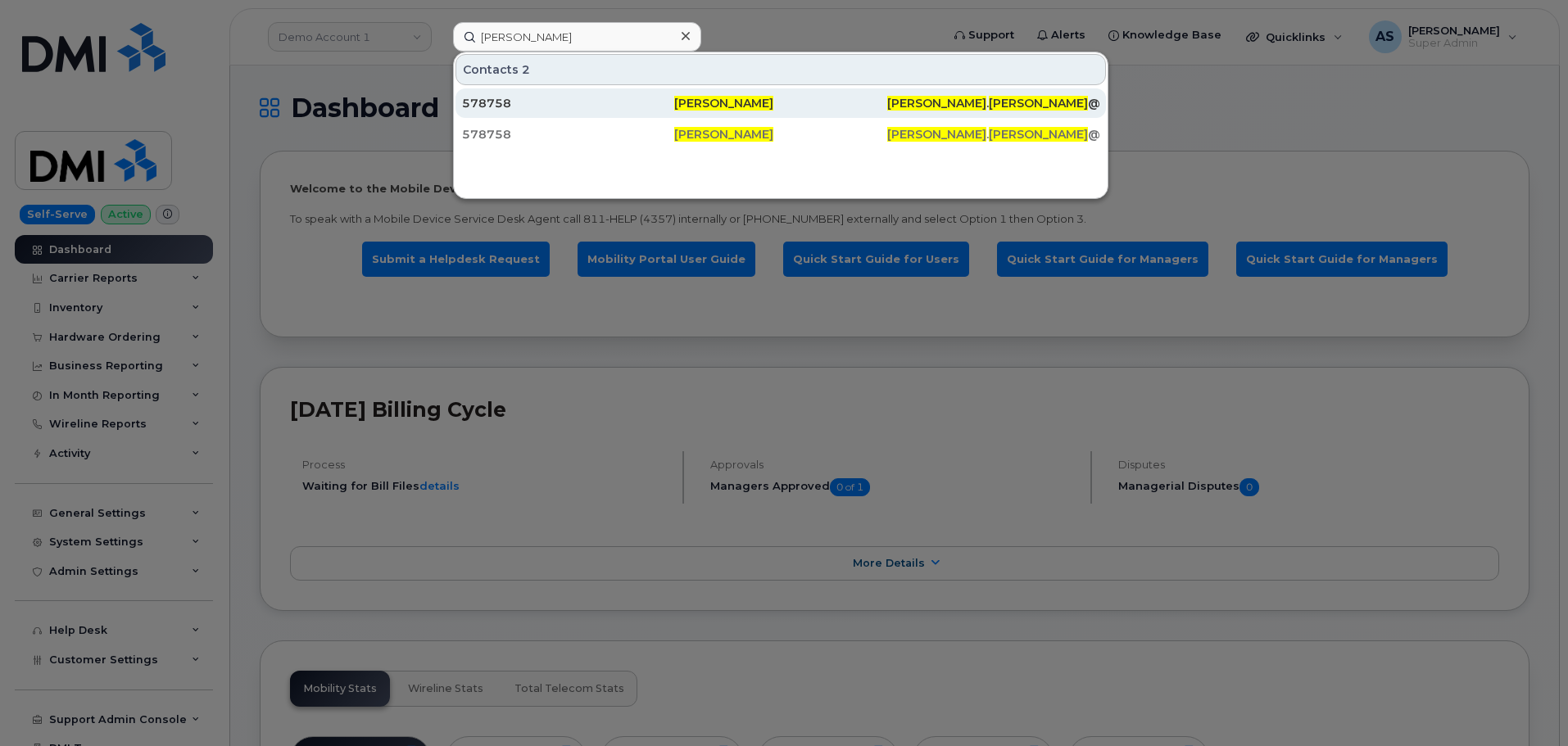
click at [531, 116] on div "578758" at bounding box center [568, 103] width 212 height 29
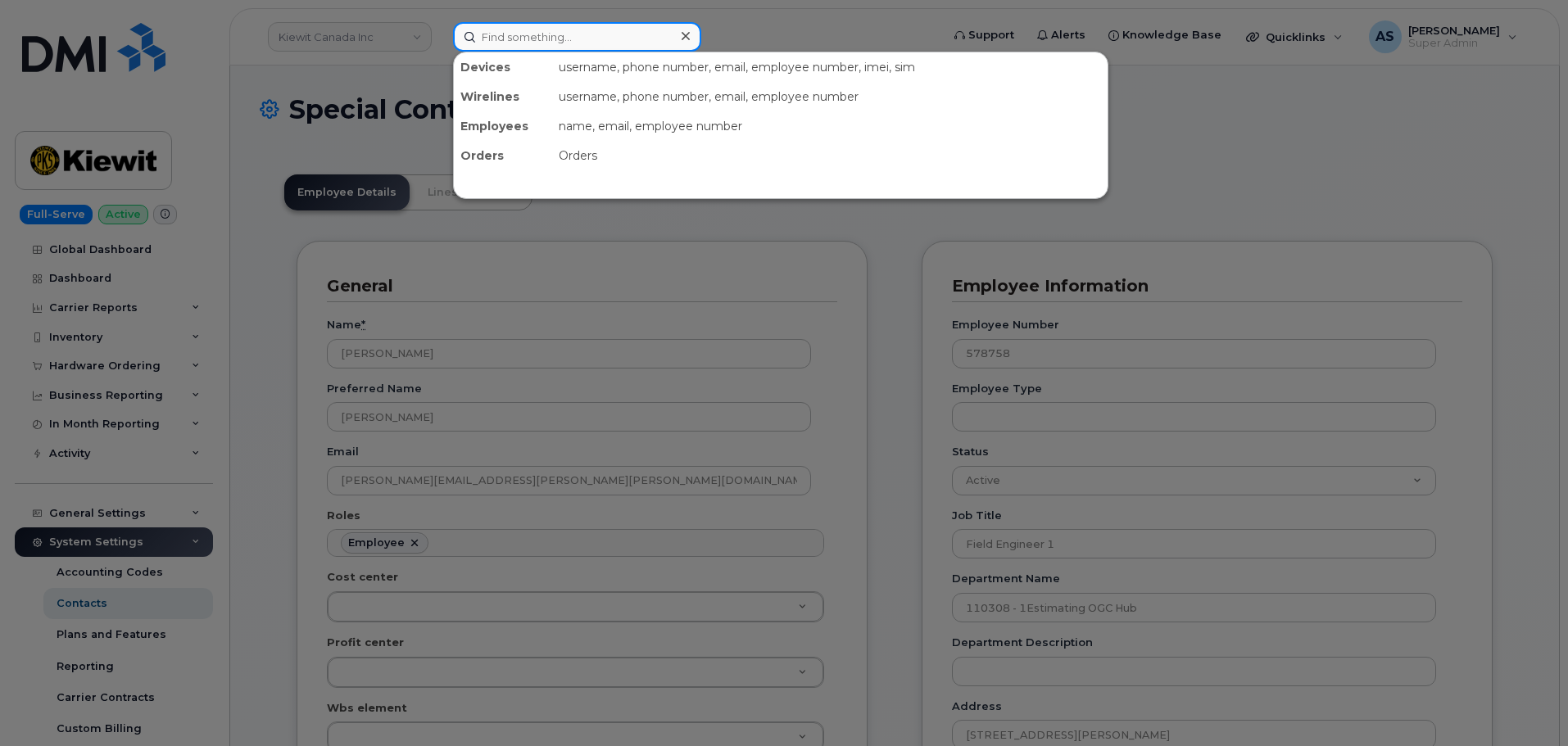
click at [523, 27] on input at bounding box center [577, 36] width 248 height 29
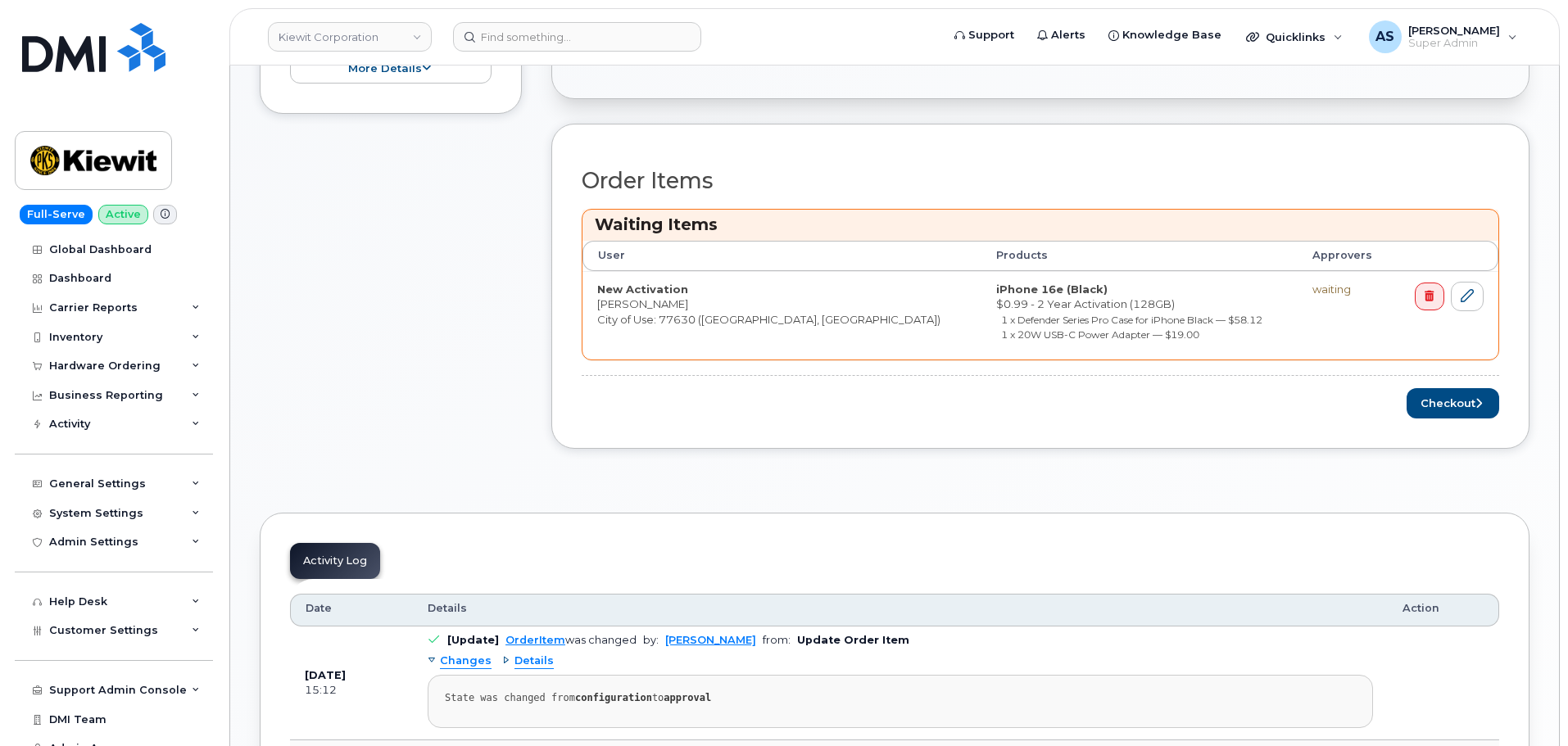
scroll to position [574, 0]
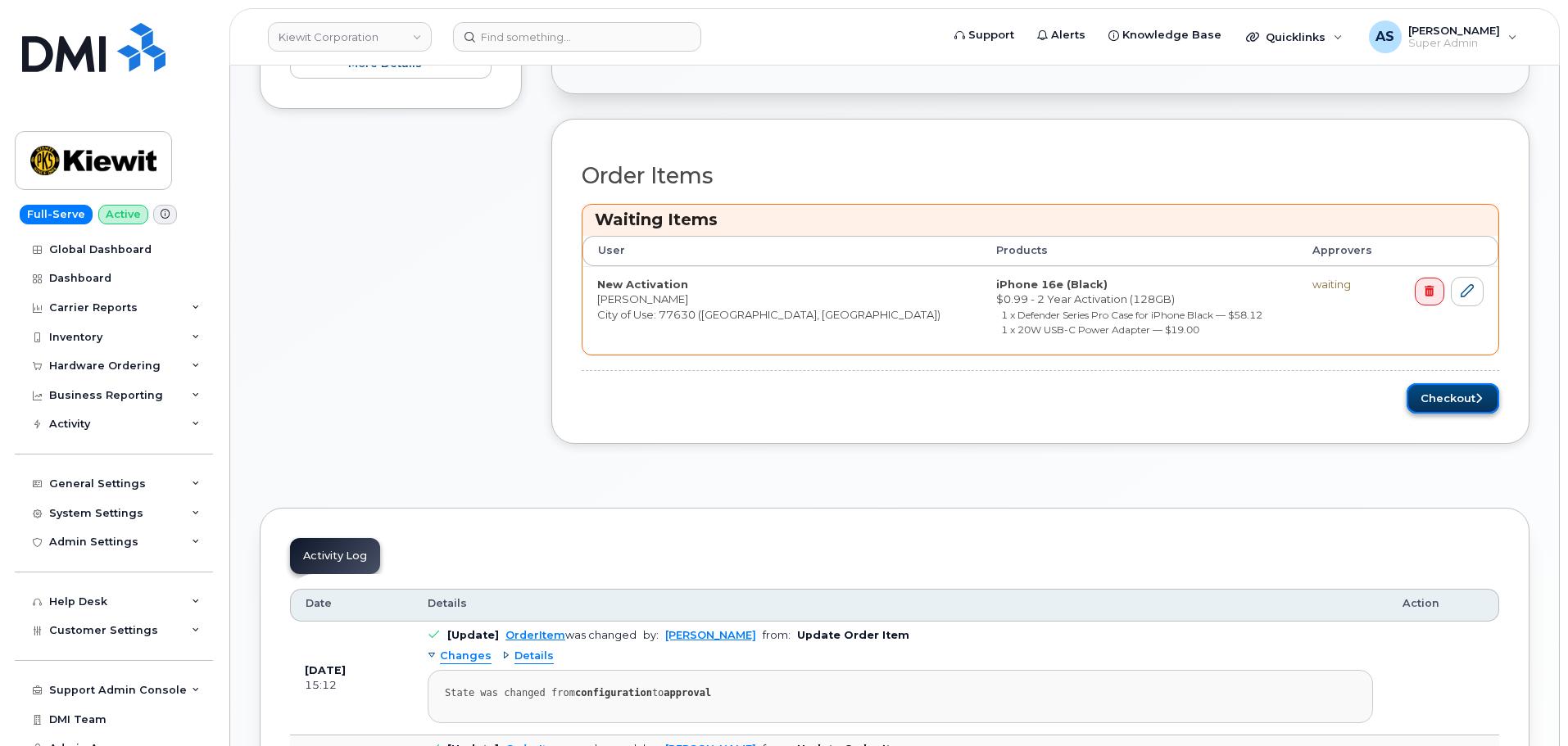
click at [1443, 403] on button "Checkout" at bounding box center [1452, 399] width 92 height 30
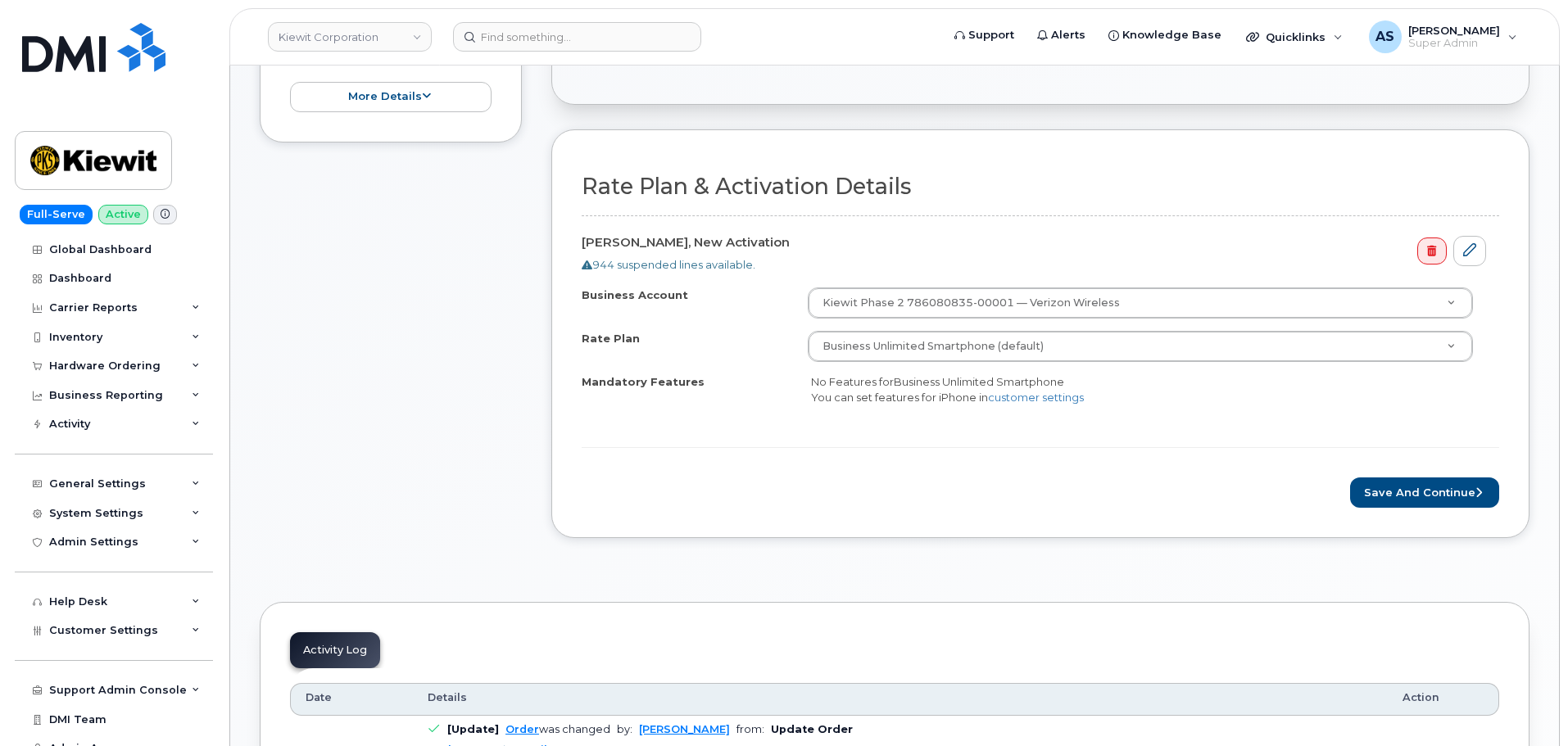
scroll to position [409, 0]
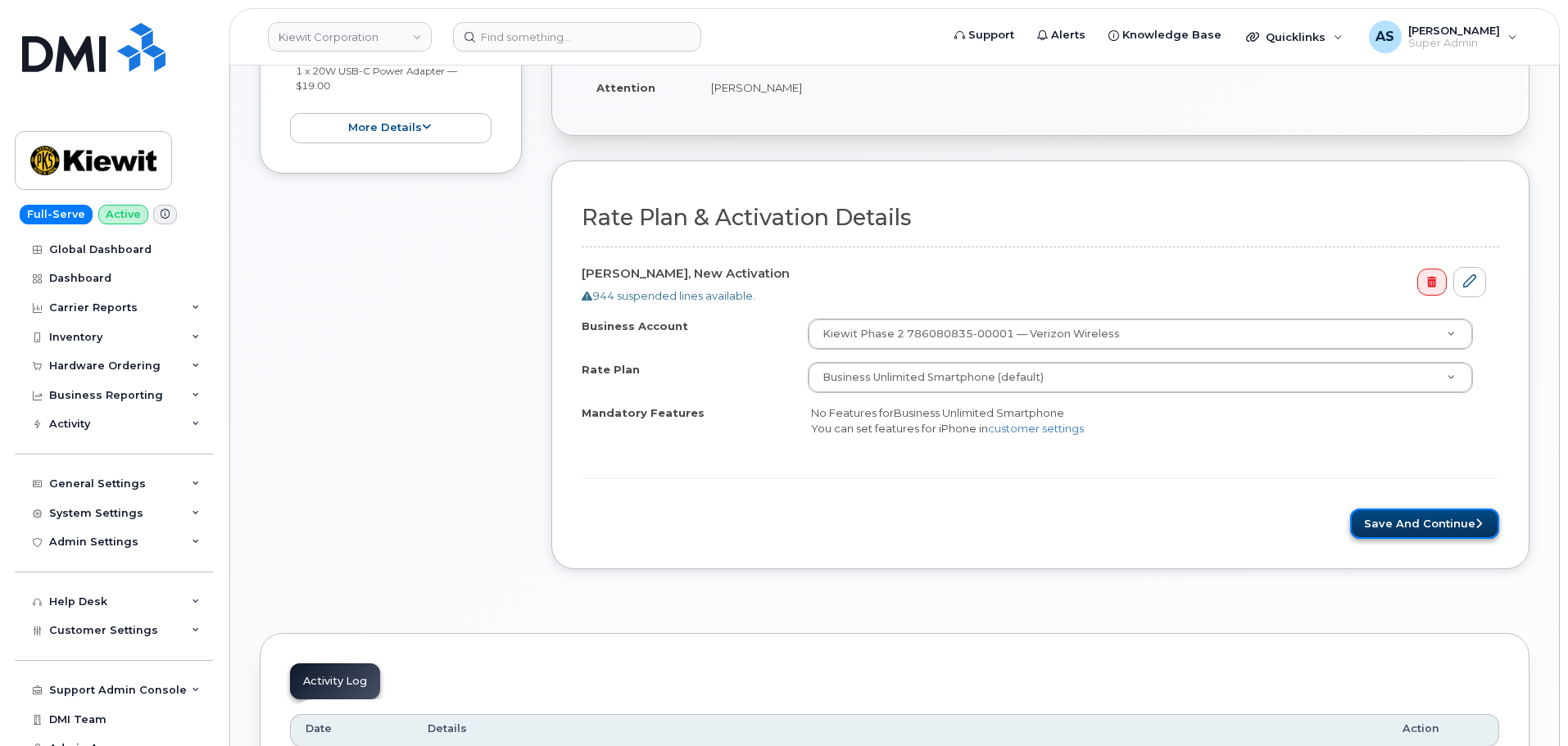
click at [1462, 532] on button "Save and Continue" at bounding box center [1424, 524] width 149 height 30
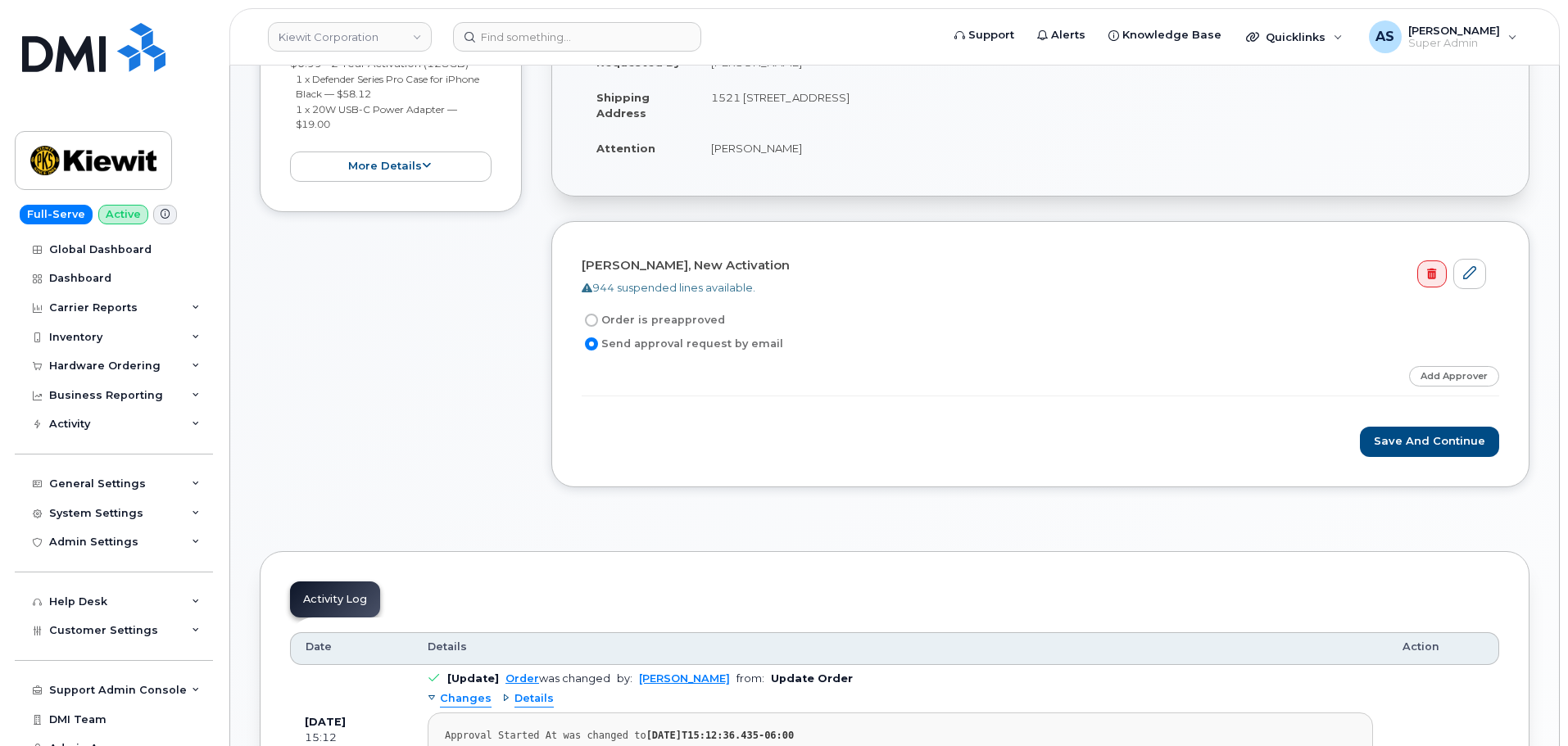
scroll to position [409, 0]
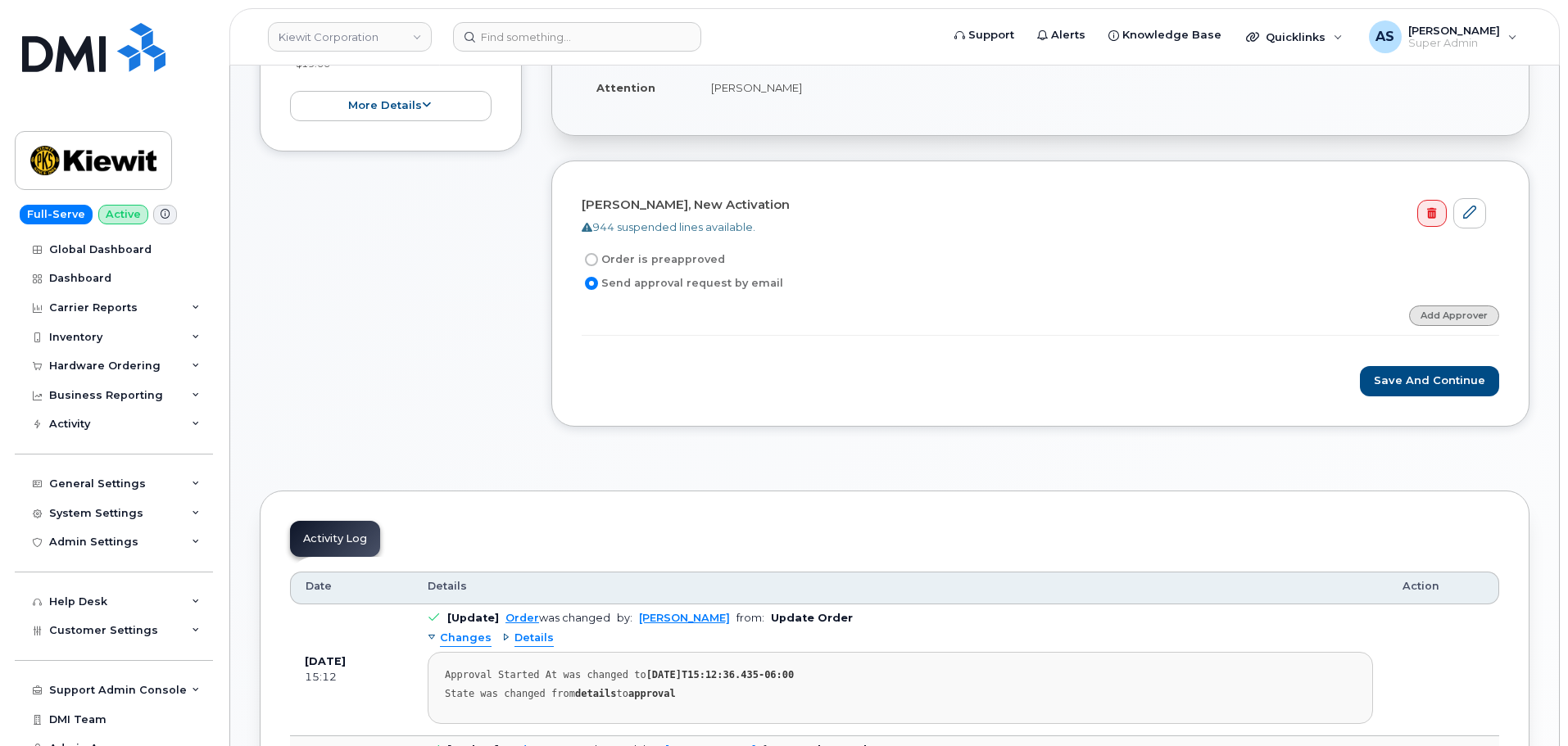
click at [1461, 309] on link "Add Approver" at bounding box center [1454, 316] width 90 height 21
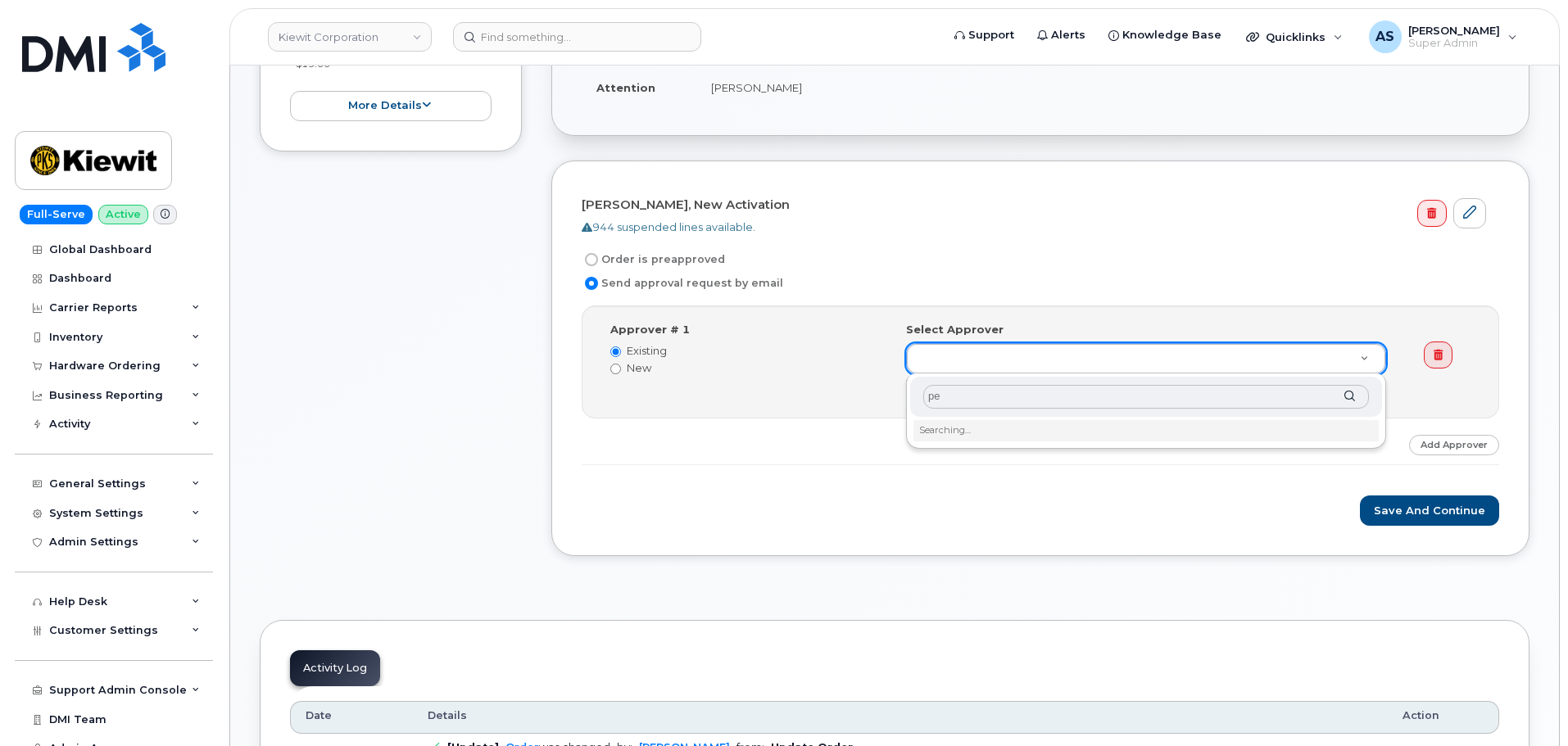
type input "p"
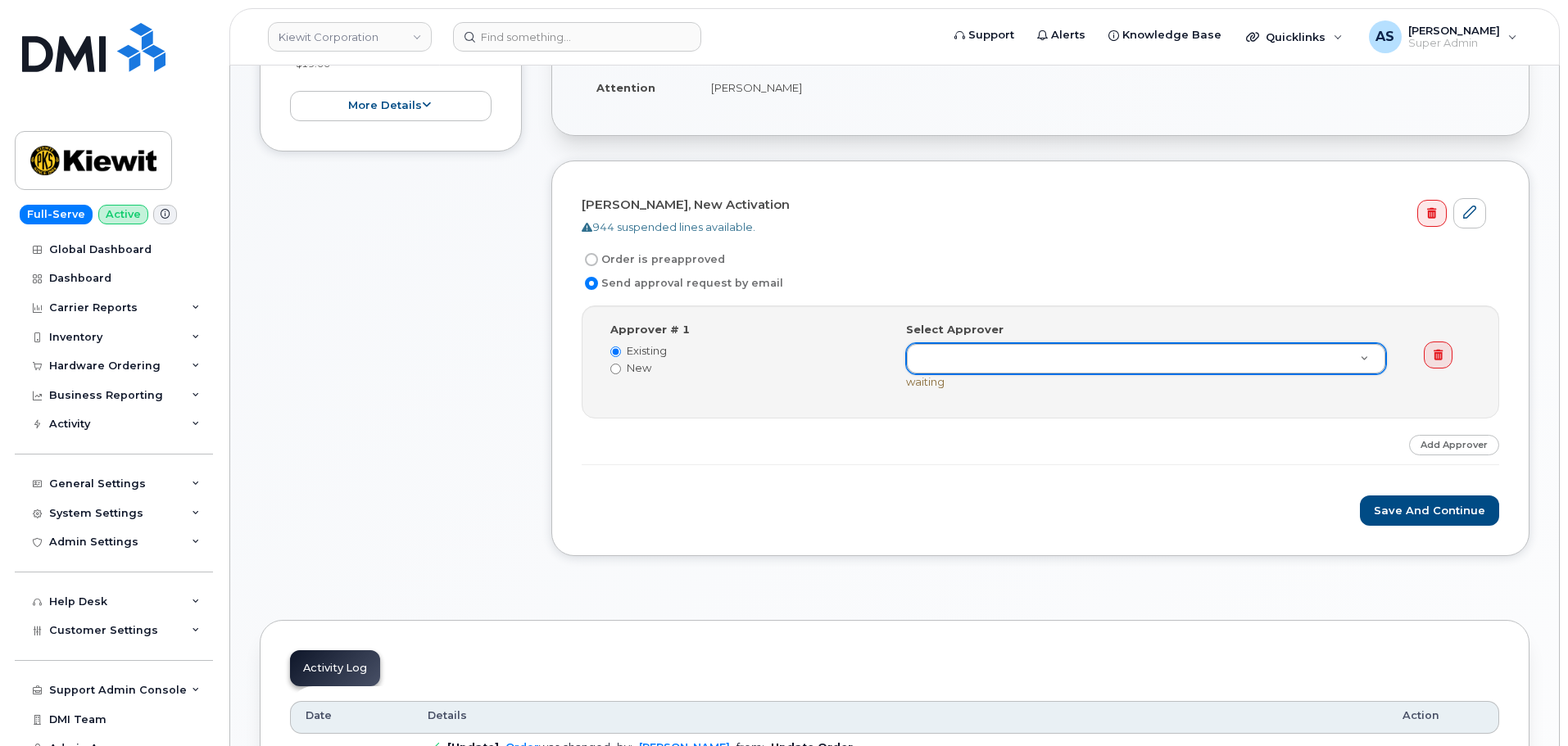
click at [621, 367] on label "New" at bounding box center [745, 368] width 271 height 15
click at [621, 367] on input "New" at bounding box center [615, 368] width 10 height 10
radio input "true"
radio input "false"
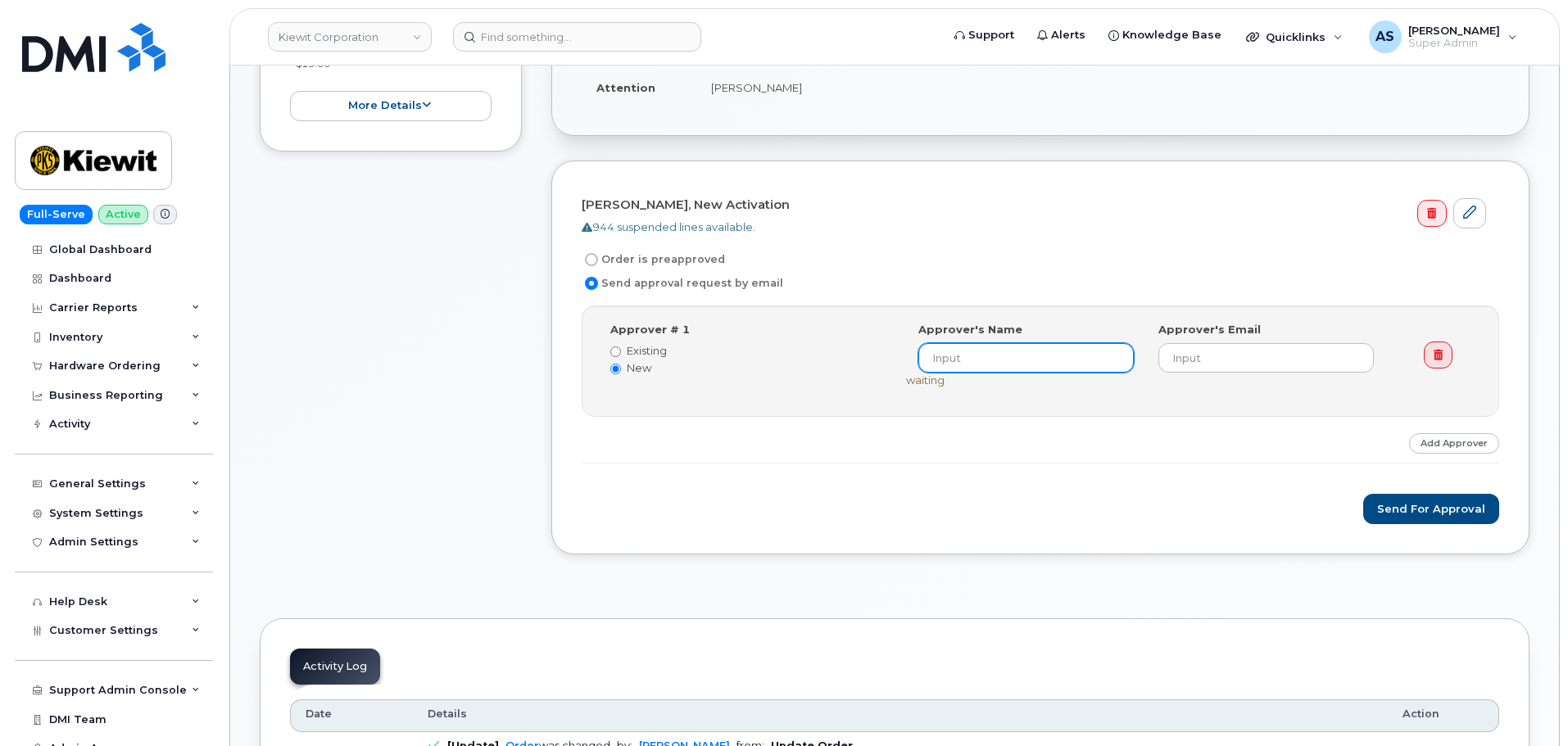
click at [990, 361] on input at bounding box center [1026, 358] width 215 height 29
type input "[PERSON_NAME]"
click at [1150, 447] on div "Step-by-step approvals: Pedro Avila » Approved Approver # 1 Existing New Select…" at bounding box center [1040, 384] width 917 height 159
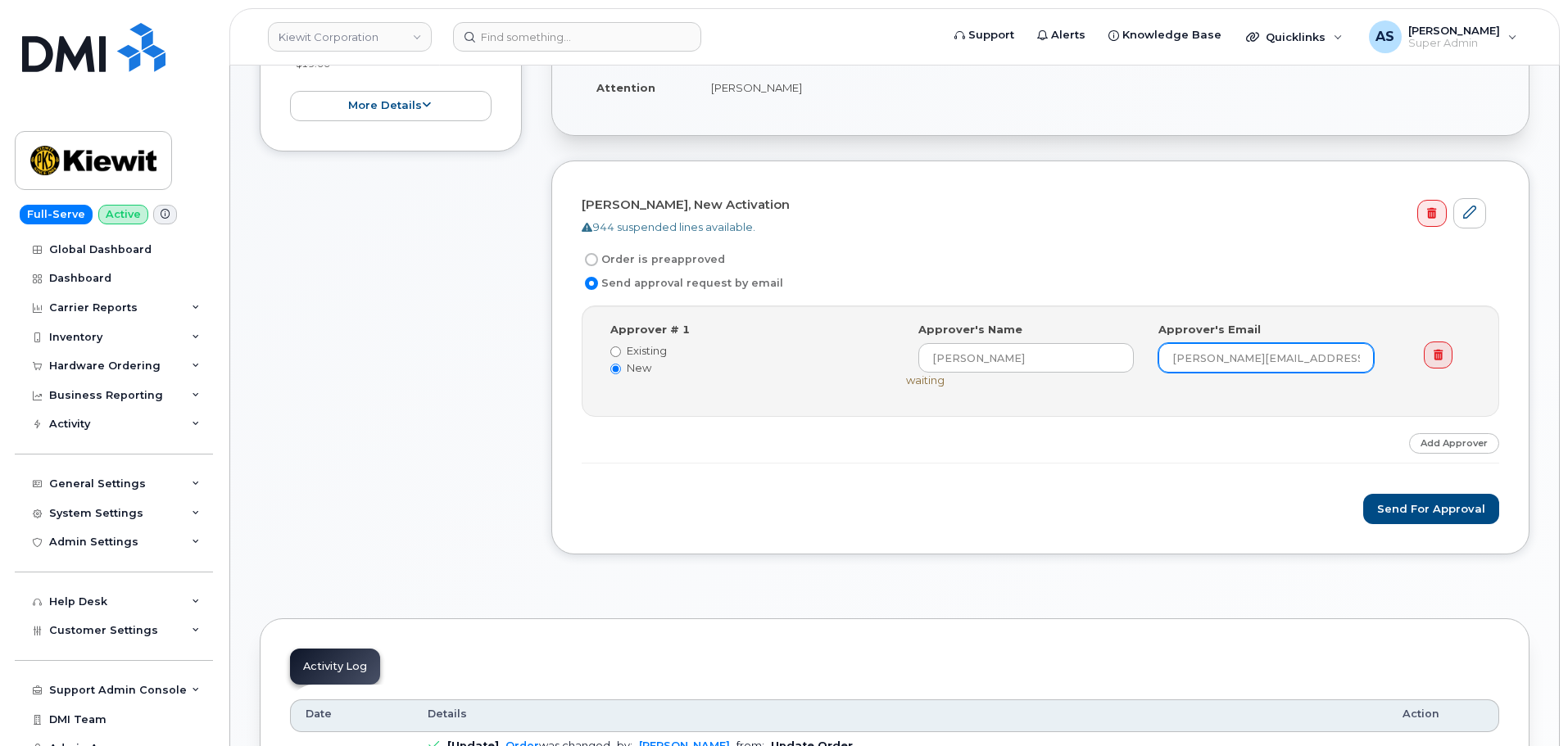
click at [1271, 356] on input "pedro.avila@kiewit.com" at bounding box center [1265, 358] width 215 height 29
type input "pedro.avila@ticus.com"
click at [1106, 455] on div "Step-by-step approvals: Pedro Avila » Approved Approver # 1 Existing New Select…" at bounding box center [1040, 384] width 917 height 159
click at [1420, 509] on button "Send for Approval" at bounding box center [1430, 509] width 136 height 30
